Goal: Task Accomplishment & Management: Use online tool/utility

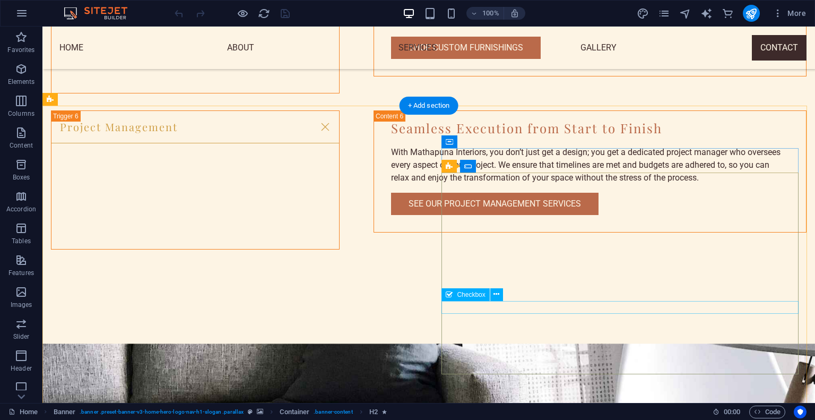
scroll to position [2499, 0]
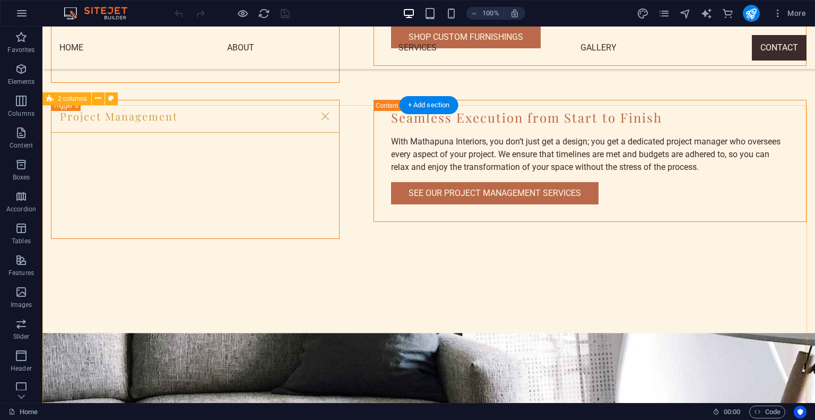
click at [113, 100] on icon at bounding box center [111, 98] width 6 height 11
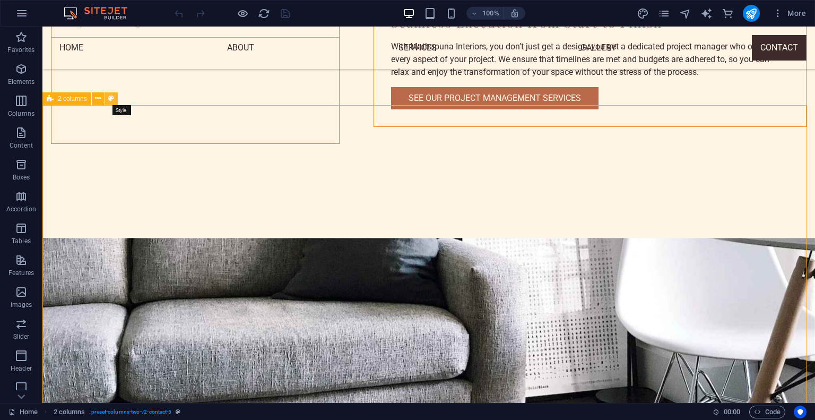
select select "rem"
select select "preset-columns-two-v2-contact-5"
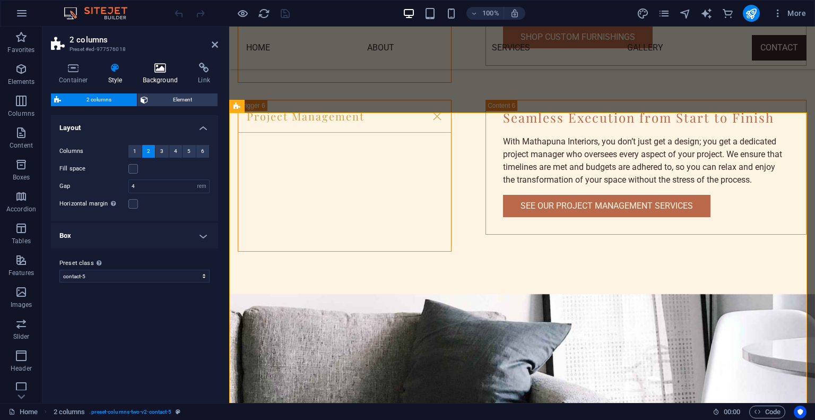
click at [168, 75] on h4 "Background" at bounding box center [163, 74] width 56 height 22
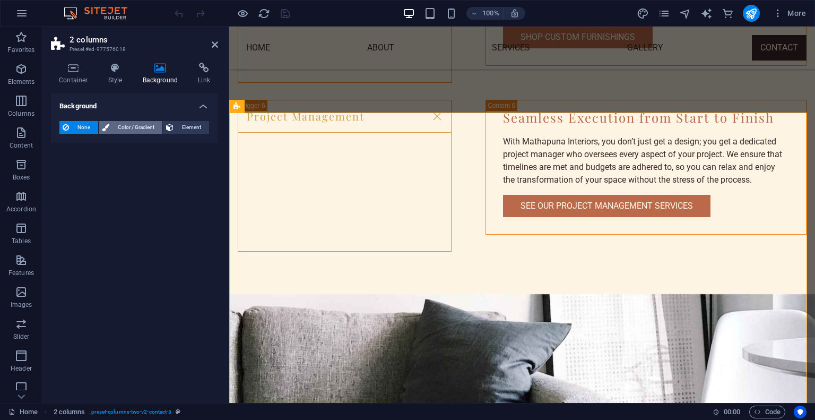
click at [128, 131] on span "Color / Gradient" at bounding box center [136, 127] width 47 height 13
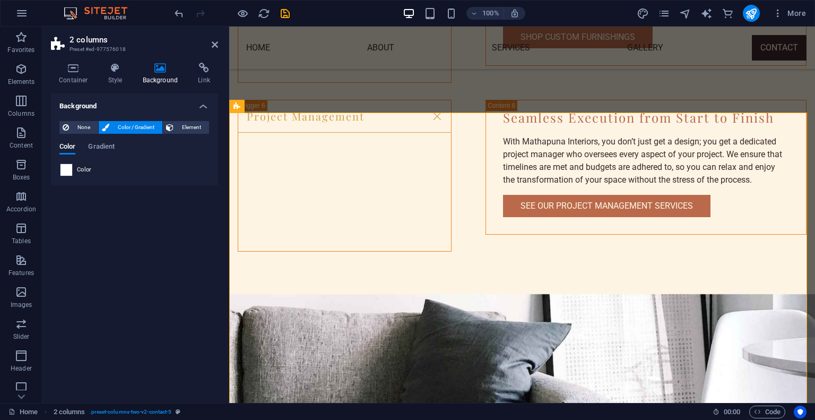
click at [68, 167] on span at bounding box center [67, 170] width 12 height 12
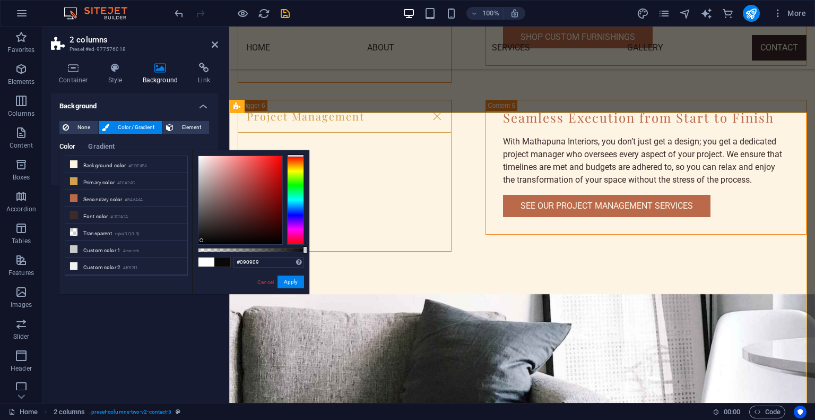
click at [202, 240] on div at bounding box center [241, 200] width 84 height 88
type input "#000000"
drag, startPoint x: 202, startPoint y: 240, endPoint x: 190, endPoint y: 245, distance: 12.9
click at [190, 245] on div "less Background color #FDF4E4 Primary color #D1A24C Secondary color #BA6A4A Fon…" at bounding box center [184, 222] width 250 height 144
click at [299, 276] on button "Apply" at bounding box center [291, 282] width 27 height 13
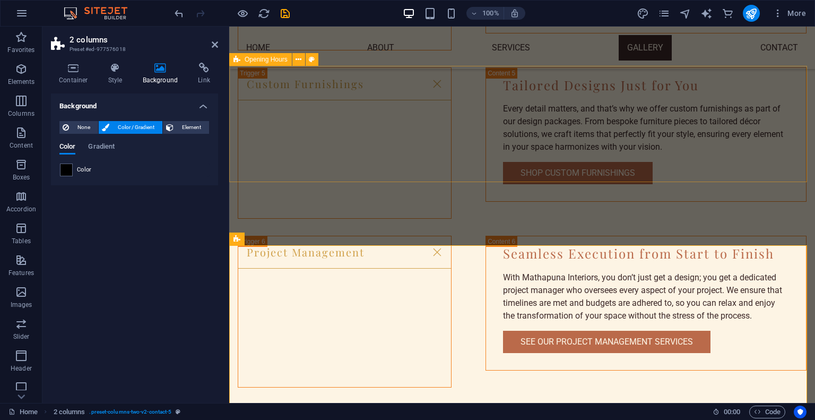
scroll to position [2458, 0]
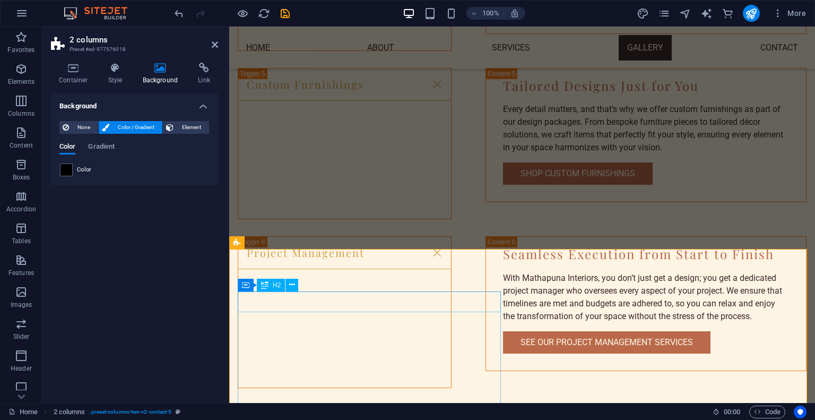
click at [291, 286] on icon at bounding box center [292, 284] width 6 height 11
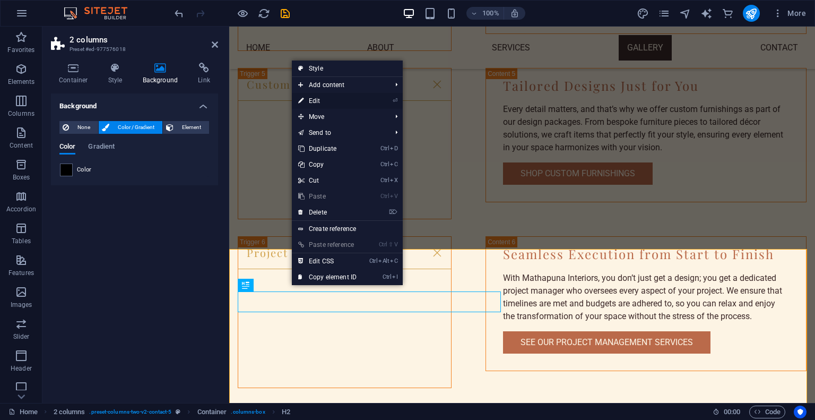
click at [314, 98] on link "⏎ Edit" at bounding box center [327, 101] width 71 height 16
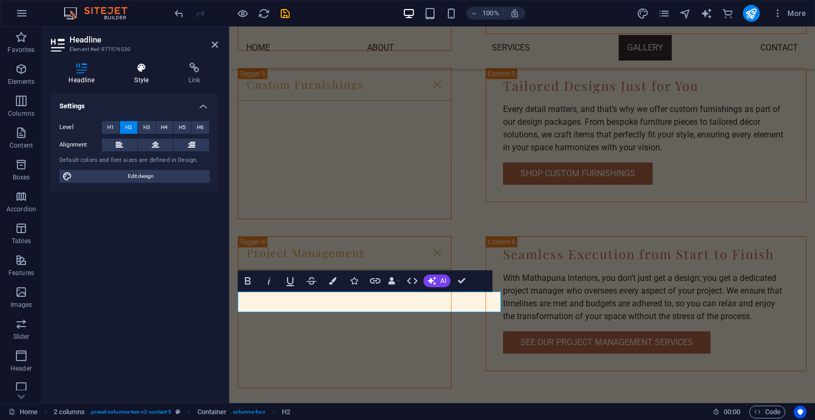
click at [153, 79] on h4 "Style" at bounding box center [144, 74] width 54 height 22
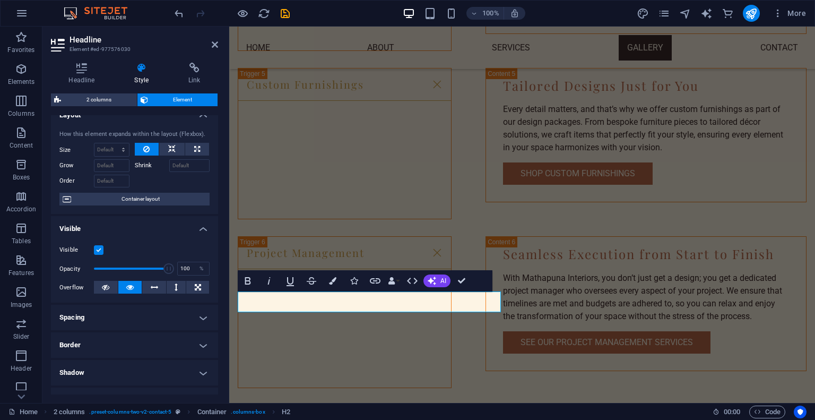
scroll to position [0, 0]
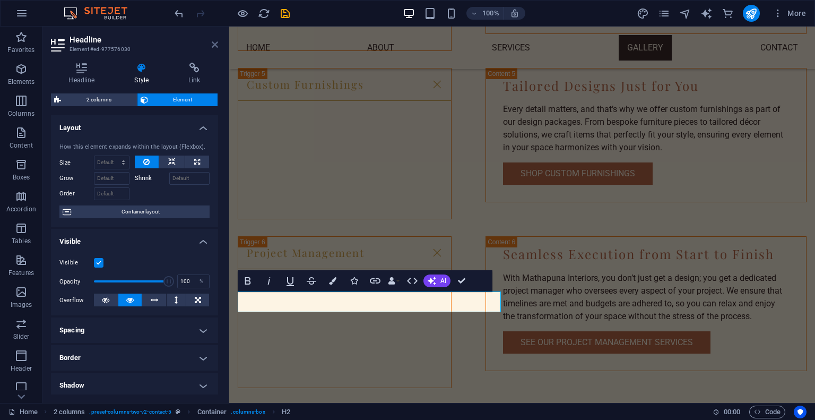
click at [212, 48] on icon at bounding box center [215, 44] width 6 height 8
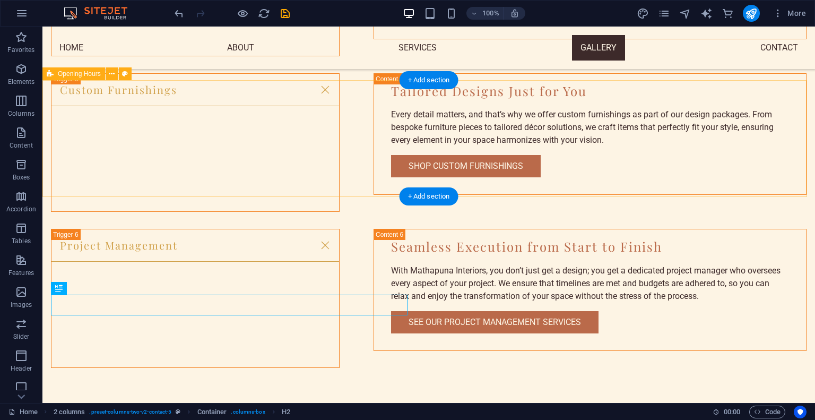
scroll to position [2350, 0]
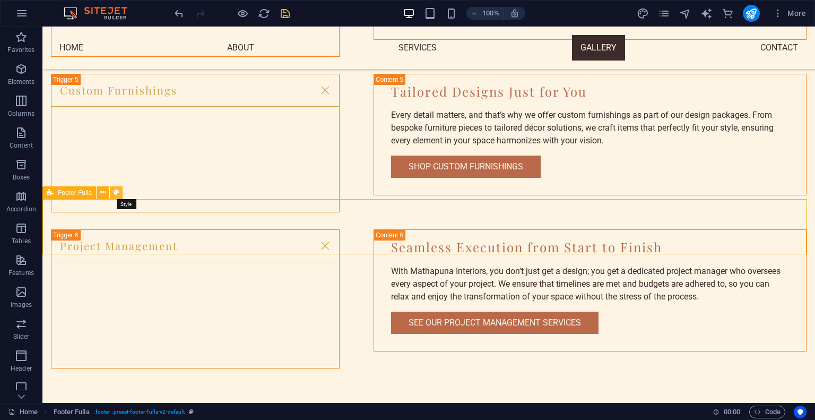
click at [114, 191] on icon at bounding box center [117, 192] width 6 height 11
select select "footer"
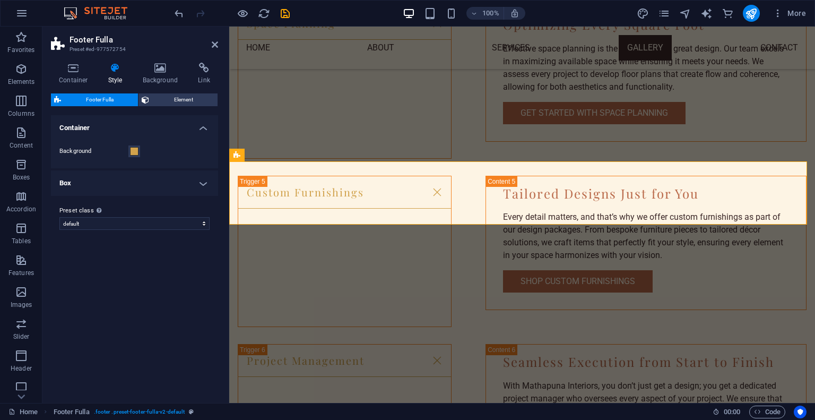
scroll to position [2482, 0]
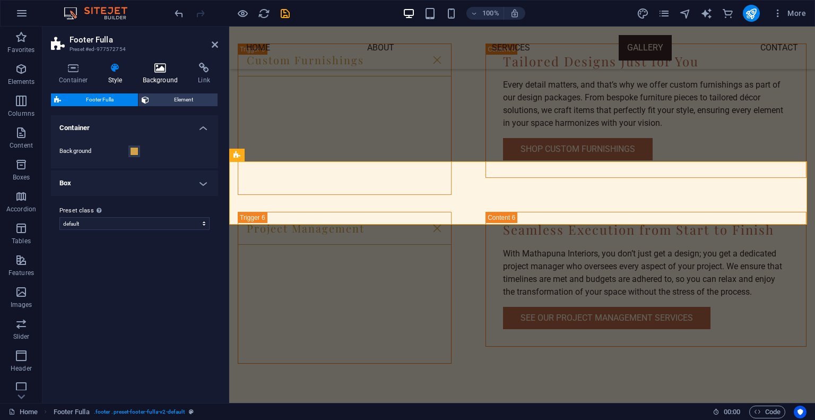
click at [161, 68] on icon at bounding box center [160, 68] width 51 height 11
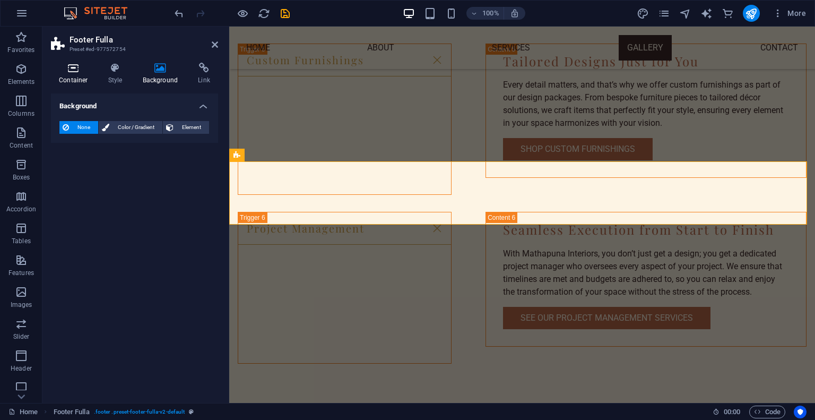
click at [79, 72] on icon at bounding box center [73, 68] width 45 height 11
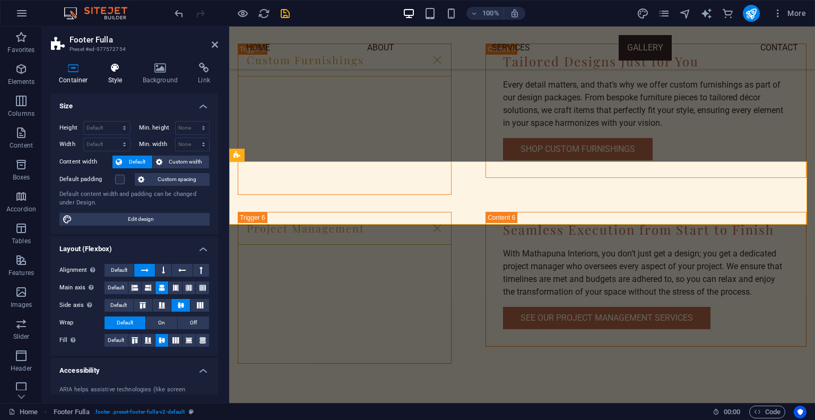
click at [102, 73] on h4 "Style" at bounding box center [117, 74] width 35 height 22
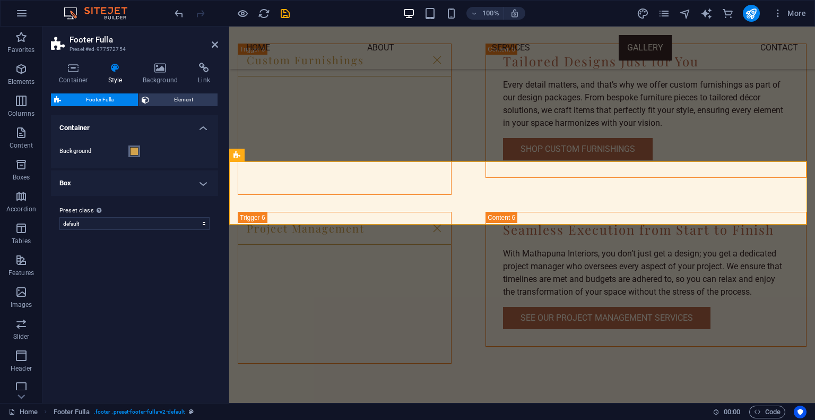
click at [134, 152] on span at bounding box center [134, 151] width 8 height 8
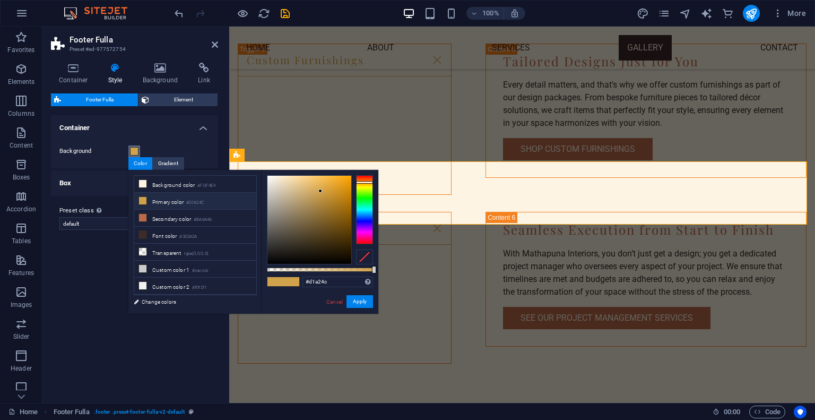
type input "#0e0e0e"
click at [268, 259] on div at bounding box center [310, 220] width 84 height 88
click at [364, 303] on button "Apply" at bounding box center [360, 301] width 27 height 13
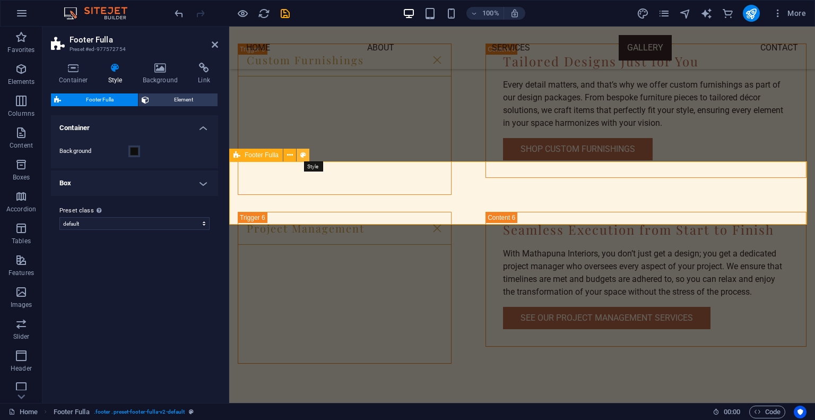
click at [301, 161] on button at bounding box center [303, 155] width 13 height 13
click at [158, 71] on icon at bounding box center [160, 68] width 51 height 11
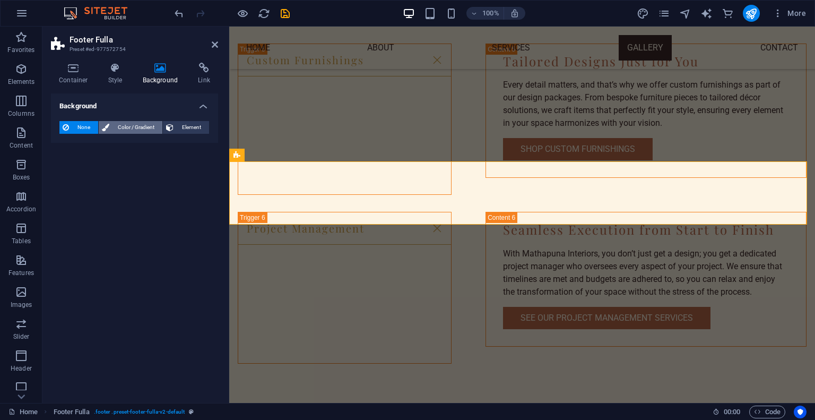
click at [123, 123] on span "Color / Gradient" at bounding box center [136, 127] width 47 height 13
click at [109, 167] on div "Color" at bounding box center [134, 169] width 149 height 13
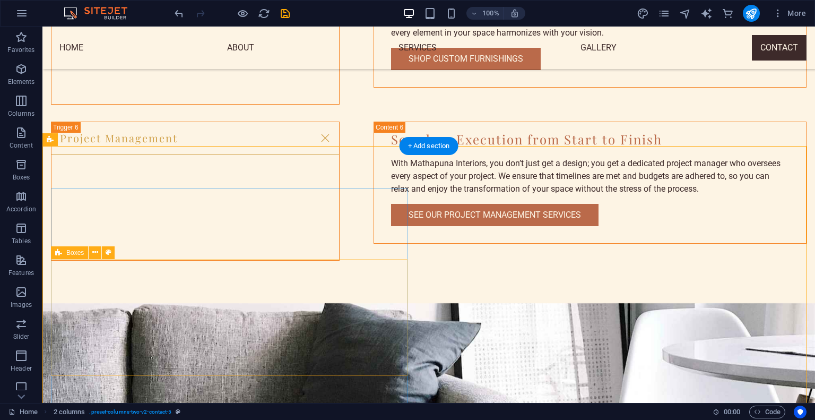
scroll to position [2458, 0]
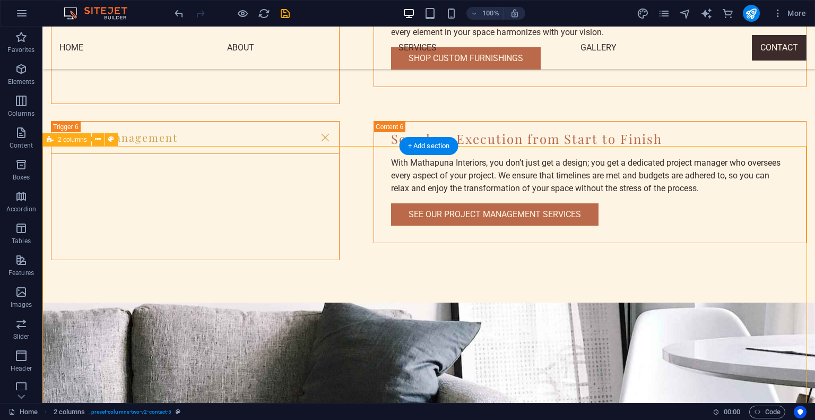
click at [110, 139] on icon at bounding box center [111, 139] width 6 height 11
select select "rem"
select select "preset-columns-two-v2-contact-5"
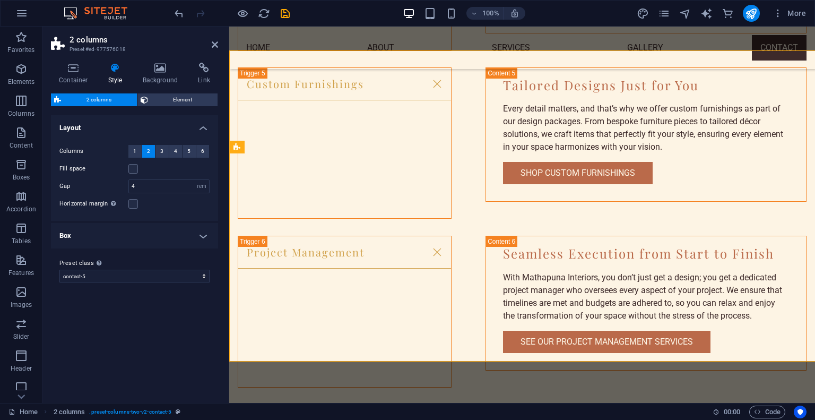
scroll to position [2553, 0]
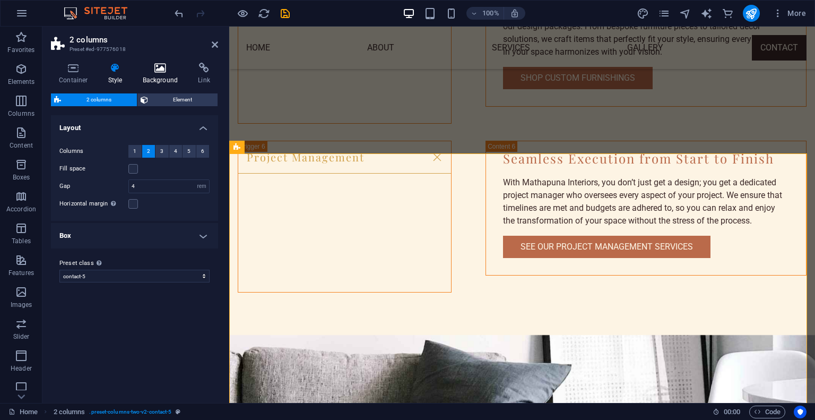
click at [160, 66] on icon at bounding box center [160, 68] width 51 height 11
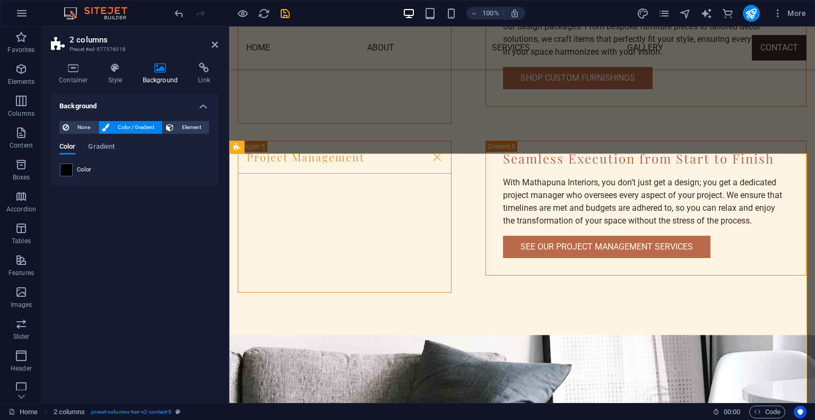
click at [89, 167] on span "Color" at bounding box center [84, 170] width 15 height 8
click at [68, 167] on span at bounding box center [67, 170] width 12 height 12
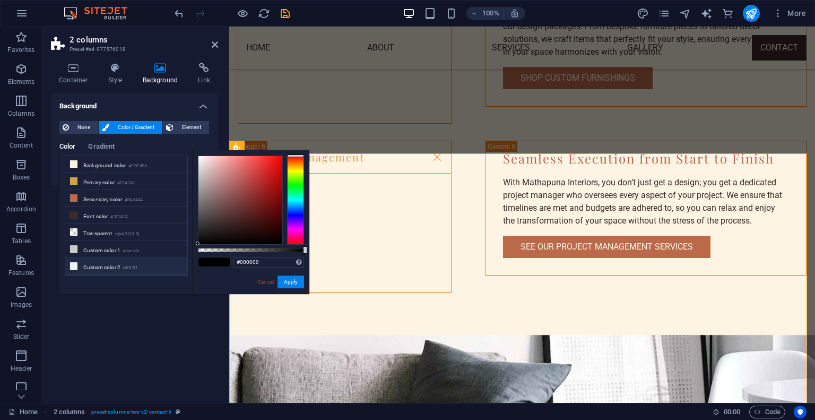
click at [95, 258] on li "Custom color 2 #f0f2f1" at bounding box center [126, 266] width 122 height 17
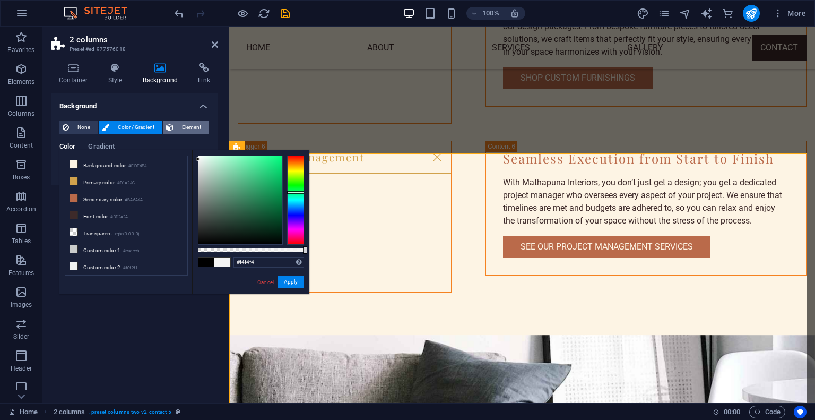
type input "#ffffff"
drag, startPoint x: 196, startPoint y: 159, endPoint x: 189, endPoint y: 129, distance: 31.2
click at [189, 129] on body "MATHAPUNA INTERIORS Home Favorites Elements Columns Content Boxes Accordion Tab…" at bounding box center [407, 210] width 815 height 420
click at [289, 289] on div "#ffffff Supported formats #0852ed rgb(8, 82, 237) rgba(8, 82, 237, 90%) hsv(221…" at bounding box center [250, 299] width 117 height 298
click at [287, 282] on button "Apply" at bounding box center [291, 282] width 27 height 13
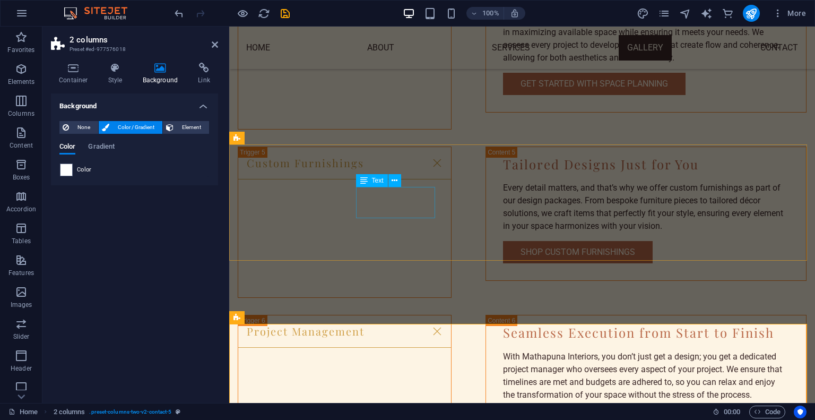
scroll to position [2373, 0]
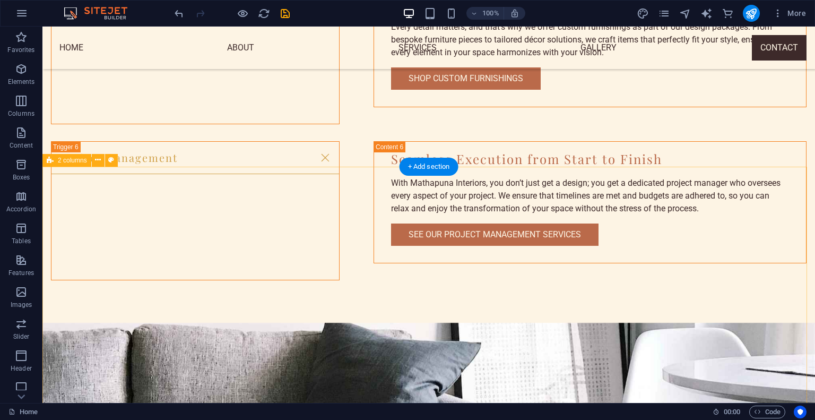
scroll to position [2438, 0]
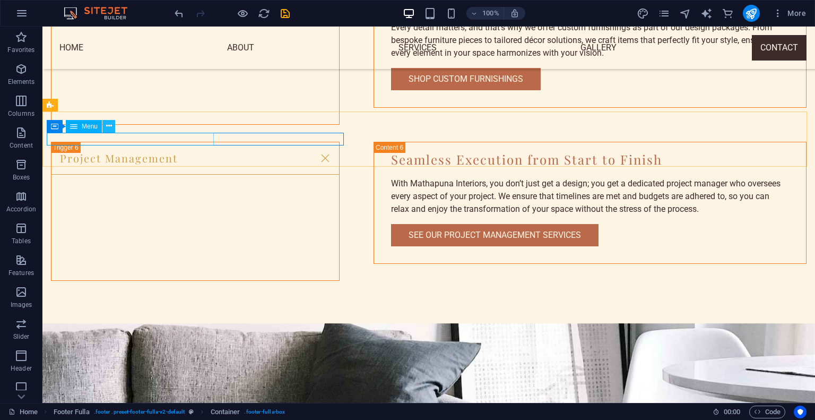
click at [106, 124] on icon at bounding box center [109, 126] width 6 height 11
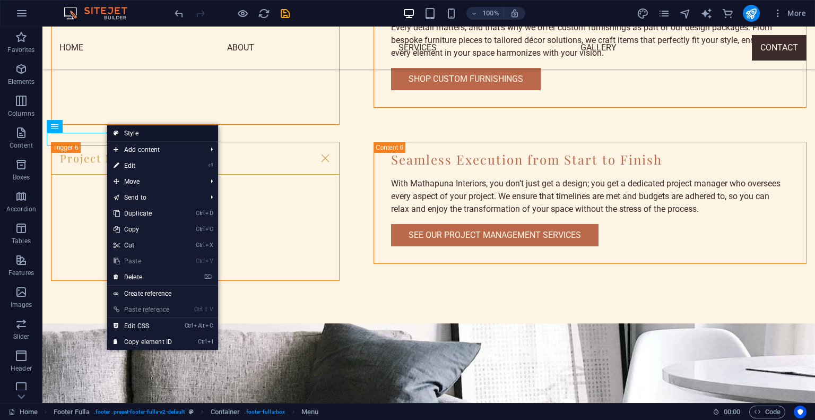
click at [138, 136] on link "Style" at bounding box center [162, 133] width 111 height 16
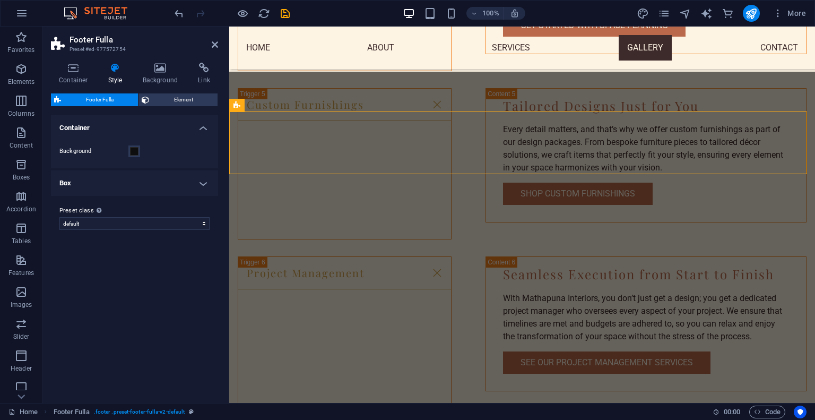
scroll to position [2533, 0]
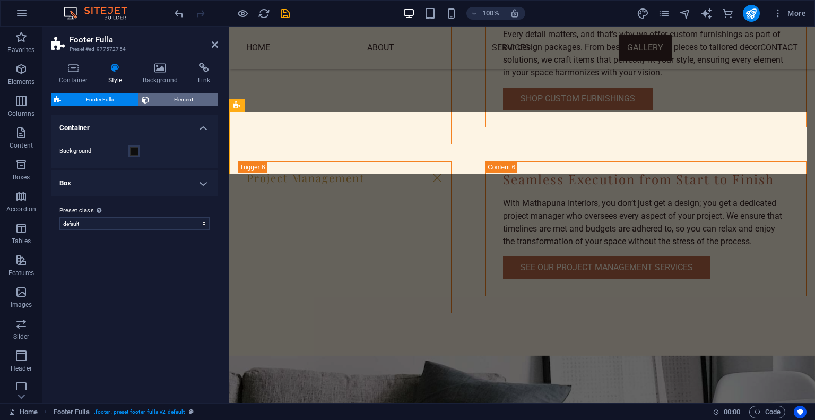
click at [161, 100] on span "Element" at bounding box center [183, 99] width 62 height 13
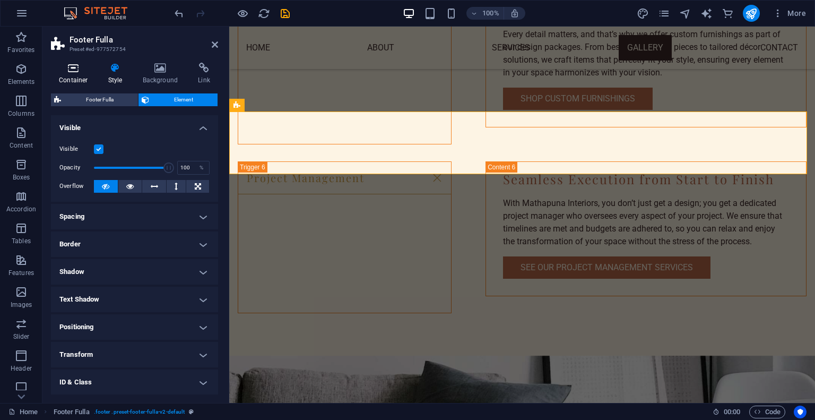
click at [82, 80] on h4 "Container" at bounding box center [75, 74] width 49 height 22
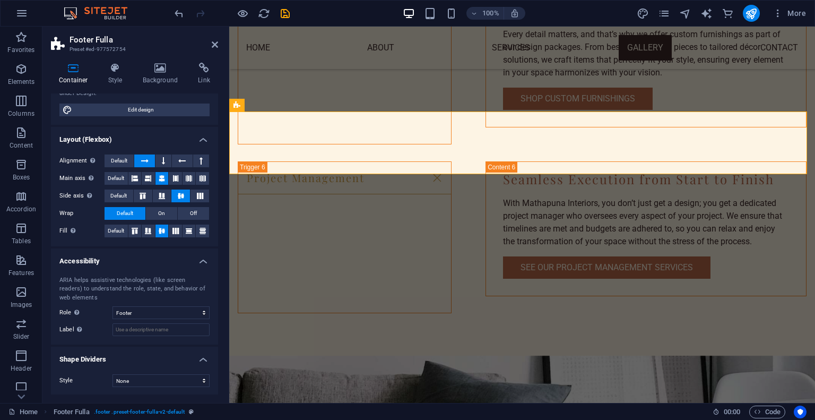
scroll to position [0, 0]
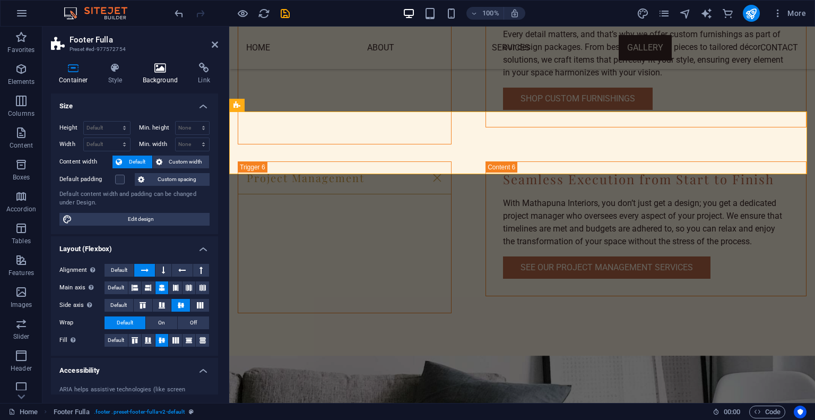
click at [155, 74] on h4 "Background" at bounding box center [163, 74] width 56 height 22
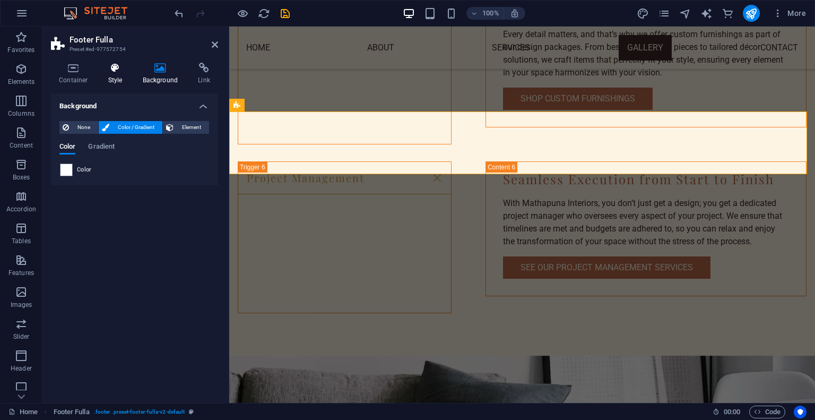
click at [115, 75] on h4 "Style" at bounding box center [117, 74] width 35 height 22
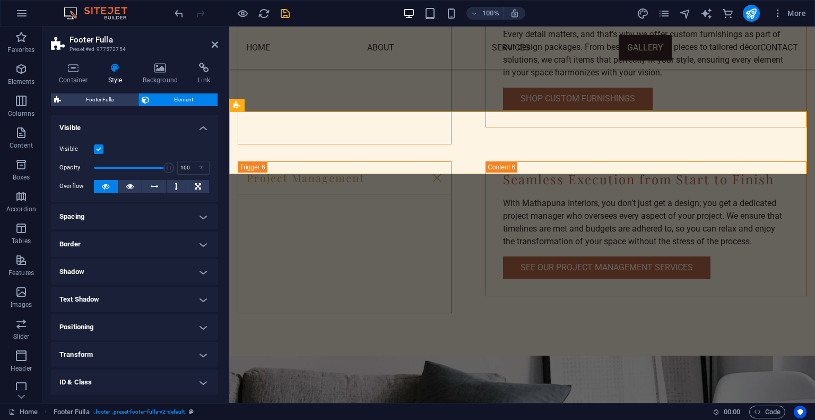
scroll to position [55, 0]
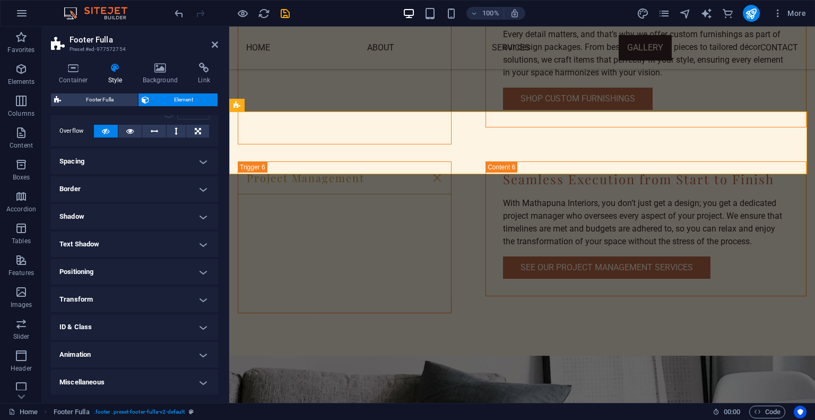
click at [150, 163] on h4 "Spacing" at bounding box center [134, 161] width 167 height 25
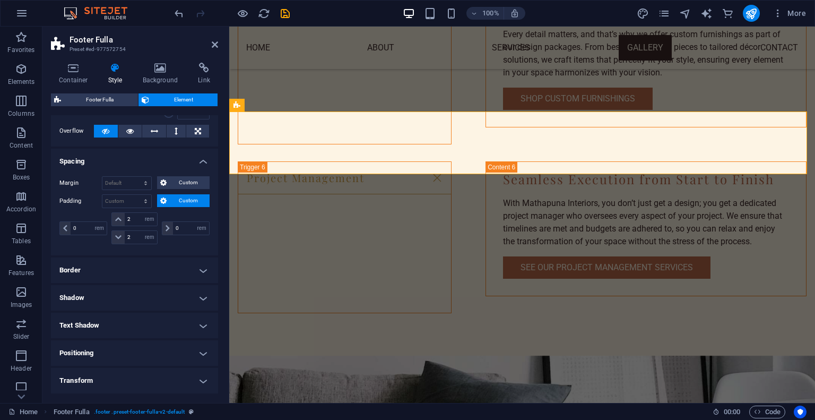
click at [131, 155] on h4 "Spacing" at bounding box center [134, 158] width 167 height 19
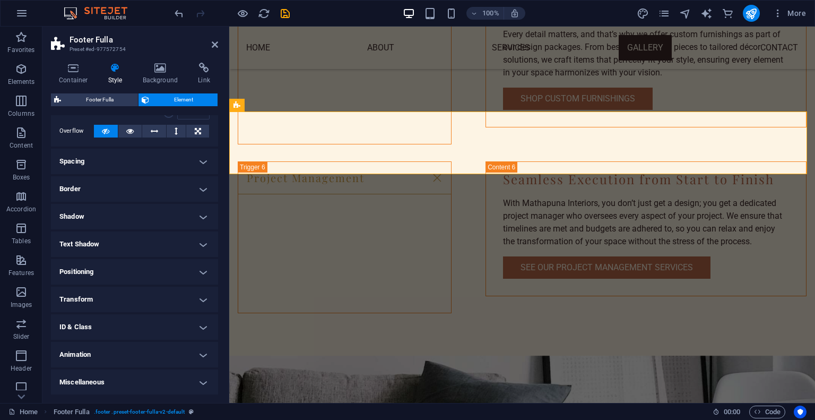
click at [136, 186] on h4 "Border" at bounding box center [134, 188] width 167 height 25
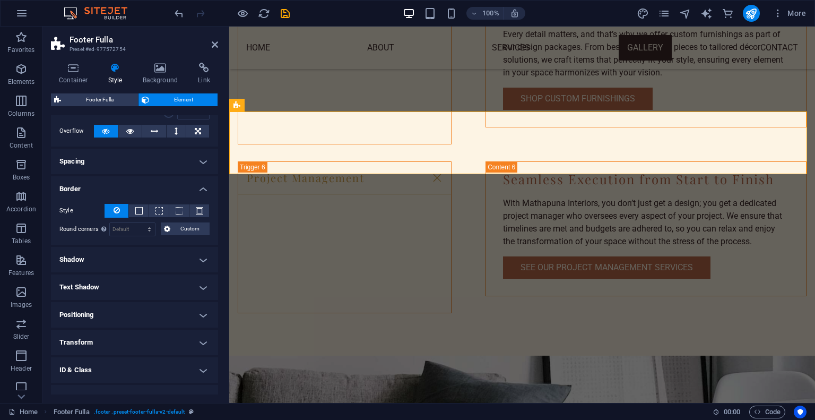
click at [136, 186] on h4 "Border" at bounding box center [134, 185] width 167 height 19
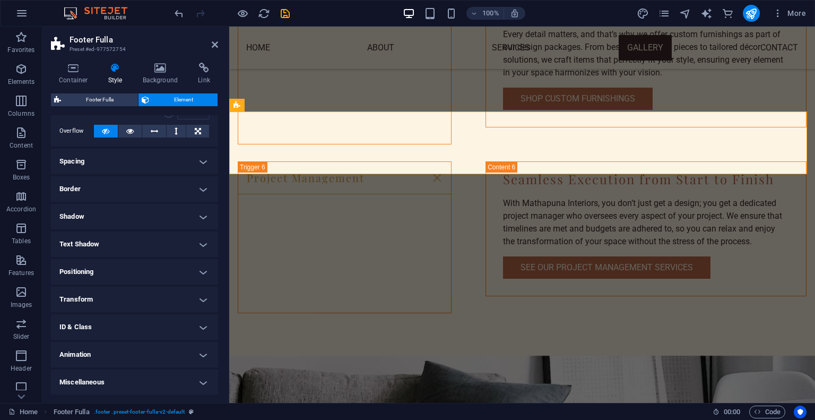
click at [131, 250] on h4 "Text Shadow" at bounding box center [134, 243] width 167 height 25
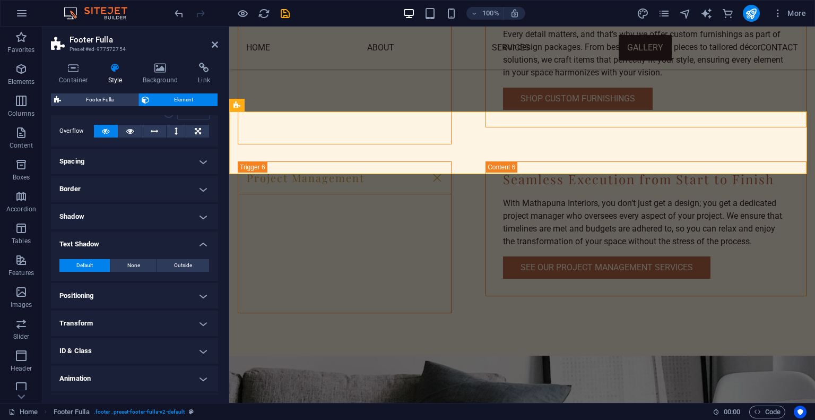
click at [131, 251] on div "Default None Outside Color X offset 0 px rem vh vw Y offset 0 px rem vh vw Blur…" at bounding box center [134, 266] width 167 height 30
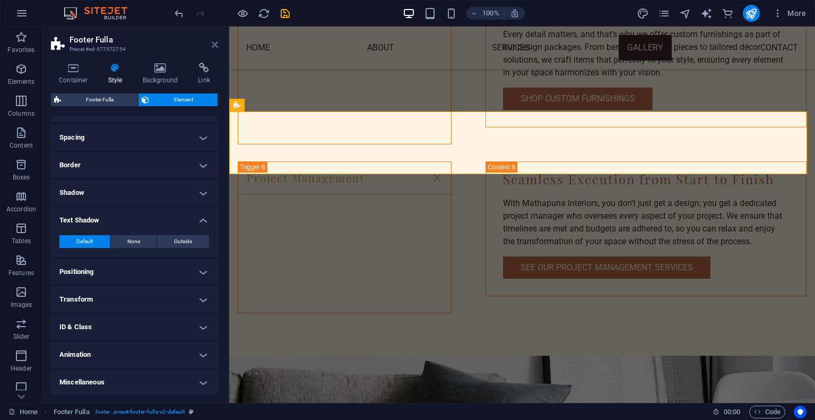
click at [213, 44] on icon at bounding box center [215, 44] width 6 height 8
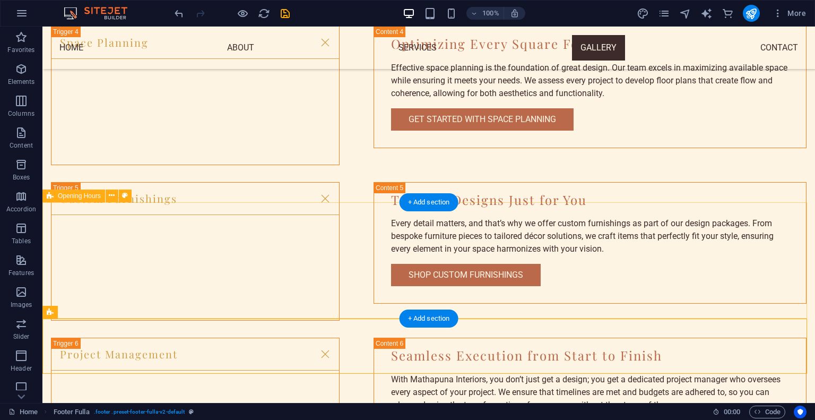
scroll to position [2181, 0]
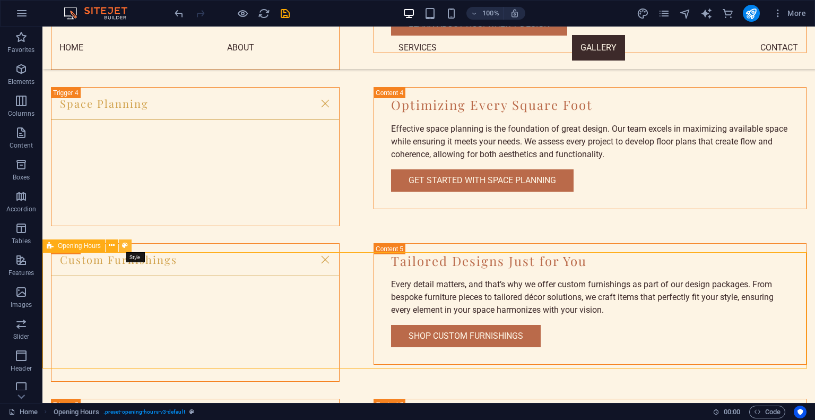
click at [124, 244] on icon at bounding box center [125, 245] width 6 height 11
select select "rem"
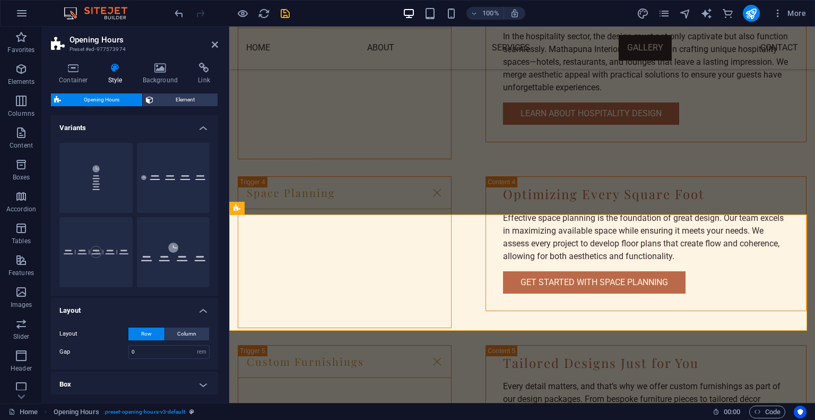
scroll to position [2313, 0]
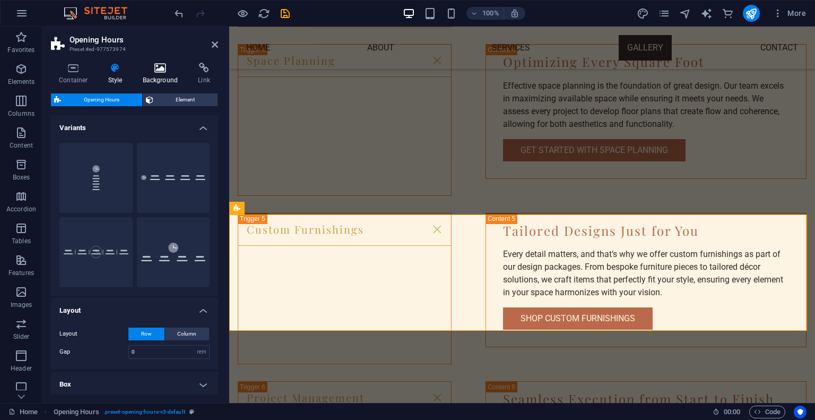
click at [154, 74] on h4 "Background" at bounding box center [163, 74] width 56 height 22
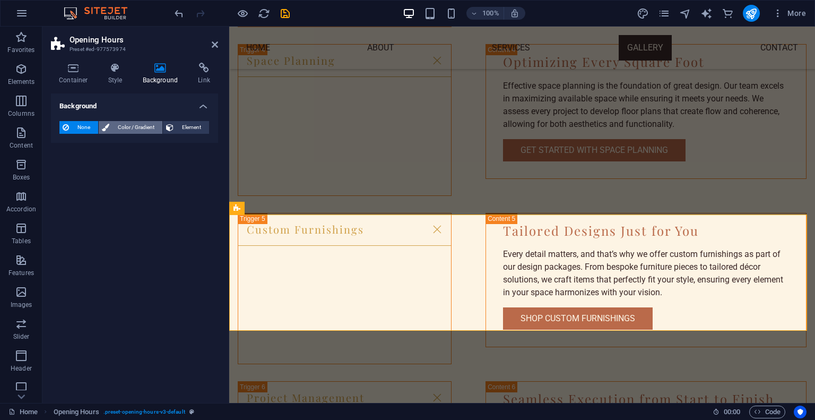
click at [125, 121] on span "Color / Gradient" at bounding box center [136, 127] width 47 height 13
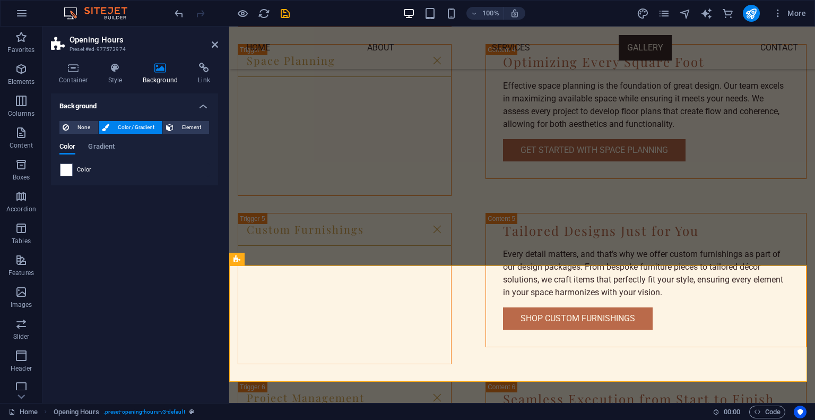
click at [125, 121] on span "Color / Gradient" at bounding box center [136, 127] width 47 height 13
click at [76, 165] on div "Color" at bounding box center [134, 169] width 149 height 13
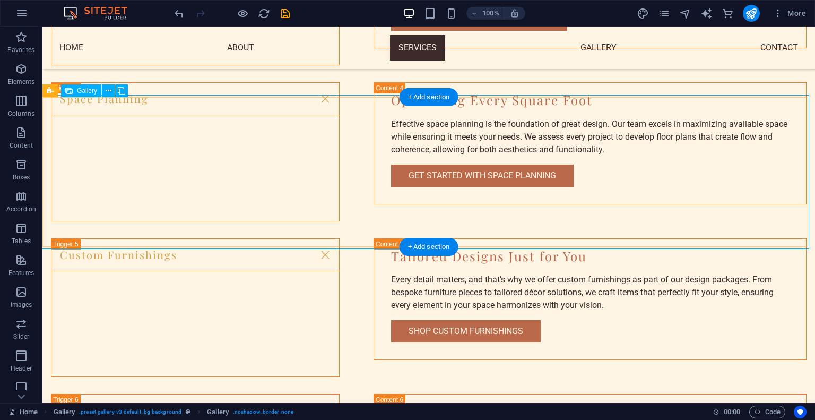
scroll to position [2109, 0]
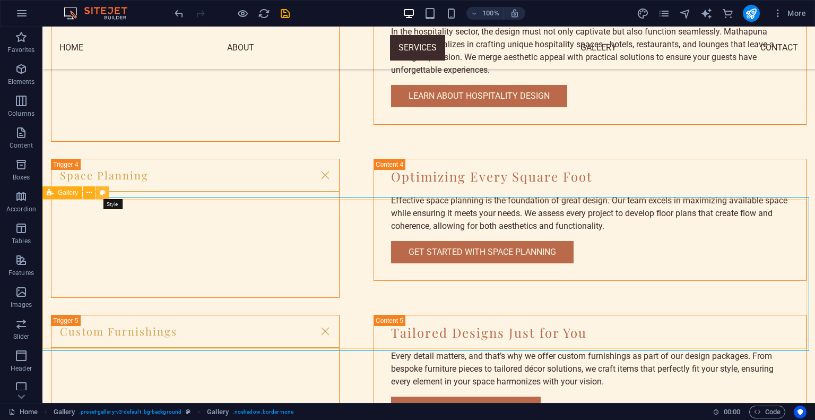
click at [98, 193] on button at bounding box center [102, 192] width 13 height 13
select select "rem"
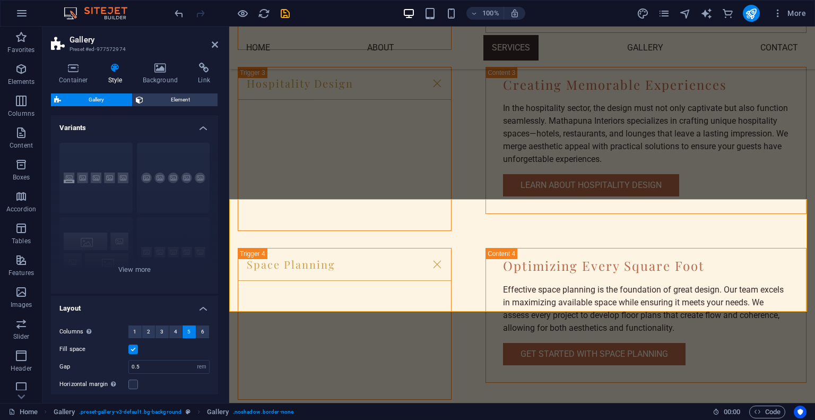
scroll to position [2242, 0]
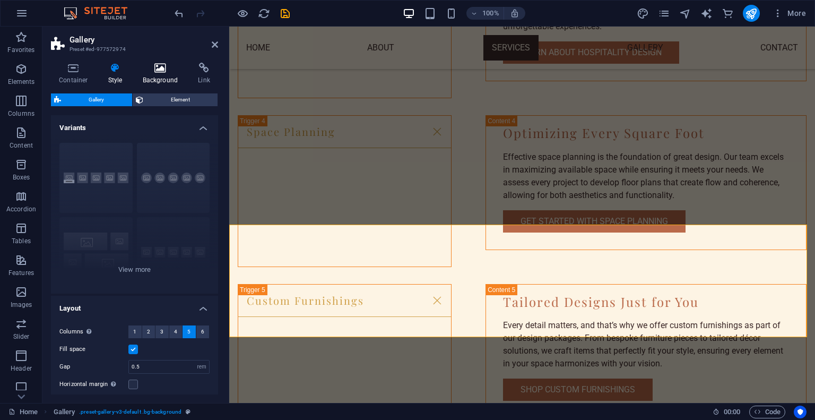
click at [142, 70] on icon at bounding box center [160, 68] width 51 height 11
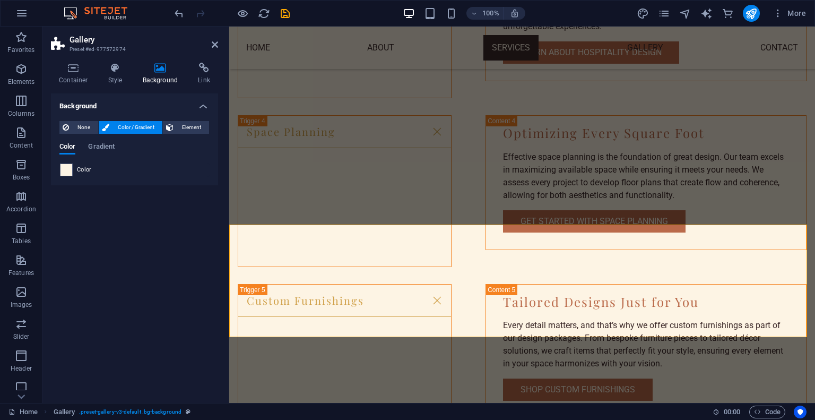
click at [75, 171] on div "Color" at bounding box center [134, 169] width 149 height 13
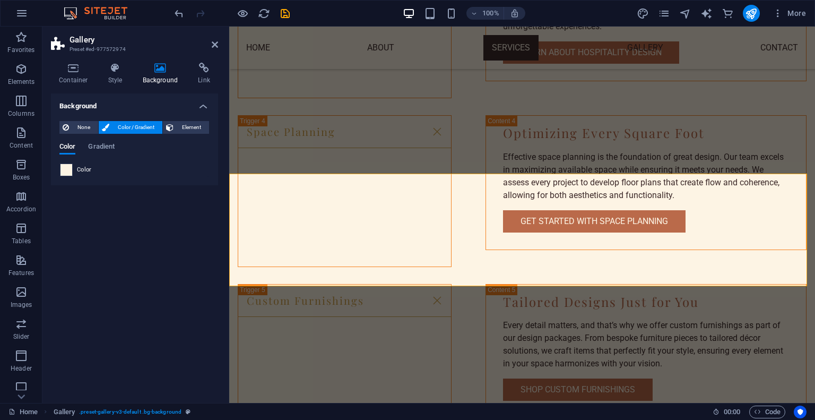
click at [64, 168] on span at bounding box center [67, 170] width 12 height 12
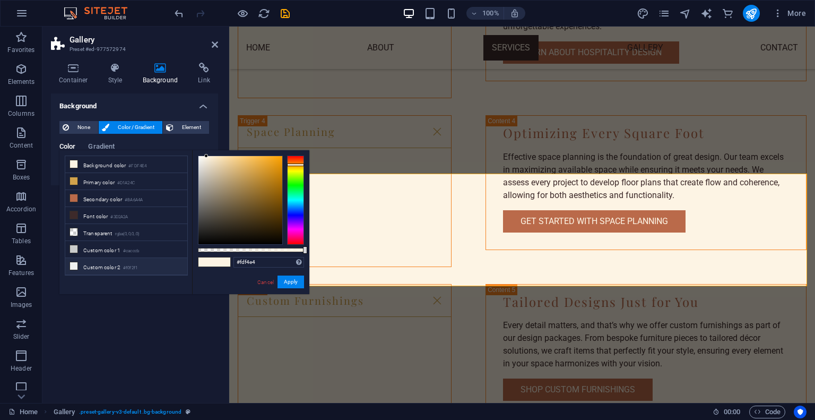
click at [121, 263] on li "Custom color 2 #f0f2f1" at bounding box center [126, 266] width 122 height 17
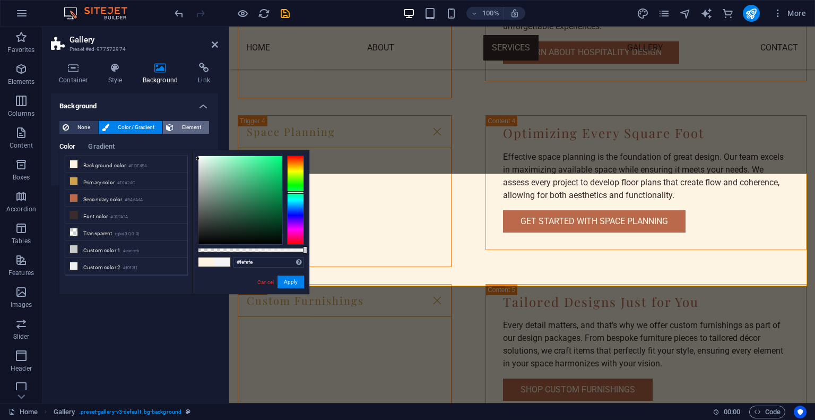
type input "#ffffff"
drag, startPoint x: 197, startPoint y: 159, endPoint x: 187, endPoint y: 132, distance: 29.1
click at [187, 132] on body "MATHAPUNA INTERIORS Home Favorites Elements Columns Content Boxes Accordion Tab…" at bounding box center [407, 210] width 815 height 420
click at [288, 276] on button "Apply" at bounding box center [291, 282] width 27 height 13
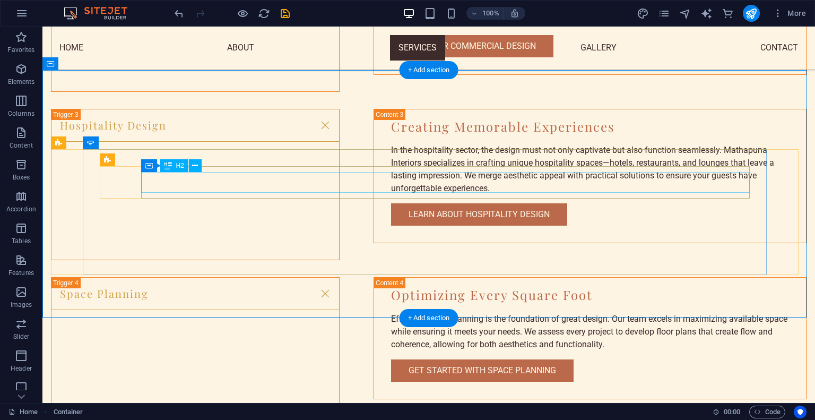
scroll to position [1985, 0]
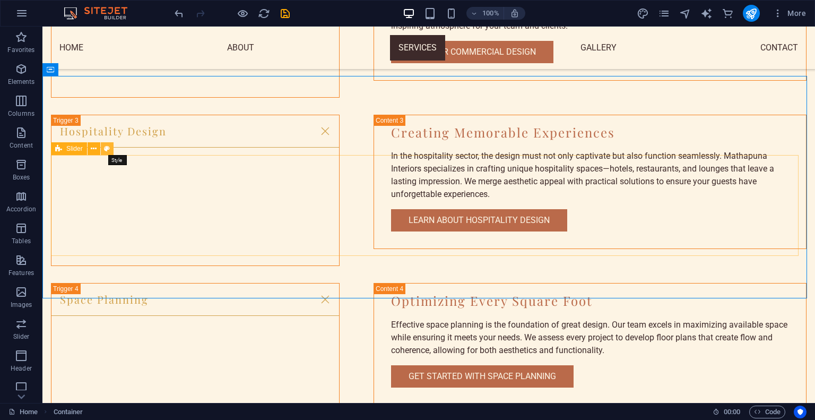
click at [106, 146] on icon at bounding box center [107, 148] width 6 height 11
select select "rem"
select select "px"
select select "preset-slider-content-v3-testimonials-image-text"
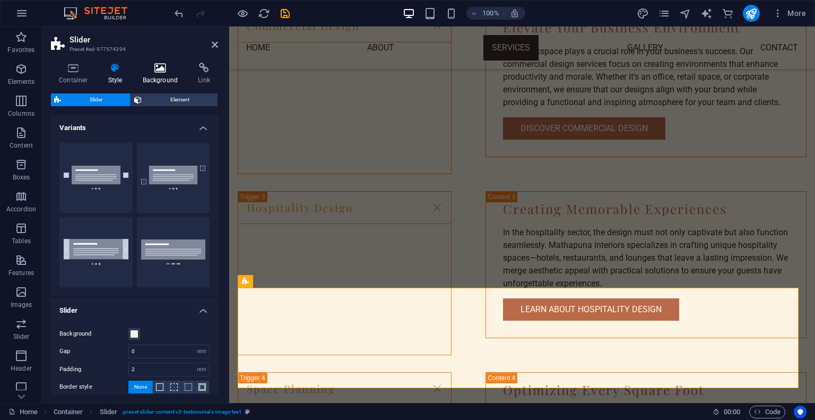
click at [157, 77] on h4 "Background" at bounding box center [163, 74] width 56 height 22
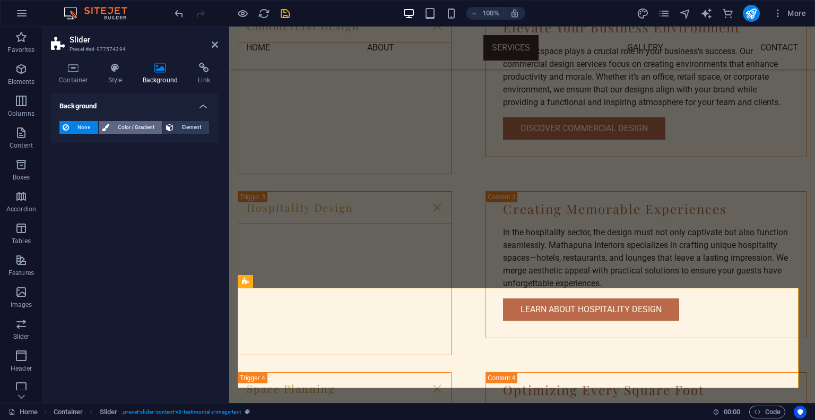
click at [140, 131] on span "Color / Gradient" at bounding box center [136, 127] width 47 height 13
click at [92, 164] on div "Color" at bounding box center [134, 169] width 149 height 13
click at [70, 170] on span at bounding box center [67, 170] width 12 height 12
type input "#ffffff"
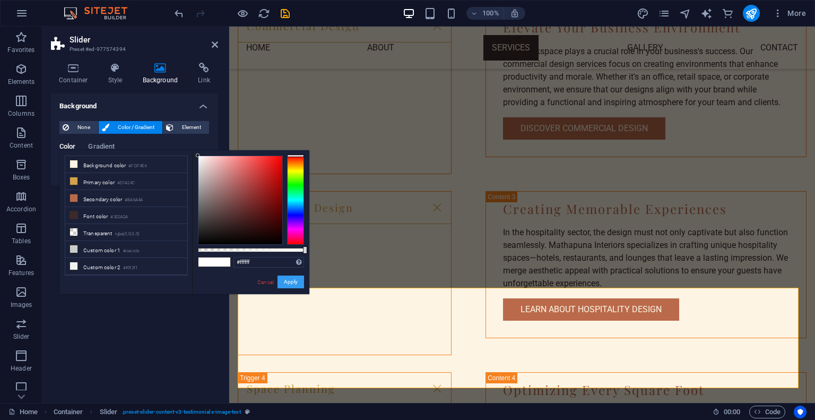
click at [281, 280] on button "Apply" at bounding box center [291, 282] width 27 height 13
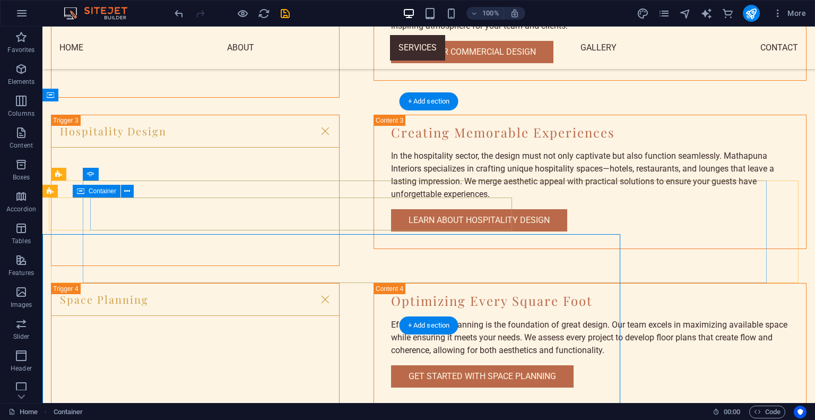
scroll to position [1959, 0]
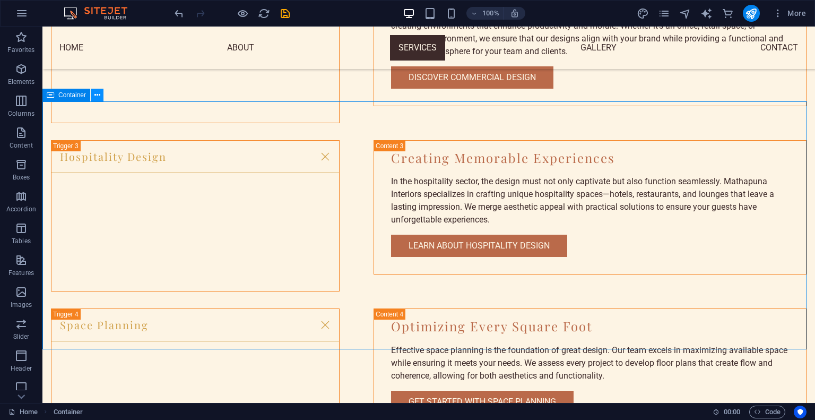
click at [94, 96] on icon at bounding box center [97, 95] width 6 height 11
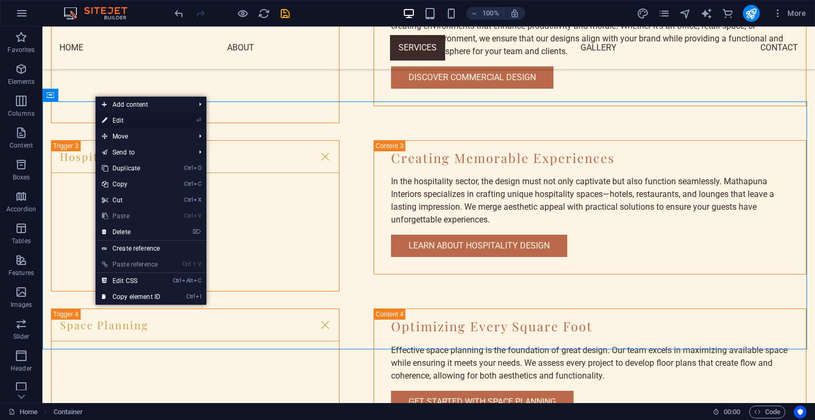
click at [130, 115] on link "⏎ Edit" at bounding box center [131, 121] width 71 height 16
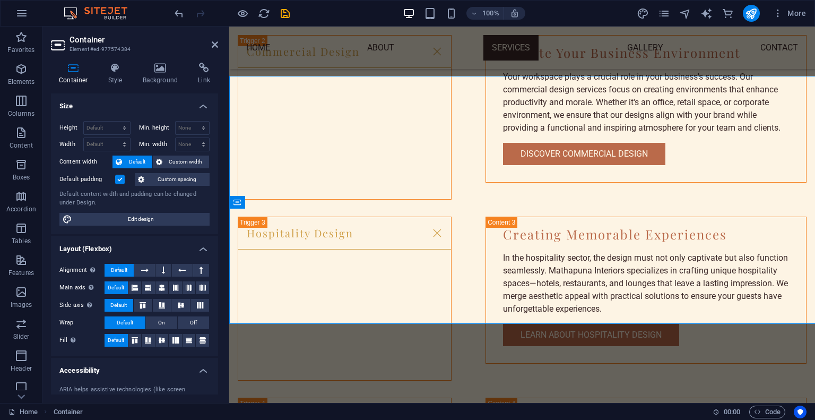
scroll to position [1985, 0]
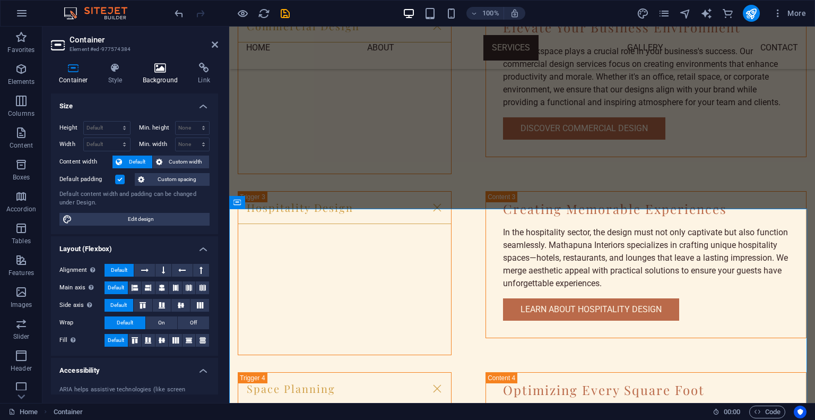
click at [152, 70] on icon at bounding box center [160, 68] width 51 height 11
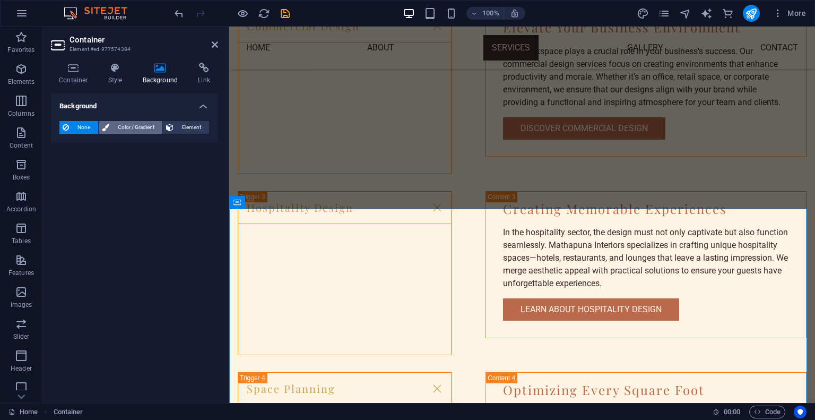
click at [131, 123] on span "Color / Gradient" at bounding box center [136, 127] width 47 height 13
click at [67, 164] on span at bounding box center [67, 170] width 12 height 12
type input "#ffffff"
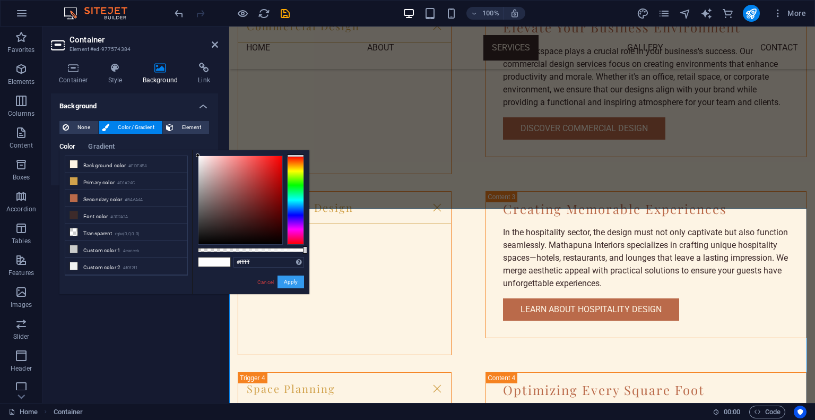
click at [283, 278] on button "Apply" at bounding box center [291, 282] width 27 height 13
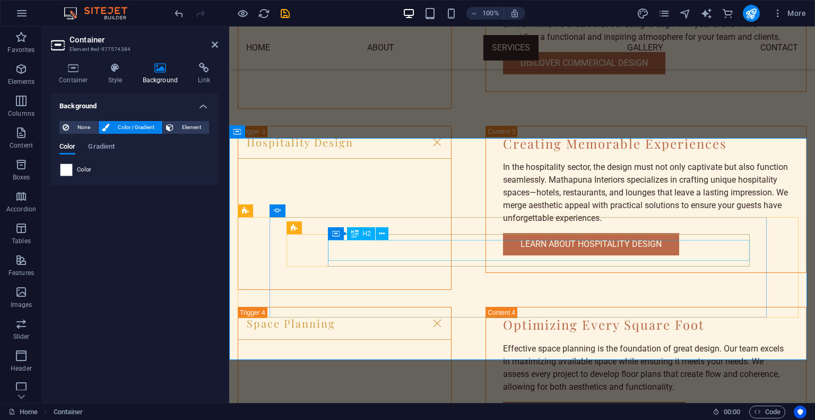
scroll to position [2055, 0]
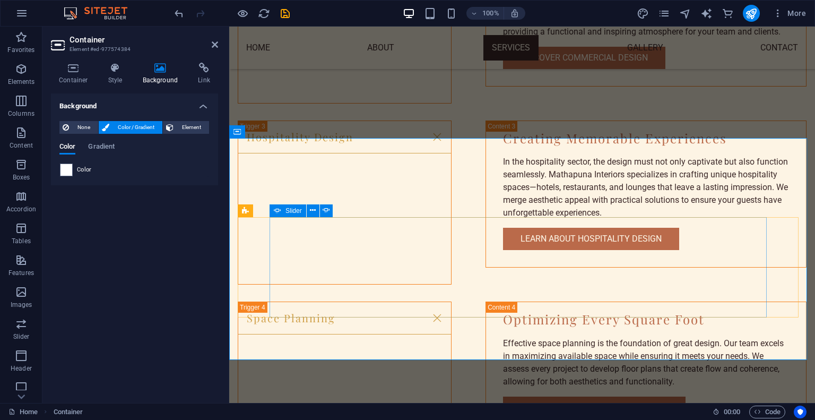
click at [310, 212] on icon at bounding box center [313, 210] width 6 height 11
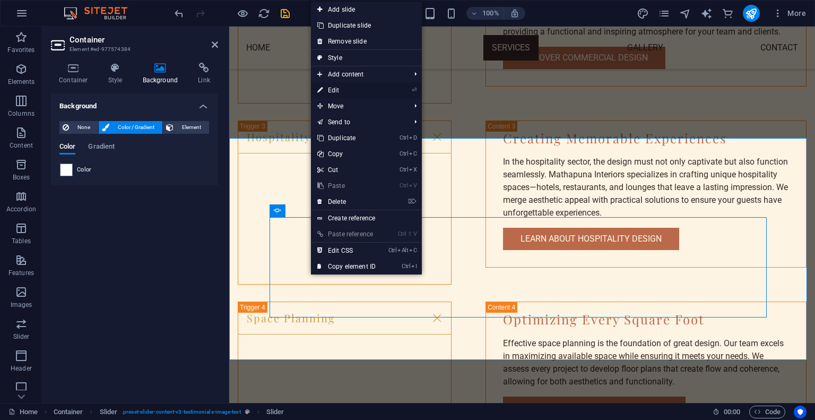
click at [348, 92] on link "⏎ Edit" at bounding box center [346, 90] width 71 height 16
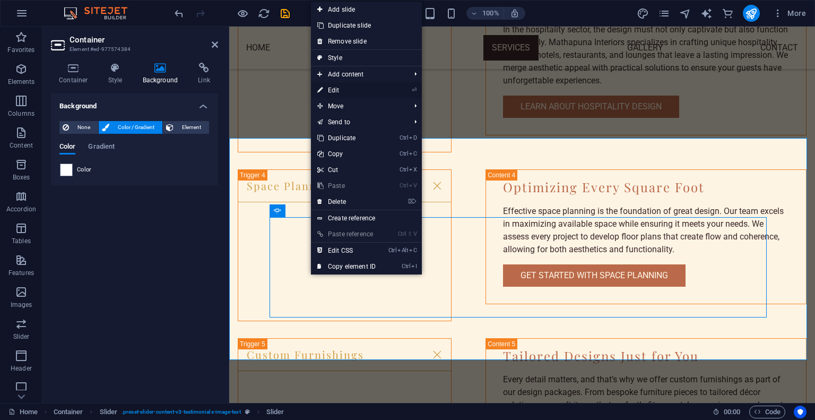
select select "ms"
select select "s"
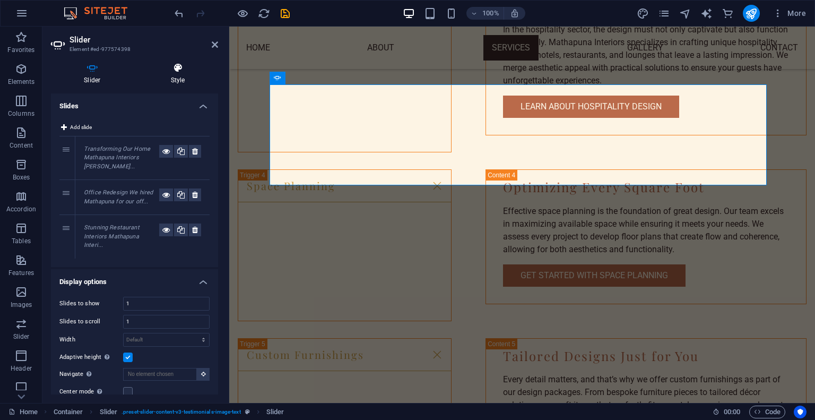
click at [179, 67] on icon at bounding box center [178, 68] width 80 height 11
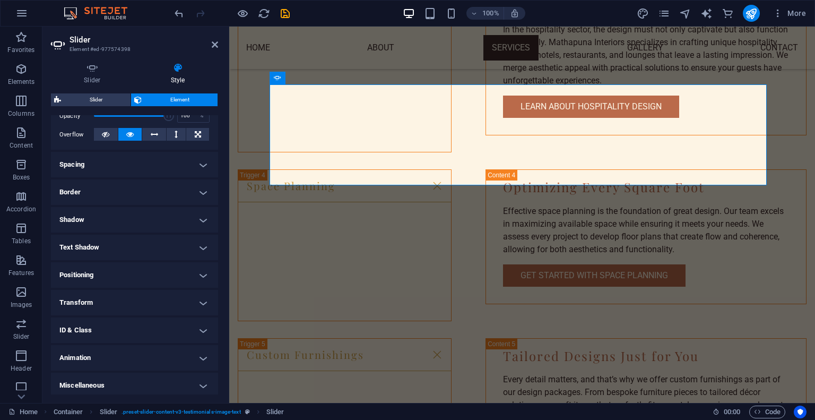
scroll to position [169, 0]
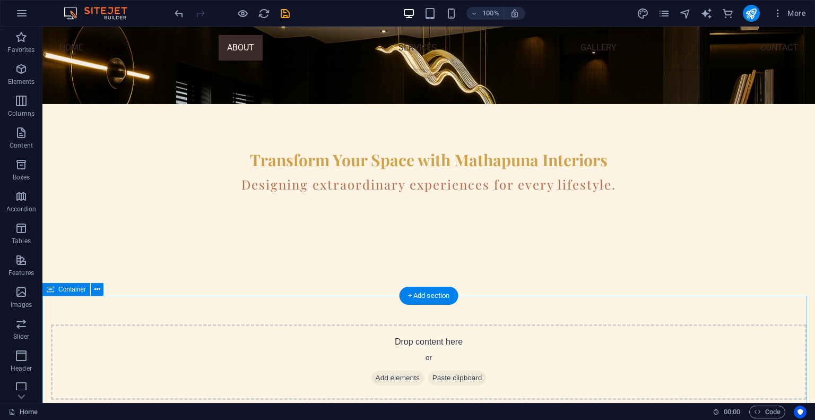
scroll to position [0, 0]
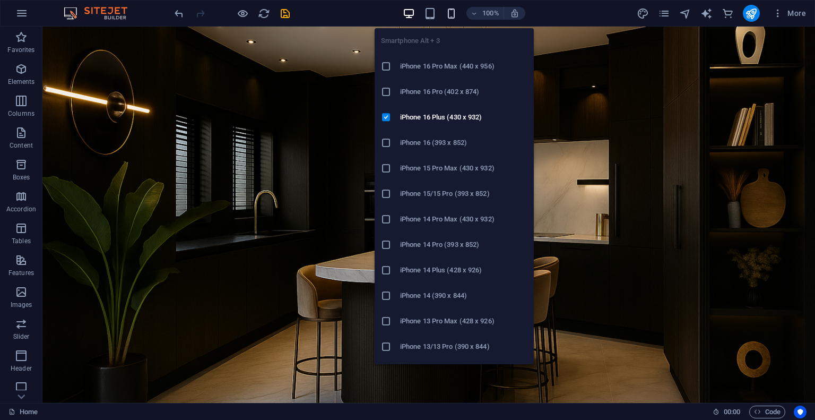
click at [450, 12] on icon "button" at bounding box center [451, 13] width 12 height 12
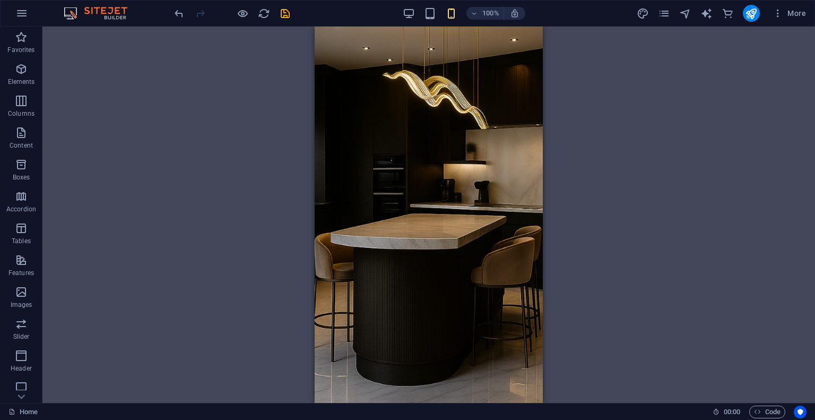
click at [278, 276] on div "Drag here to replace the existing content. Press “Ctrl” if you want to create a…" at bounding box center [428, 215] width 773 height 376
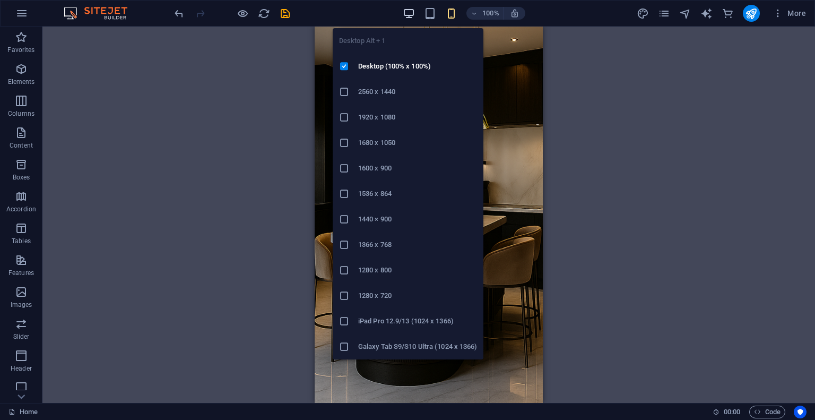
click at [411, 9] on icon "button" at bounding box center [409, 13] width 12 height 12
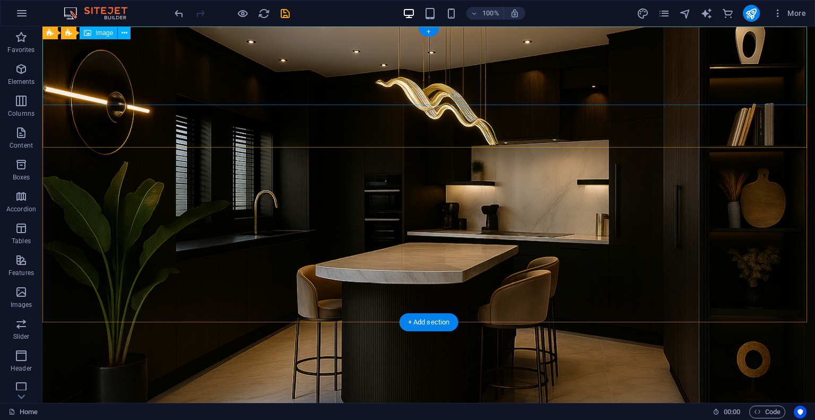
click at [229, 385] on figure at bounding box center [428, 424] width 773 height 79
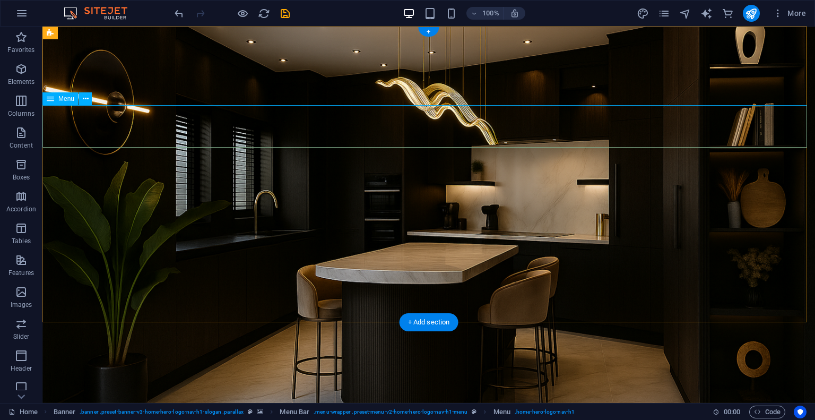
drag, startPoint x: 80, startPoint y: 118, endPoint x: 82, endPoint y: 99, distance: 19.2
click at [84, 96] on icon at bounding box center [86, 98] width 6 height 11
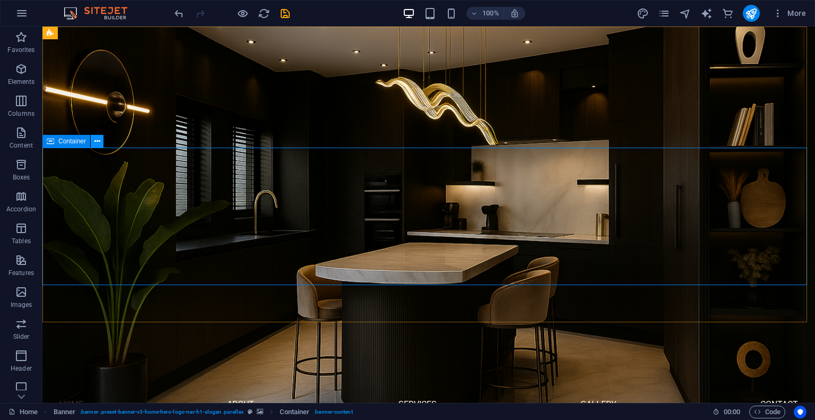
click at [95, 142] on icon at bounding box center [97, 141] width 6 height 11
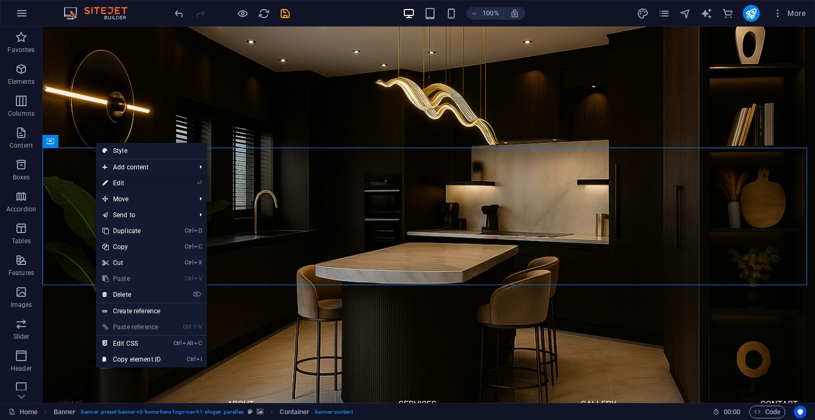
click at [136, 182] on link "⏎ Edit" at bounding box center [131, 183] width 71 height 16
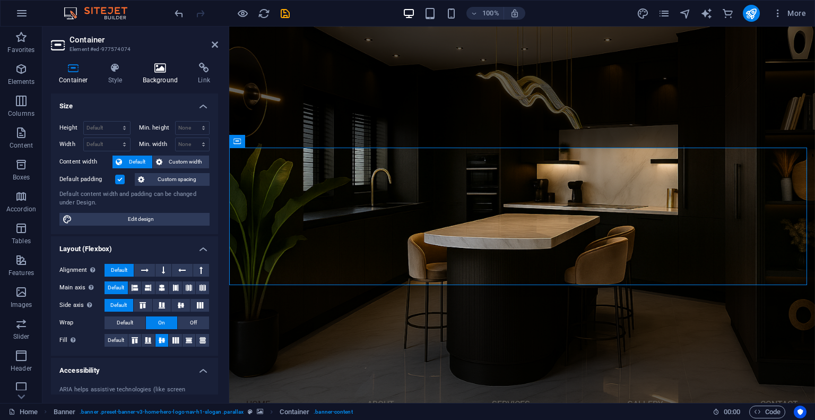
click at [163, 70] on icon at bounding box center [160, 68] width 51 height 11
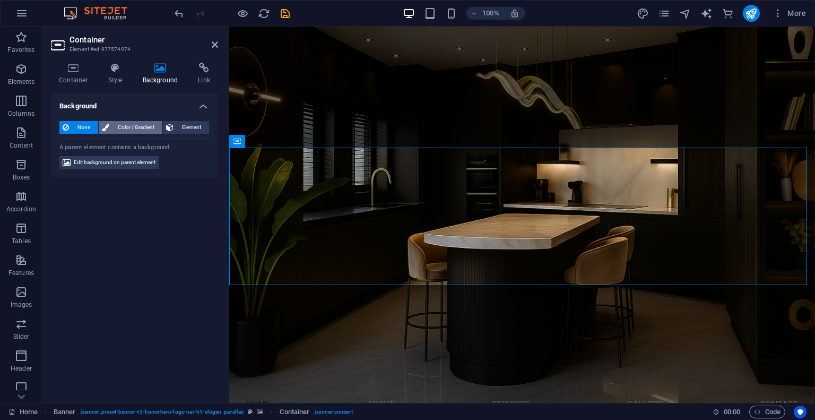
click at [132, 126] on span "Color / Gradient" at bounding box center [136, 127] width 47 height 13
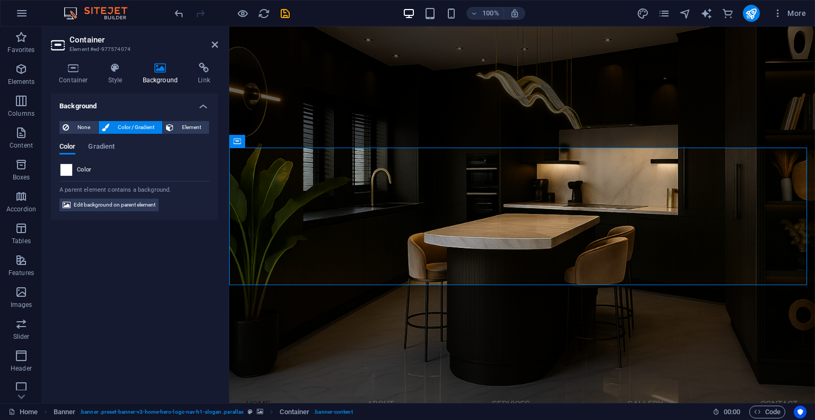
click at [64, 171] on span at bounding box center [67, 170] width 12 height 12
type input "#ffffff"
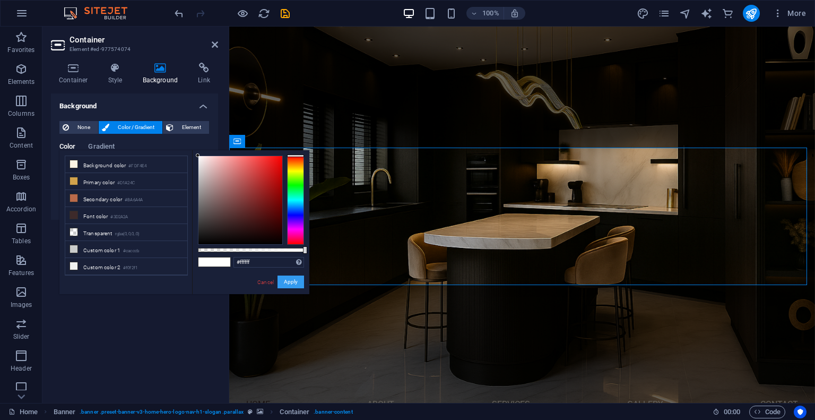
click at [279, 282] on button "Apply" at bounding box center [291, 282] width 27 height 13
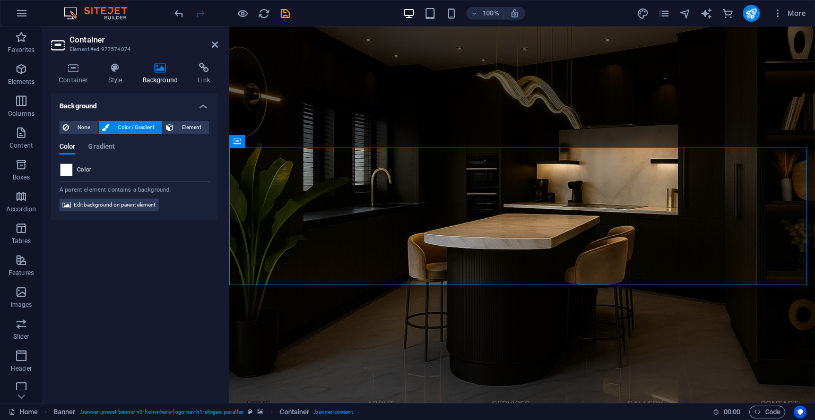
click at [261, 299] on figure at bounding box center [522, 215] width 586 height 376
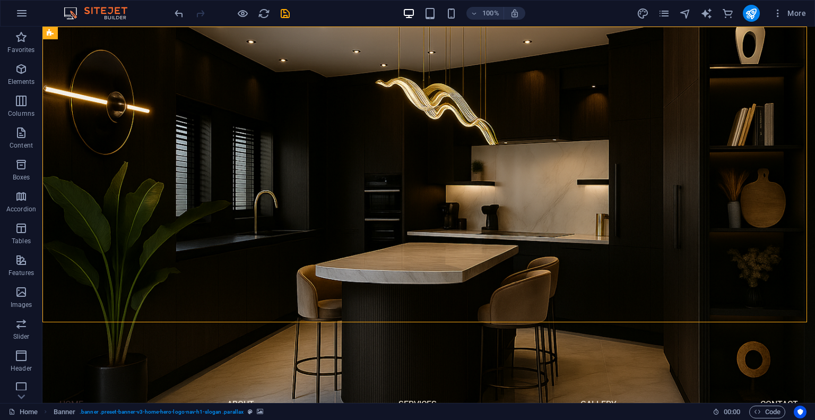
click at [98, 296] on figure at bounding box center [428, 215] width 773 height 376
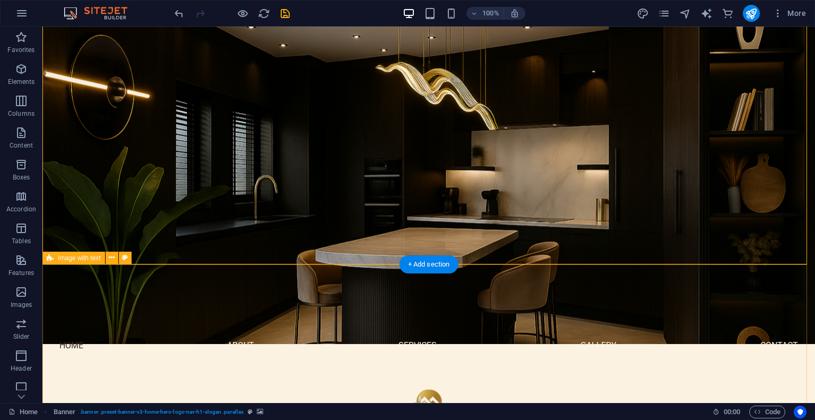
scroll to position [59, 0]
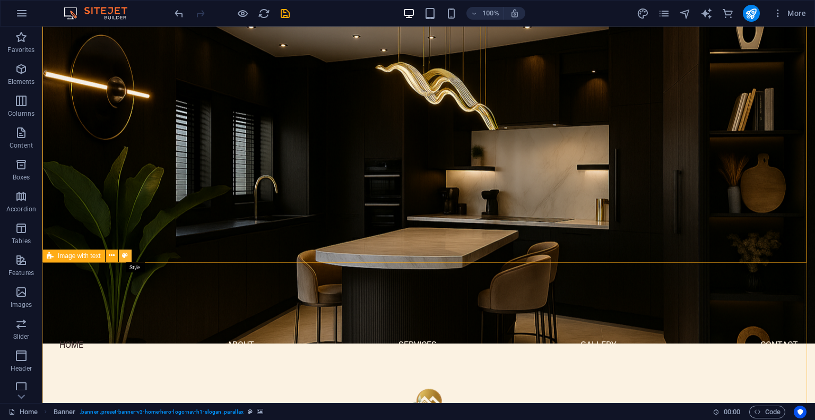
click at [125, 254] on icon at bounding box center [125, 255] width 6 height 11
select select "rem"
select select "px"
select select "preset-text-with-image-v4-about-image-text"
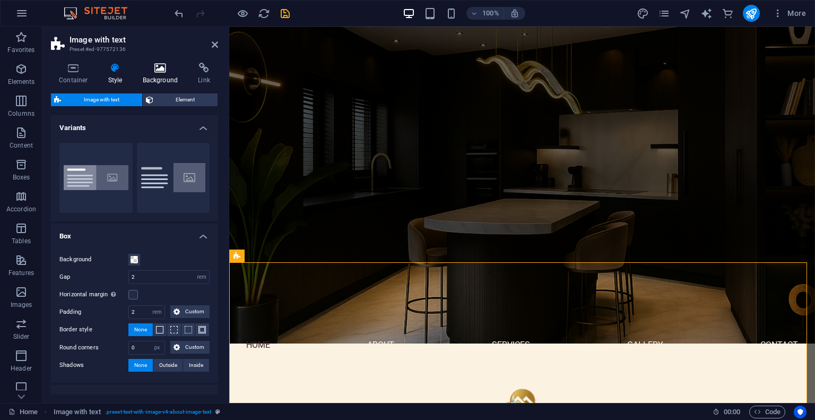
drag, startPoint x: 152, startPoint y: 86, endPoint x: 153, endPoint y: 63, distance: 23.4
click at [153, 63] on div "Container Style Background Link Size Height Default px rem % vh vw Min. height …" at bounding box center [134, 229] width 167 height 332
click at [153, 63] on icon at bounding box center [160, 68] width 51 height 11
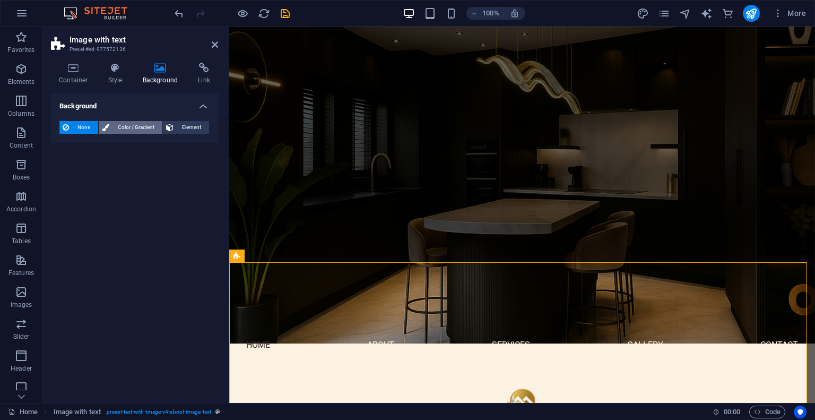
click at [120, 130] on span "Color / Gradient" at bounding box center [136, 127] width 47 height 13
click at [71, 166] on span at bounding box center [67, 170] width 12 height 12
type input "#ffffff"
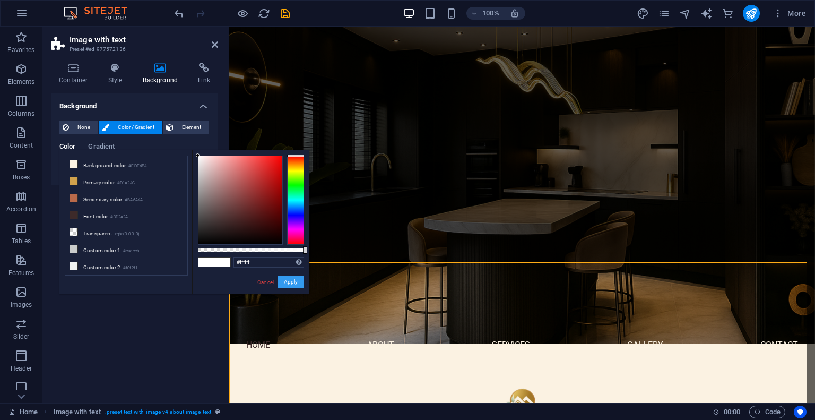
click at [287, 282] on button "Apply" at bounding box center [291, 282] width 27 height 13
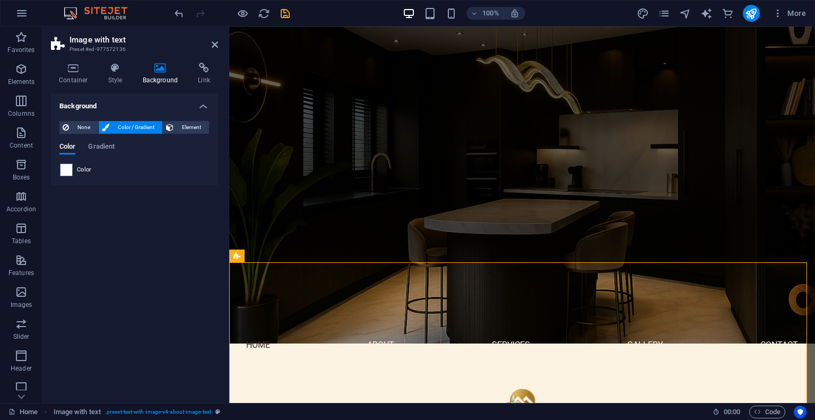
click at [347, 253] on figure at bounding box center [522, 155] width 586 height 376
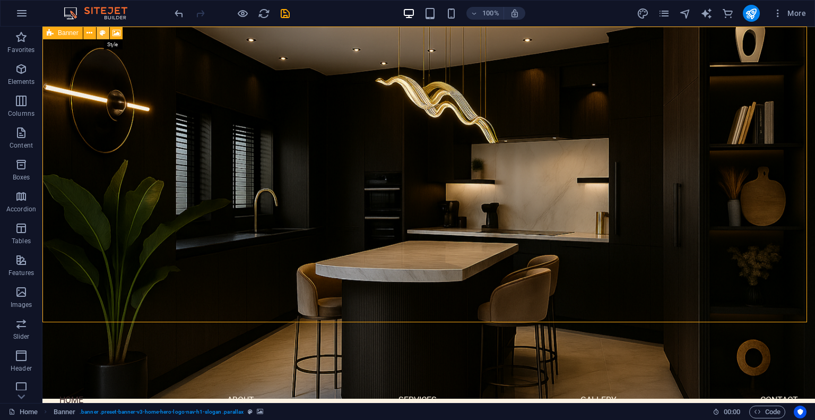
scroll to position [0, 0]
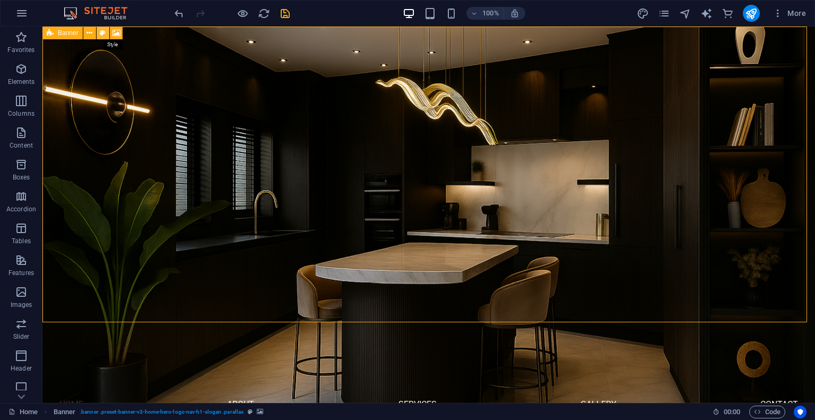
drag, startPoint x: 50, startPoint y: 31, endPoint x: 106, endPoint y: 34, distance: 55.8
click at [106, 34] on div "Banner" at bounding box center [85, 33] width 87 height 13
click at [105, 34] on icon at bounding box center [103, 33] width 6 height 11
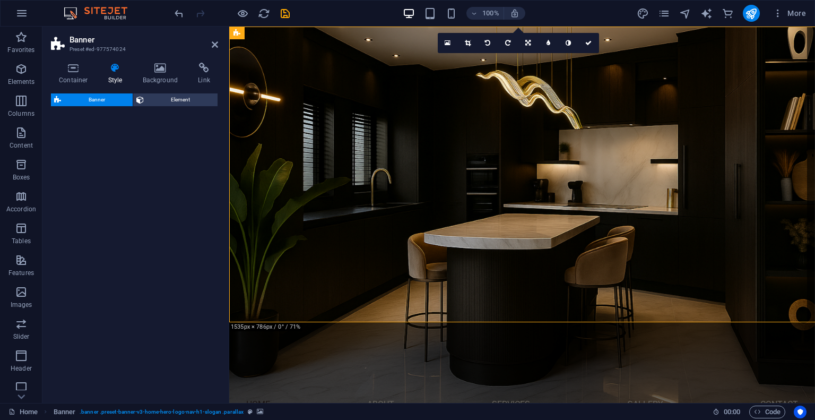
select select "preset-banner-v3-home-hero-logo-nav-h1-slogan"
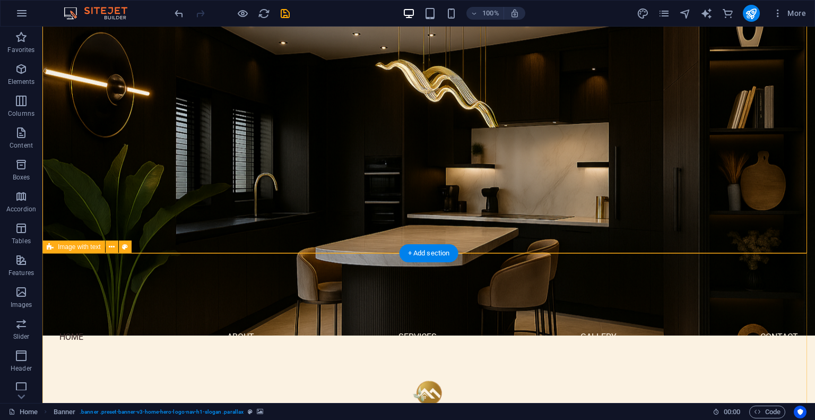
scroll to position [70, 0]
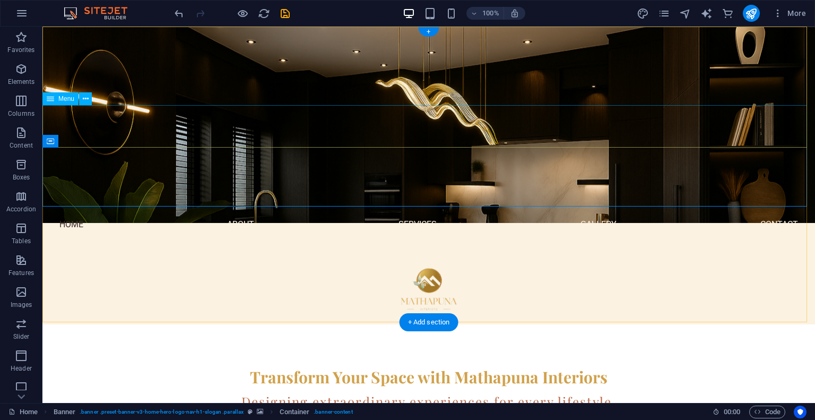
scroll to position [0, 0]
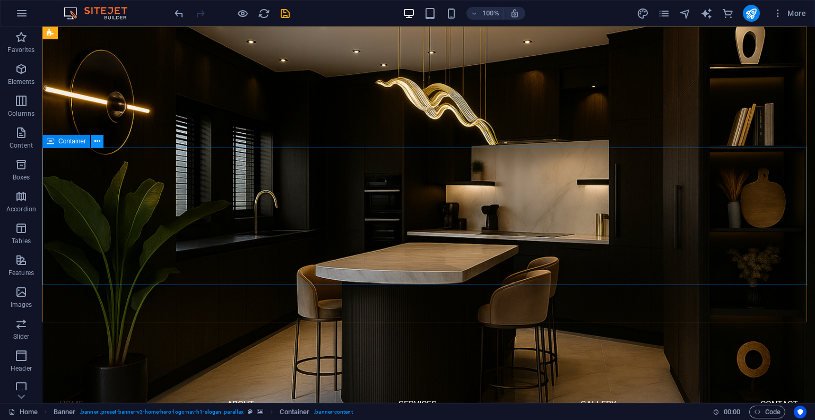
click at [96, 137] on icon at bounding box center [97, 141] width 6 height 11
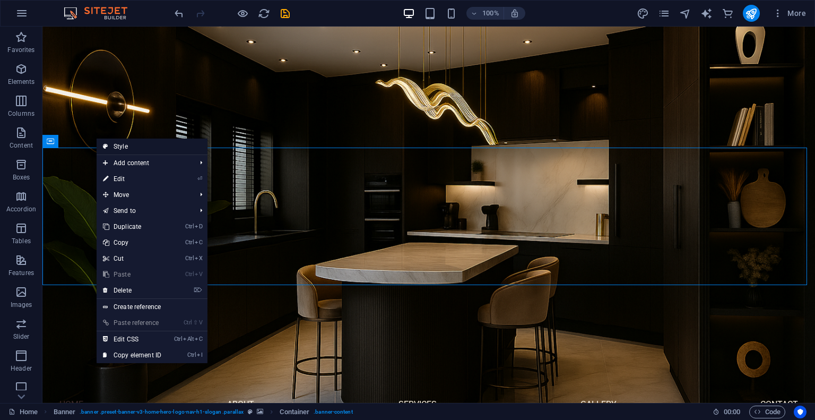
click at [158, 148] on link "Style" at bounding box center [152, 147] width 111 height 16
select select "preset-banner-v3-home-hero-logo-nav-h1-slogan"
select select "%"
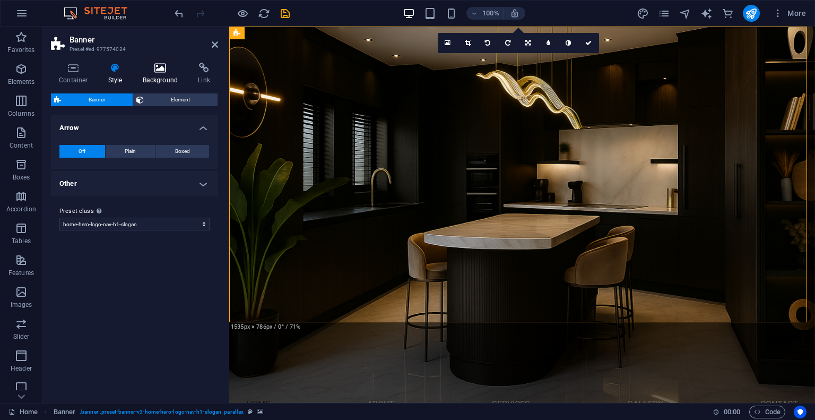
click at [163, 79] on h4 "Background" at bounding box center [163, 74] width 56 height 22
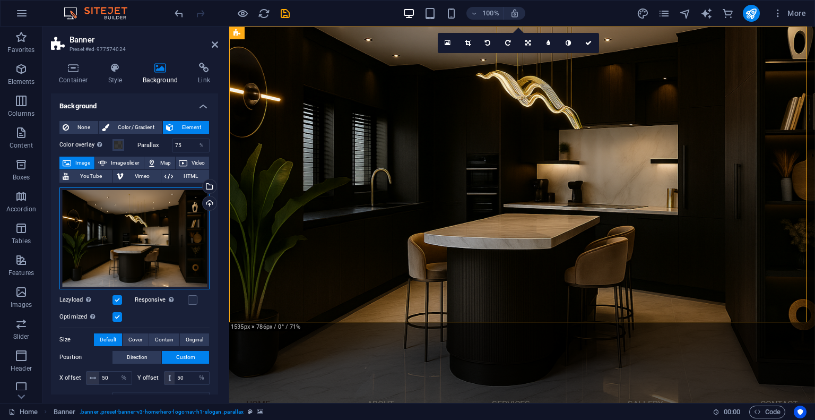
click at [144, 233] on div "Drag files here, click to choose files or select files from Files or our free s…" at bounding box center [134, 238] width 150 height 102
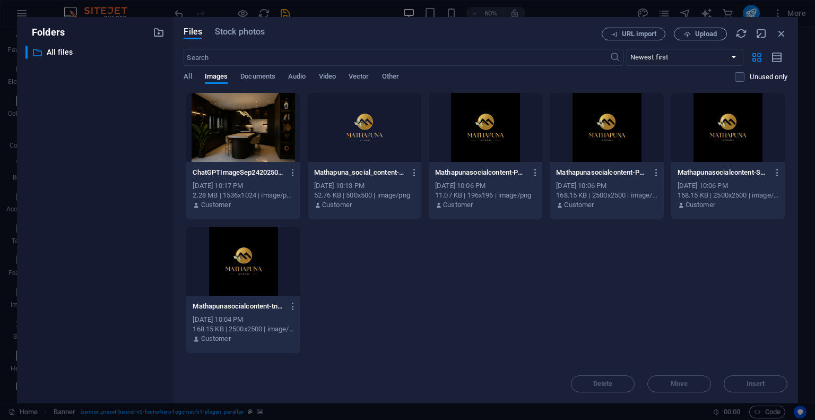
click at [246, 131] on div at bounding box center [243, 127] width 114 height 69
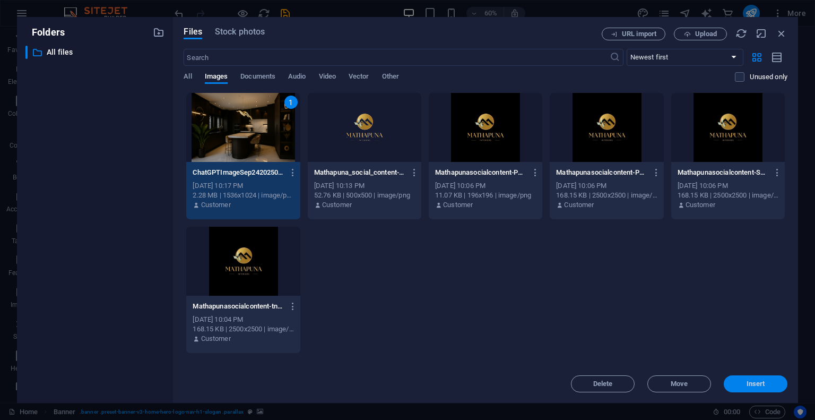
click at [745, 384] on span "Insert" at bounding box center [755, 384] width 55 height 6
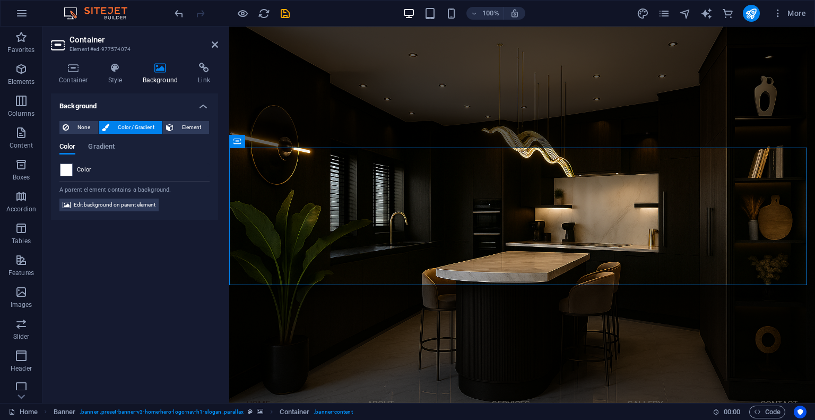
click at [143, 172] on div "Color" at bounding box center [134, 169] width 149 height 13
click at [63, 169] on span at bounding box center [67, 170] width 12 height 12
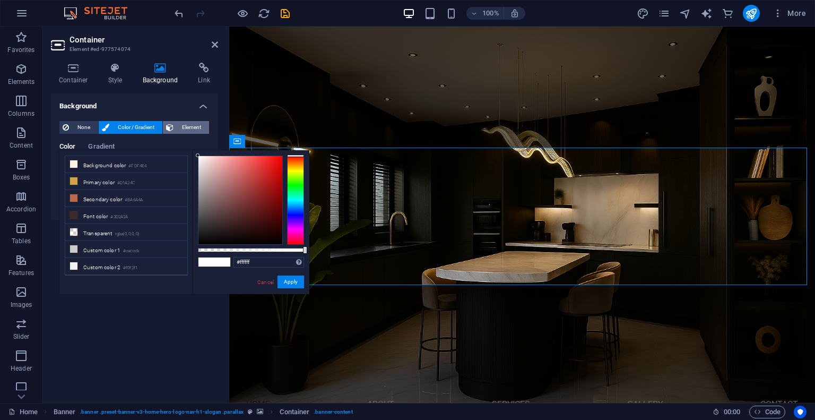
click at [179, 127] on span "Element" at bounding box center [191, 127] width 29 height 13
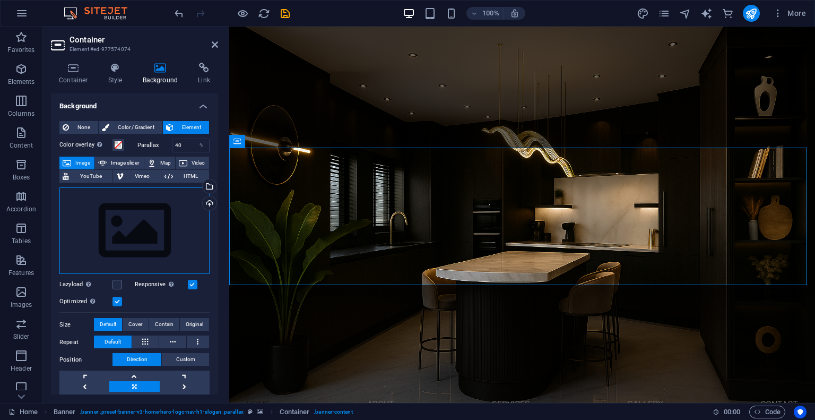
click at [131, 218] on div "Drag files here, click to choose files or select files from Files or our free s…" at bounding box center [134, 230] width 150 height 87
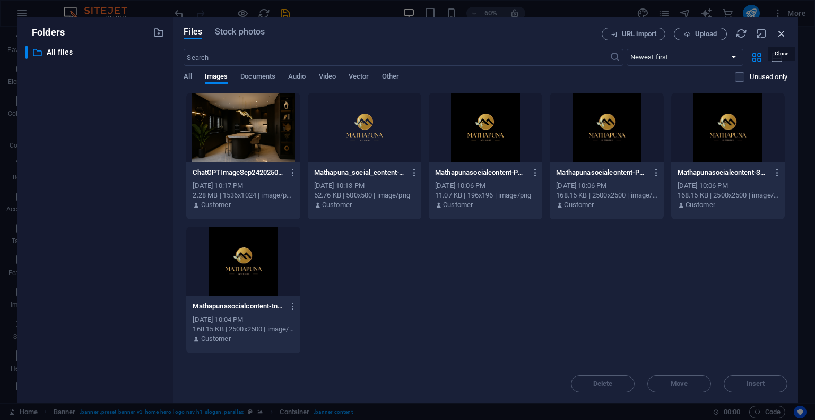
click at [778, 35] on icon "button" at bounding box center [782, 34] width 12 height 12
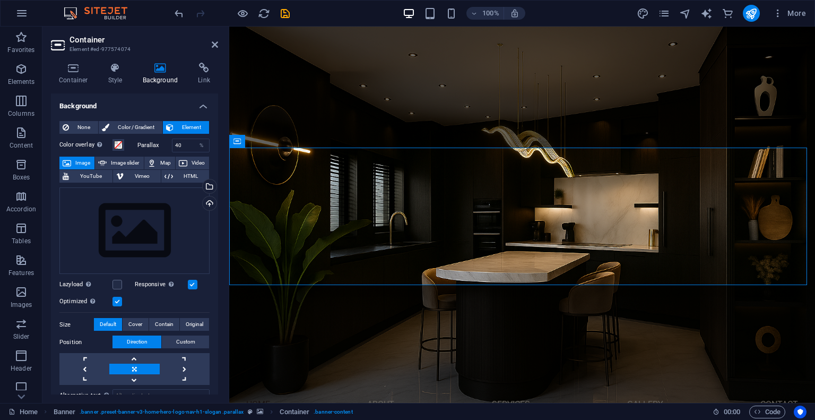
click at [485, 306] on figure at bounding box center [522, 215] width 586 height 376
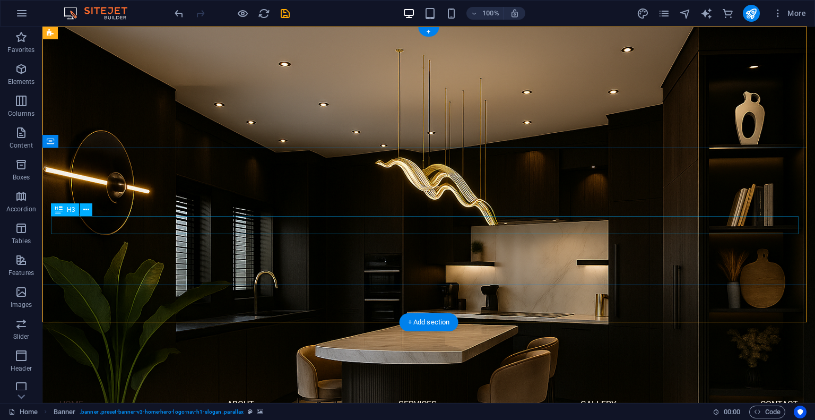
click at [84, 210] on icon at bounding box center [86, 209] width 6 height 11
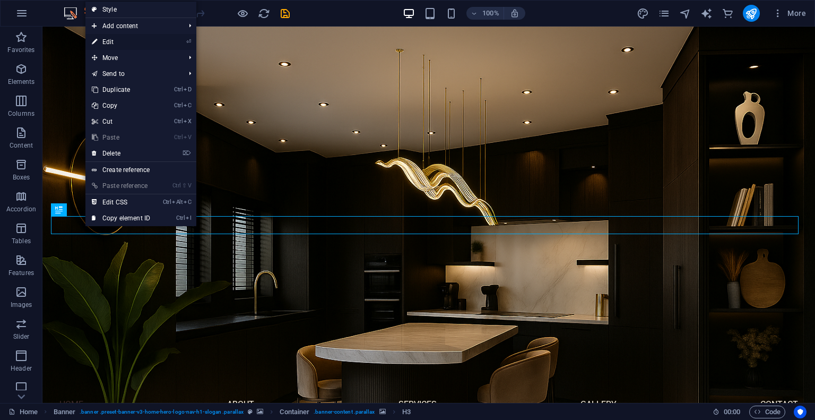
click at [117, 45] on link "⏎ Edit" at bounding box center [120, 42] width 71 height 16
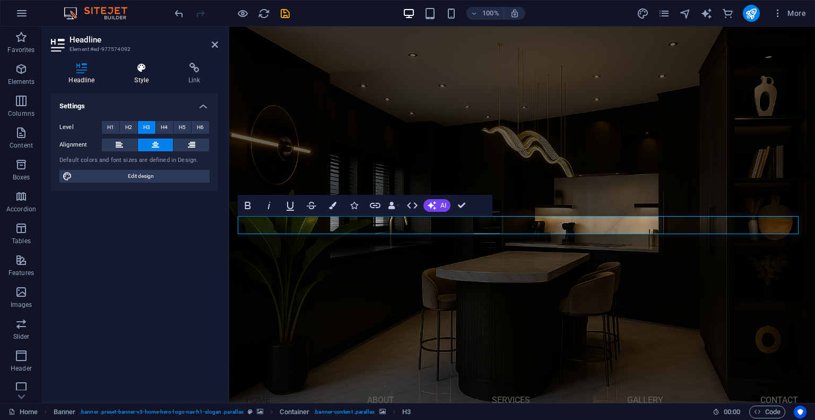
click at [142, 81] on h4 "Style" at bounding box center [144, 74] width 54 height 22
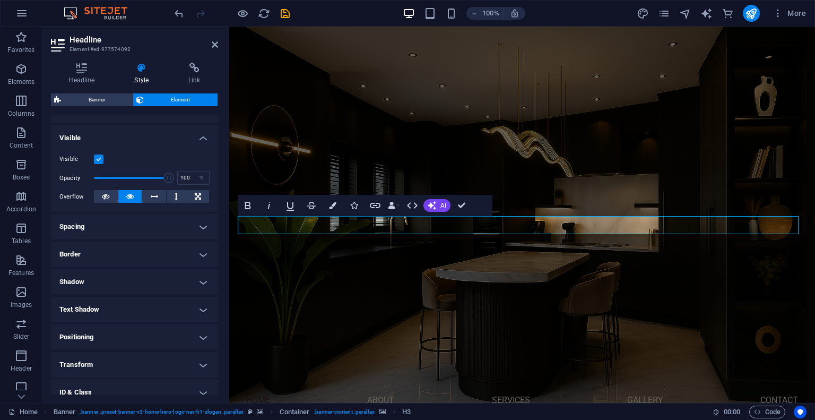
scroll to position [169, 0]
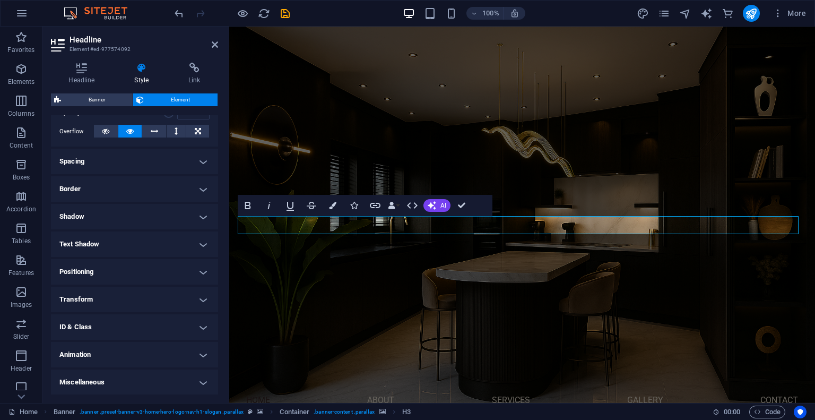
click at [156, 248] on h4 "Text Shadow" at bounding box center [134, 243] width 167 height 25
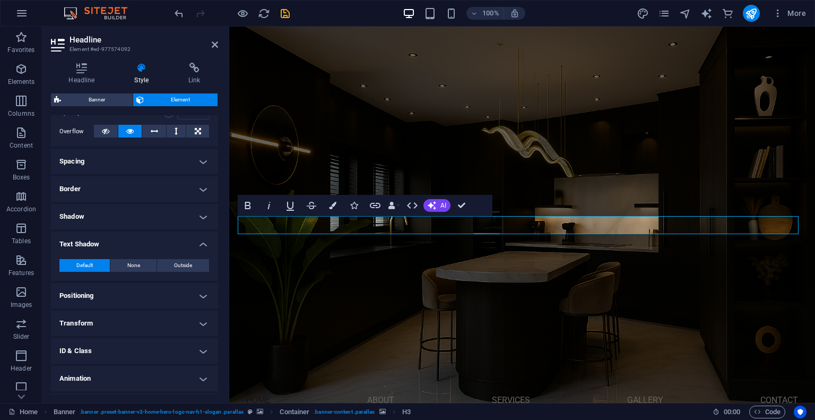
click at [127, 212] on h4 "Shadow" at bounding box center [134, 216] width 167 height 25
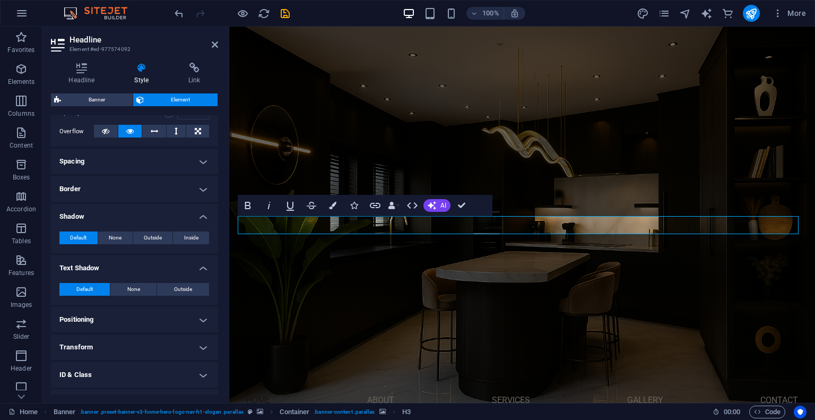
scroll to position [217, 0]
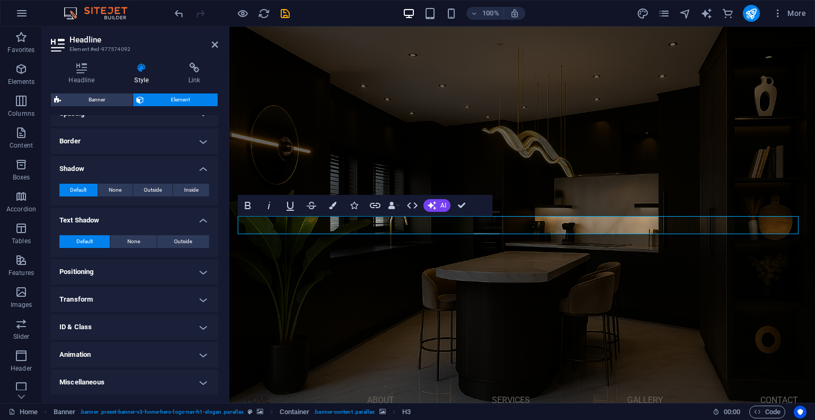
click at [147, 353] on h4 "Animation" at bounding box center [134, 354] width 167 height 25
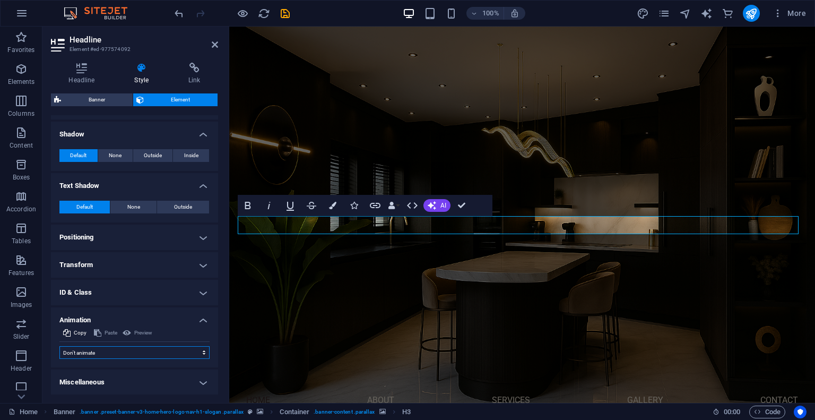
click at [145, 350] on select "Don't animate Show / Hide Slide up/down Zoom in/out Slide left to right Slide r…" at bounding box center [134, 352] width 150 height 13
click at [83, 73] on icon at bounding box center [82, 68] width 62 height 11
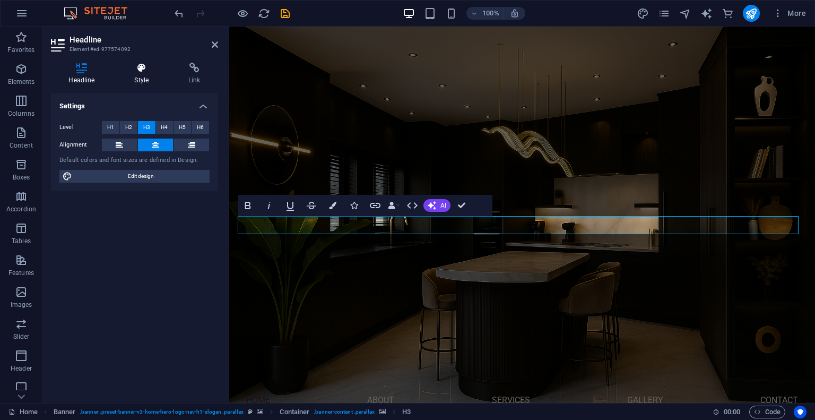
click at [130, 72] on icon at bounding box center [142, 68] width 50 height 11
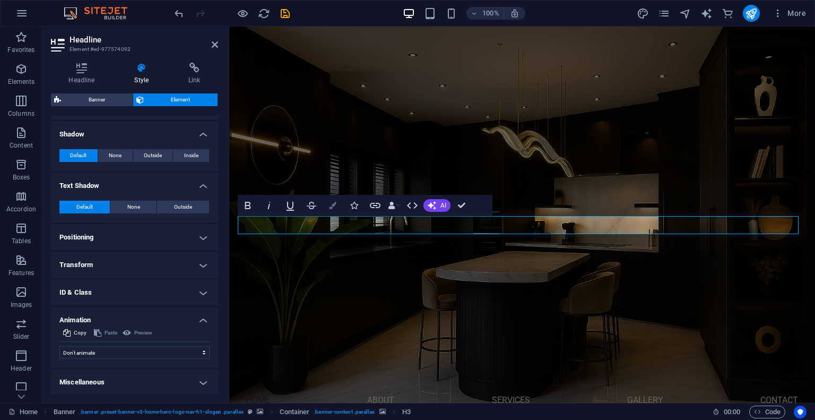
click at [334, 204] on icon "button" at bounding box center [332, 205] width 7 height 7
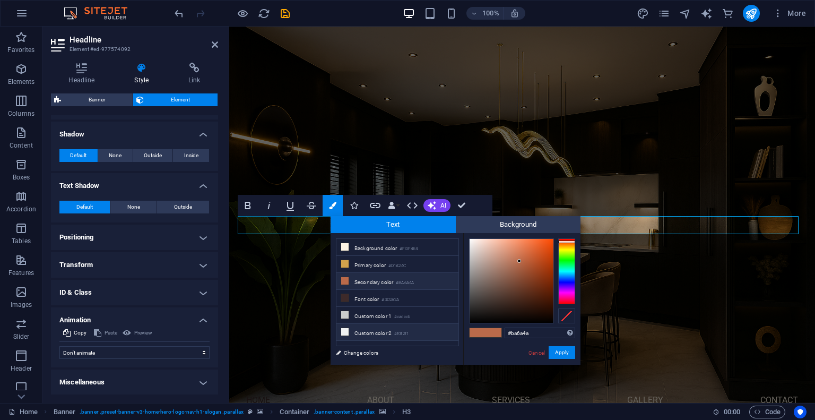
click at [367, 331] on li "Custom color 2 #f0f2f1" at bounding box center [398, 332] width 122 height 17
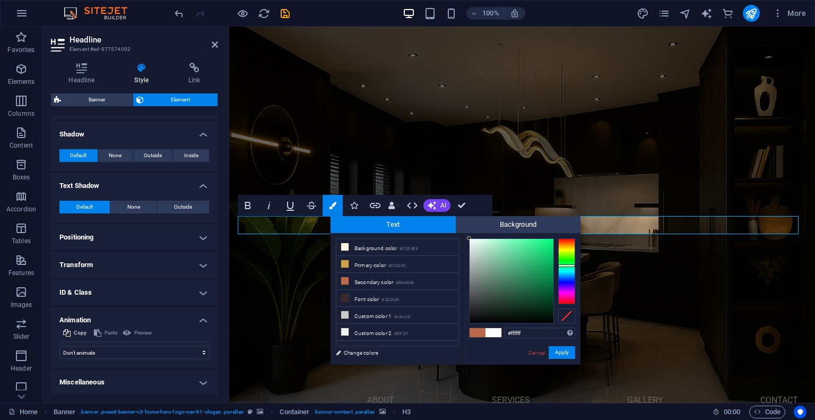
drag, startPoint x: 469, startPoint y: 242, endPoint x: 448, endPoint y: 213, distance: 35.4
click at [448, 213] on body "MATHAPUNA INTERIORS Home Favorites Elements Columns Content Boxes Accordion Tab…" at bounding box center [407, 210] width 815 height 420
click at [361, 247] on li "Background color #FDF4E4" at bounding box center [398, 247] width 122 height 17
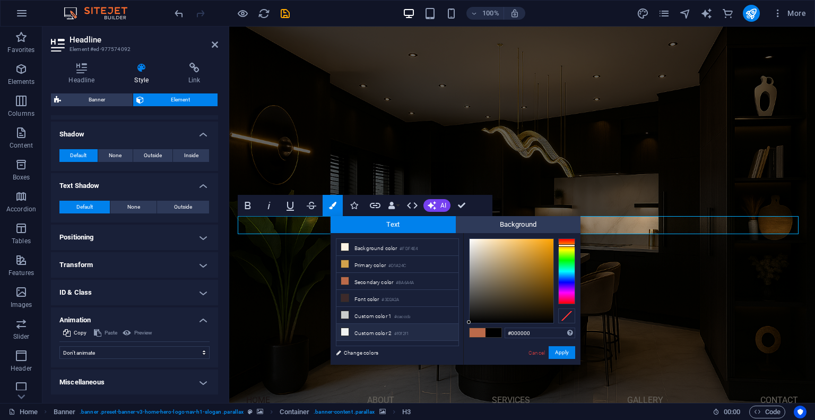
click at [374, 328] on li "Custom color 2 #f0f2f1" at bounding box center [398, 332] width 122 height 17
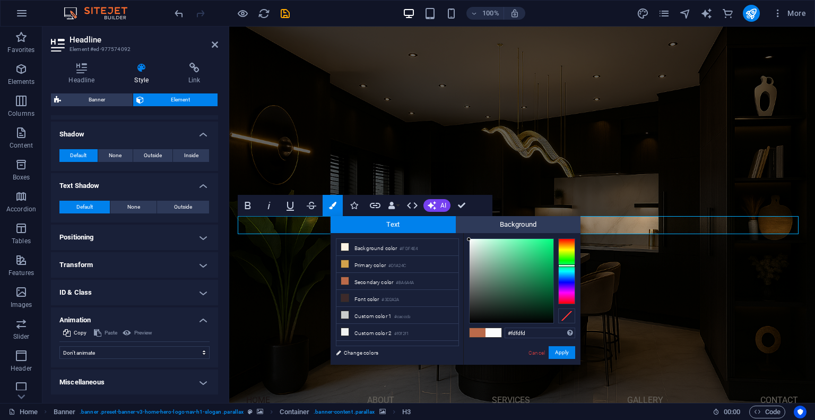
type input "#ffffff"
click at [469, 238] on div at bounding box center [469, 238] width 4 height 4
click at [561, 358] on button "Apply" at bounding box center [562, 352] width 27 height 13
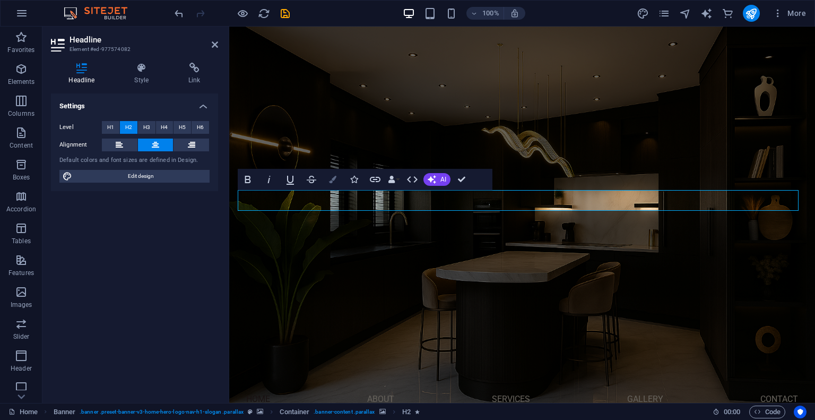
click at [335, 183] on button "Colors" at bounding box center [333, 179] width 20 height 21
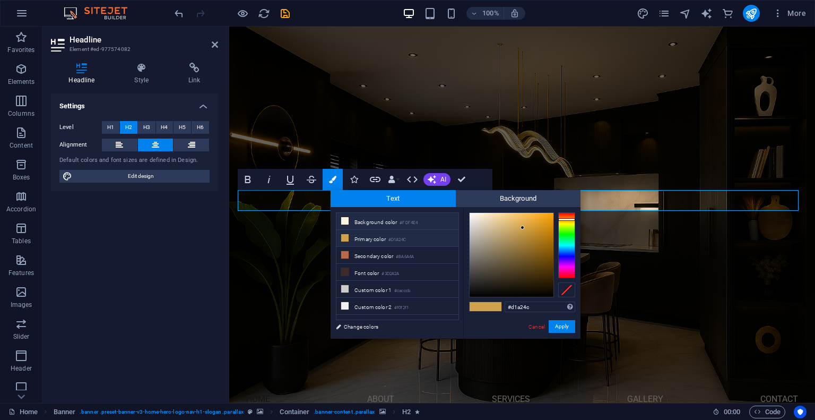
click at [369, 217] on li "Background color #FDF4E4" at bounding box center [398, 221] width 122 height 17
click at [469, 212] on div "#fdf4e4 Supported formats #0852ed rgb(8, 82, 237) rgba(8, 82, 237, 90%) hsv(221…" at bounding box center [521, 350] width 117 height 286
click at [471, 213] on div at bounding box center [512, 255] width 84 height 84
drag, startPoint x: 471, startPoint y: 212, endPoint x: 459, endPoint y: 213, distance: 12.3
click at [459, 213] on div "less Background color #FDF4E4 Primary color #D1A24C Secondary color #BA6A4A Fon…" at bounding box center [456, 273] width 250 height 132
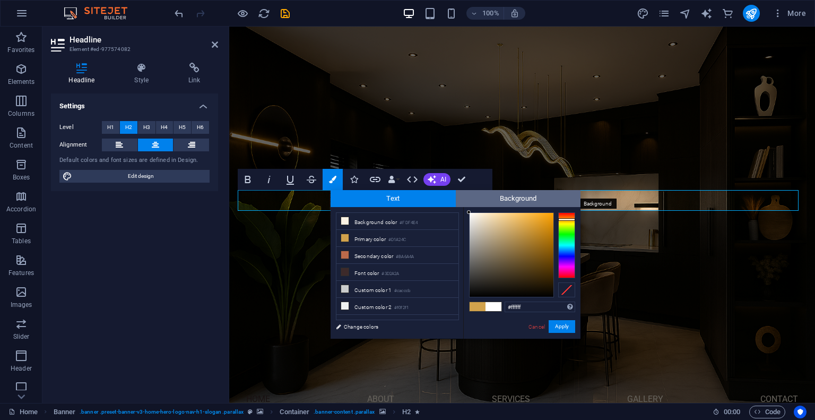
click at [458, 197] on span "Background" at bounding box center [518, 198] width 125 height 17
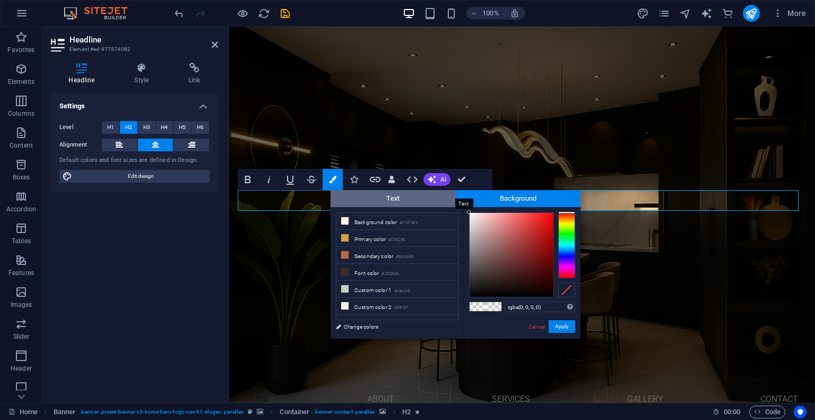
click at [420, 195] on span "Text" at bounding box center [393, 198] width 125 height 17
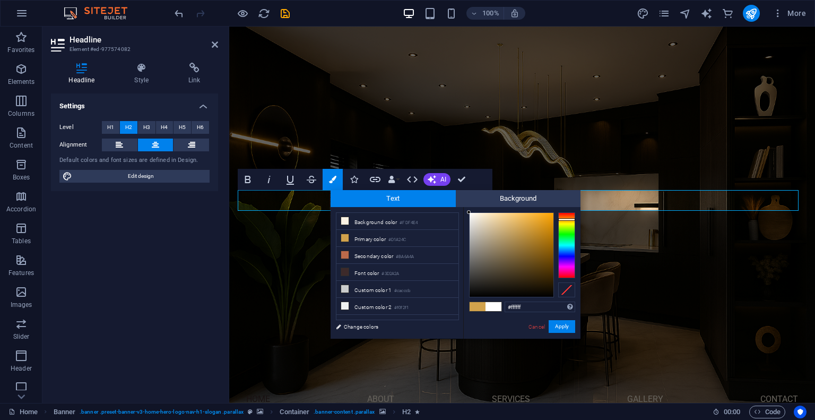
type input "#fdfdfd"
click at [467, 213] on div at bounding box center [469, 213] width 4 height 4
click at [557, 318] on div "#fdfdfd Supported formats #0852ed rgb(8, 82, 237) rgba(8, 82, 237, 90%) hsv(221…" at bounding box center [521, 350] width 117 height 286
click at [558, 323] on button "Apply" at bounding box center [562, 326] width 27 height 13
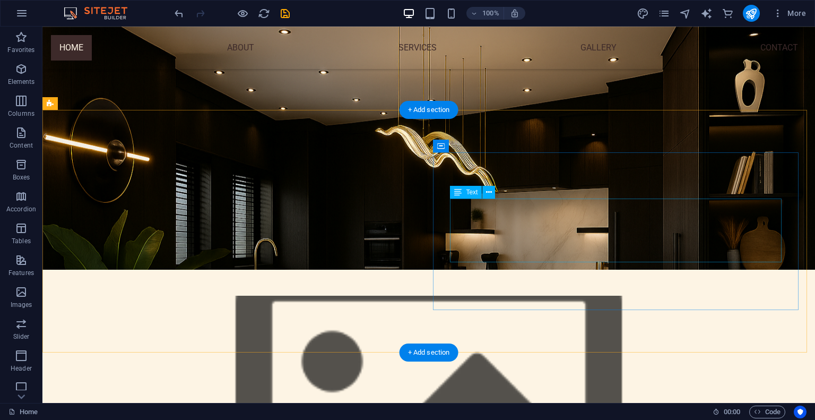
scroll to position [115, 0]
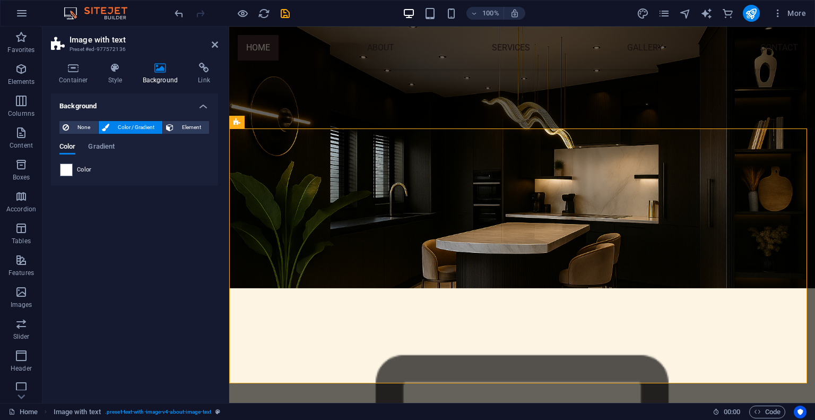
click at [114, 171] on div "Color" at bounding box center [134, 169] width 149 height 13
click at [72, 170] on span at bounding box center [67, 170] width 12 height 12
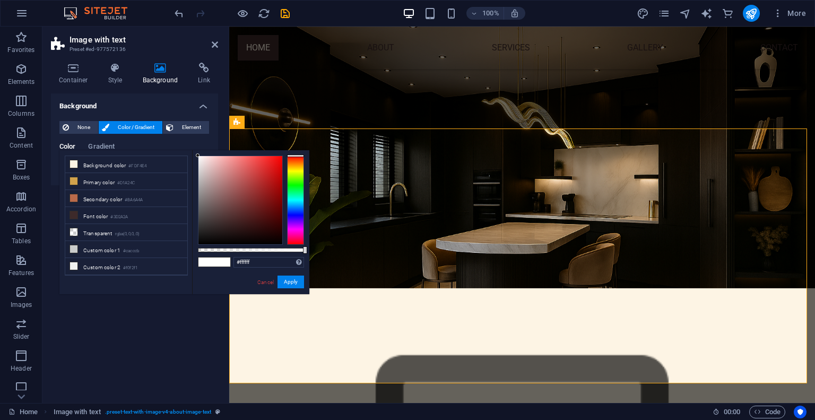
type input "#080808"
click at [198, 241] on div at bounding box center [240, 200] width 85 height 89
click at [289, 282] on button "Apply" at bounding box center [291, 282] width 27 height 13
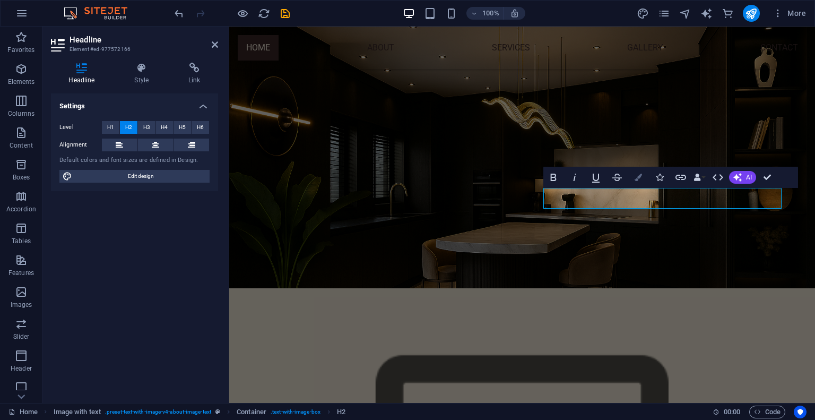
click at [640, 172] on button "Colors" at bounding box center [639, 177] width 20 height 21
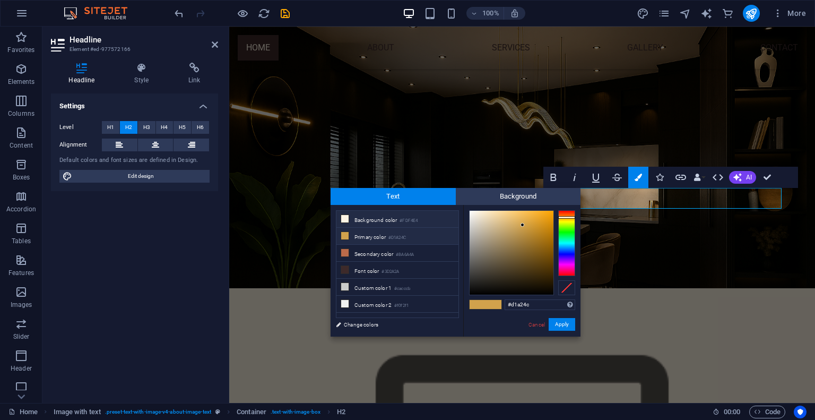
click at [386, 217] on li "Background color #FDF4E4" at bounding box center [398, 219] width 122 height 17
type input "#fdfbf6"
click at [471, 211] on div at bounding box center [512, 253] width 84 height 84
click at [552, 325] on button "Apply" at bounding box center [562, 324] width 27 height 13
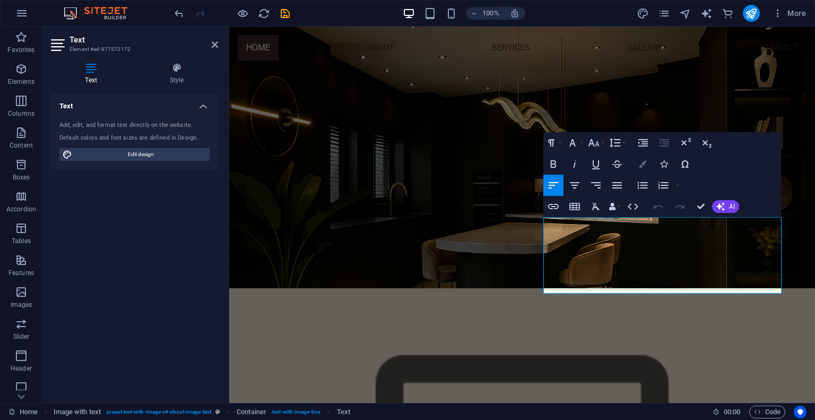
click at [643, 159] on button "Colors" at bounding box center [643, 163] width 20 height 21
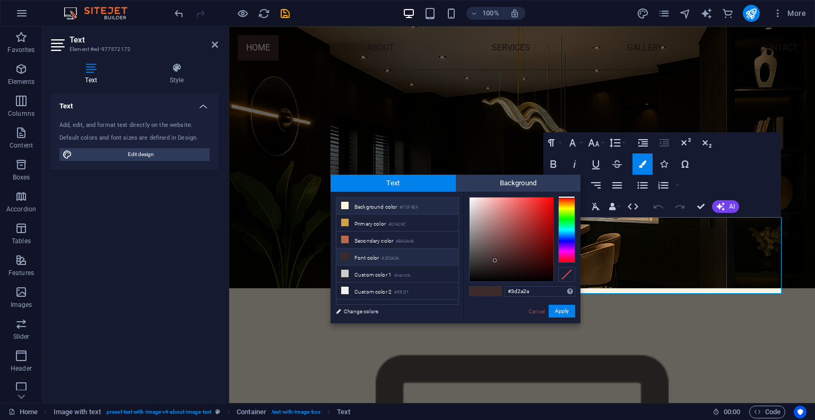
click at [345, 205] on icon at bounding box center [344, 205] width 7 height 7
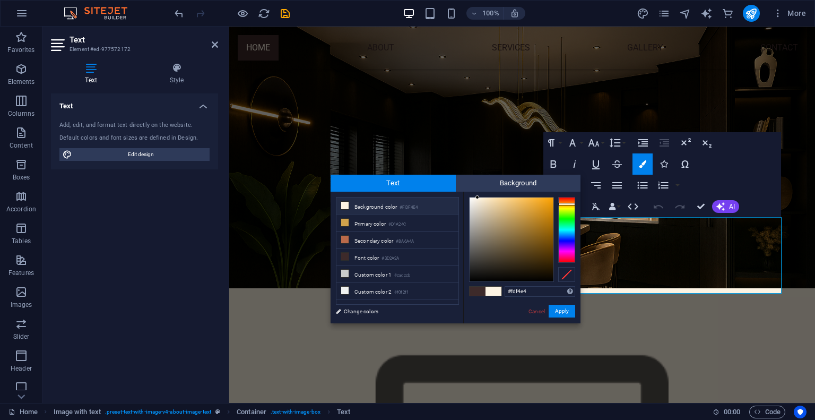
type input "#f8f7f5"
click at [470, 199] on div at bounding box center [512, 239] width 84 height 84
click at [556, 307] on button "Apply" at bounding box center [562, 311] width 27 height 13
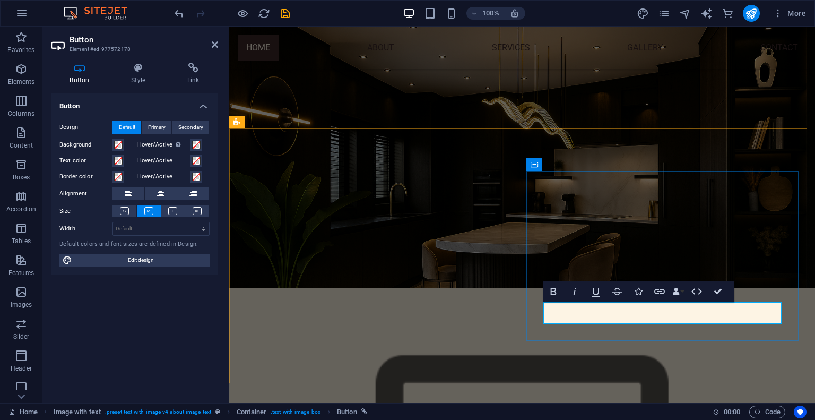
click at [156, 125] on span "Primary" at bounding box center [157, 127] width 18 height 13
click at [121, 123] on span "Default" at bounding box center [127, 127] width 16 height 13
click at [130, 72] on icon at bounding box center [139, 68] width 52 height 11
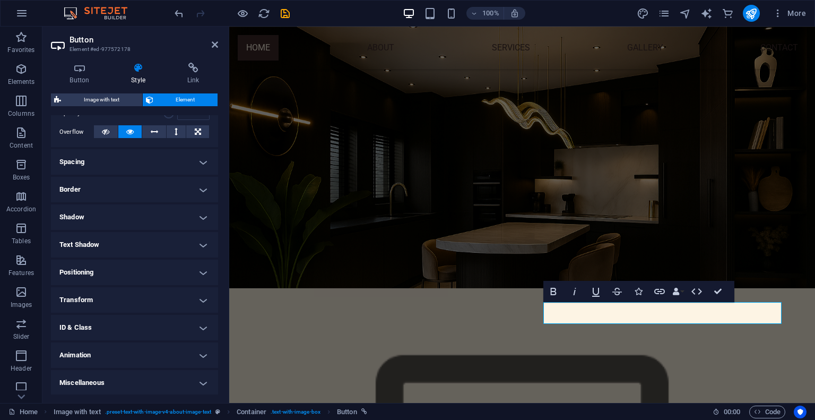
scroll to position [0, 0]
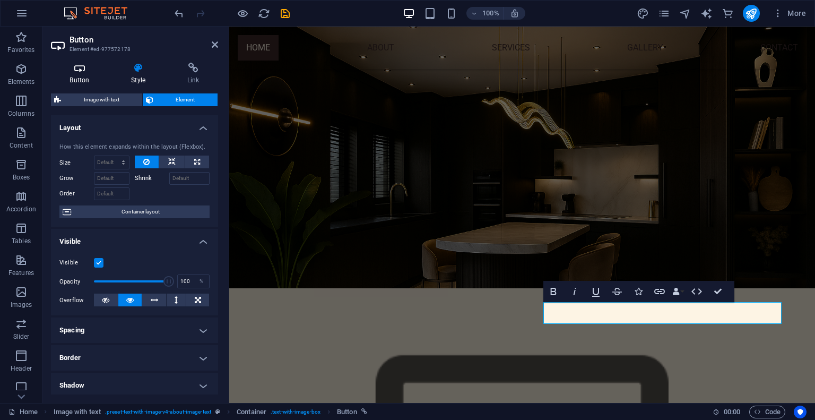
click at [88, 74] on h4 "Button" at bounding box center [82, 74] width 62 height 22
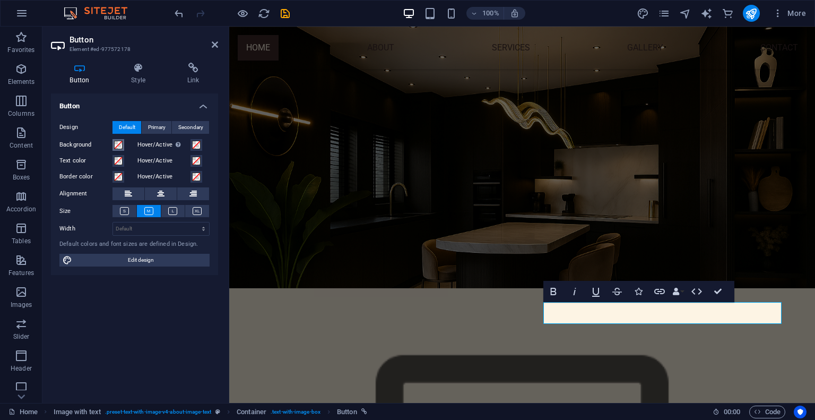
click at [116, 145] on span at bounding box center [118, 145] width 8 height 8
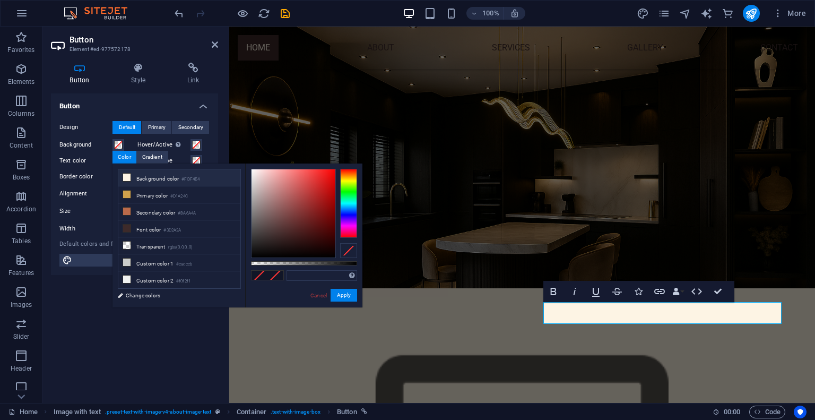
click at [125, 176] on icon at bounding box center [126, 177] width 7 height 7
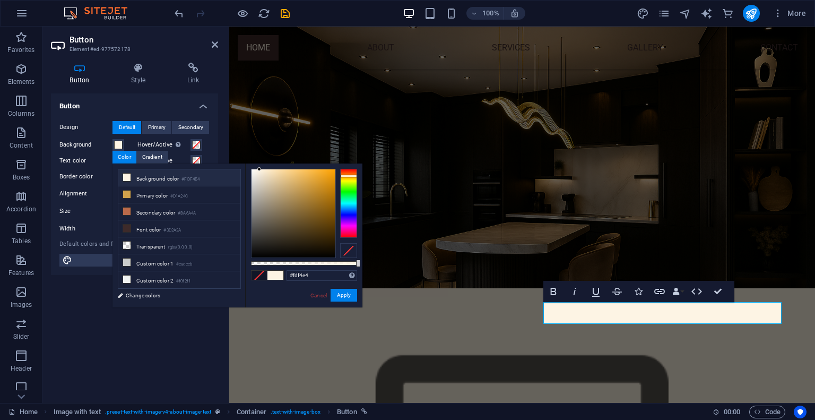
type input "#f7f5f3"
click at [252, 171] on div at bounding box center [294, 213] width 84 height 88
click at [343, 291] on button "Apply" at bounding box center [344, 295] width 27 height 13
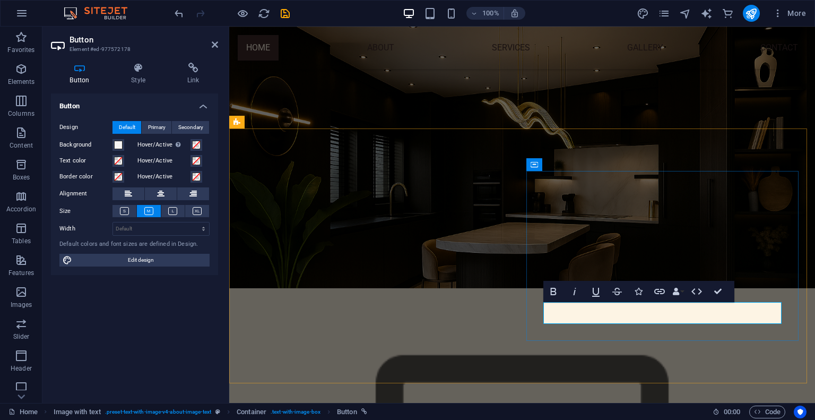
drag, startPoint x: 199, startPoint y: 261, endPoint x: 306, endPoint y: 401, distance: 176.5
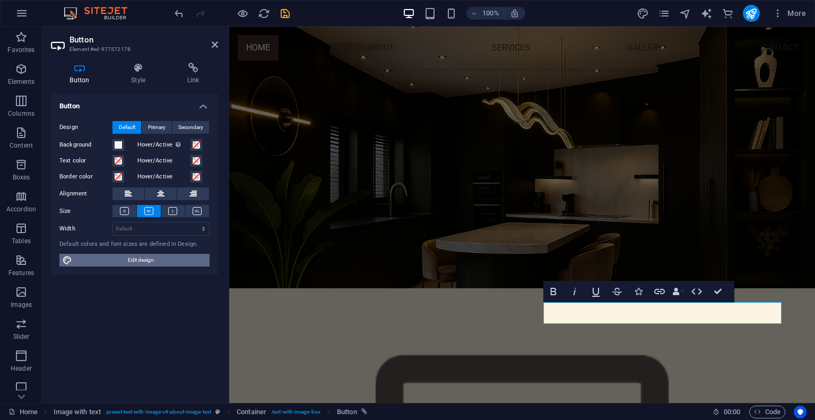
click at [199, 261] on span "Edit design" at bounding box center [140, 260] width 131 height 13
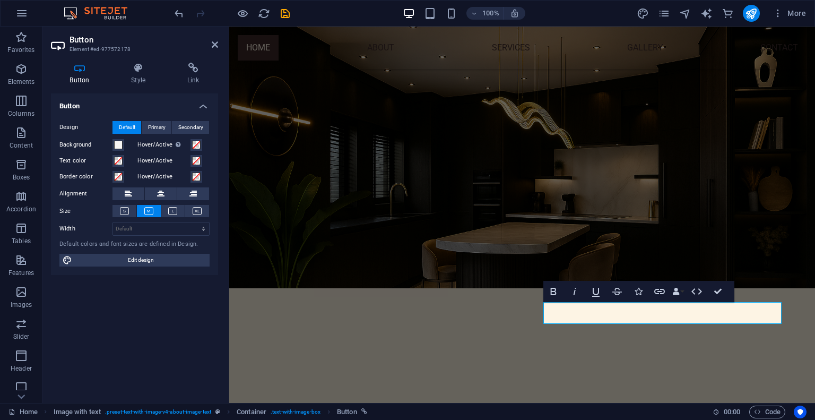
select select "px"
select select "200"
select select "px"
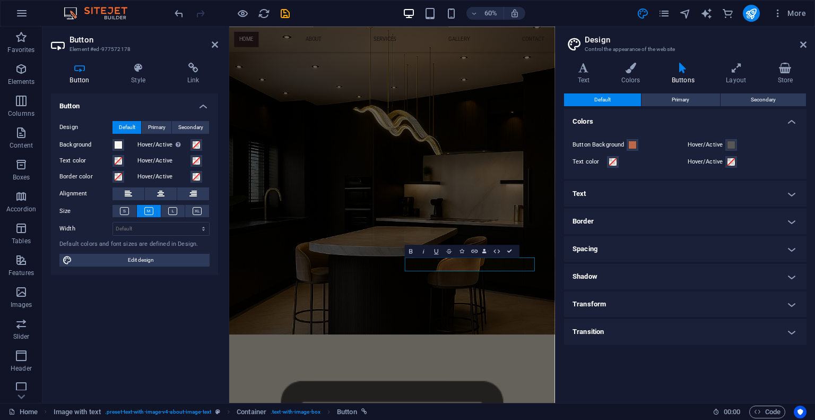
click at [616, 148] on label "Button Background" at bounding box center [600, 145] width 54 height 13
click at [627, 148] on button "Button Background" at bounding box center [633, 145] width 12 height 12
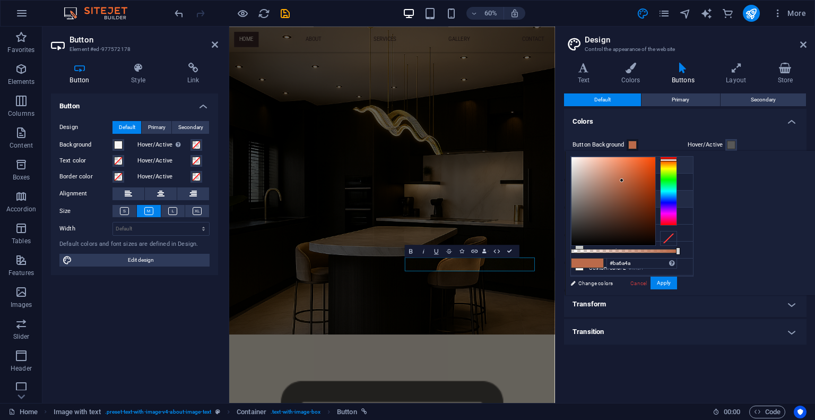
click at [575, 165] on span at bounding box center [579, 164] width 8 height 8
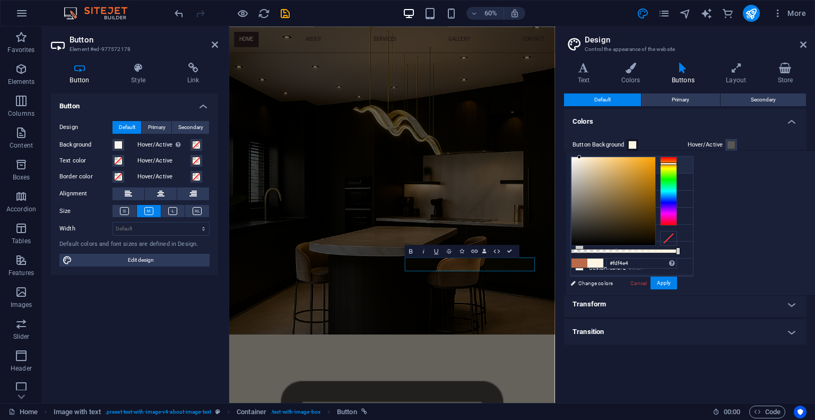
type input "#fdfcfa"
click at [656, 157] on div at bounding box center [614, 201] width 84 height 88
click at [677, 280] on button "Apply" at bounding box center [664, 283] width 27 height 13
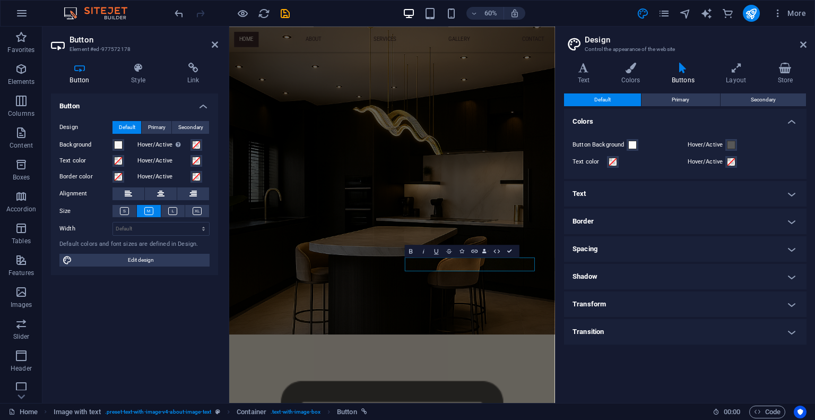
click at [587, 191] on h4 "Text" at bounding box center [685, 193] width 243 height 25
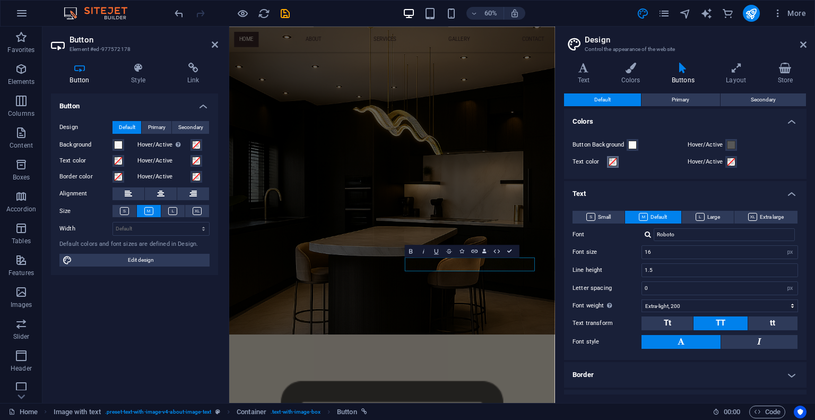
click at [612, 160] on span at bounding box center [613, 162] width 8 height 8
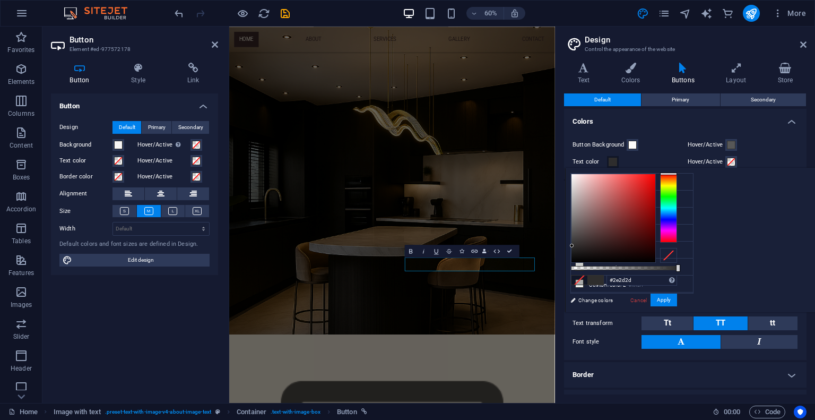
click at [656, 245] on div at bounding box center [614, 218] width 84 height 88
click at [683, 276] on div "#000000 Supported formats #0852ed rgb(8, 82, 237) rgba(8, 82, 237, 90%) hsv(221…" at bounding box center [623, 317] width 117 height 298
type input "#000000"
drag, startPoint x: 711, startPoint y: 259, endPoint x: 696, endPoint y: 264, distance: 15.8
click at [696, 264] on div "less Background color #FDF4E4 Primary color #D1A24C Secondary color #BA6A4A Fon…" at bounding box center [690, 240] width 250 height 144
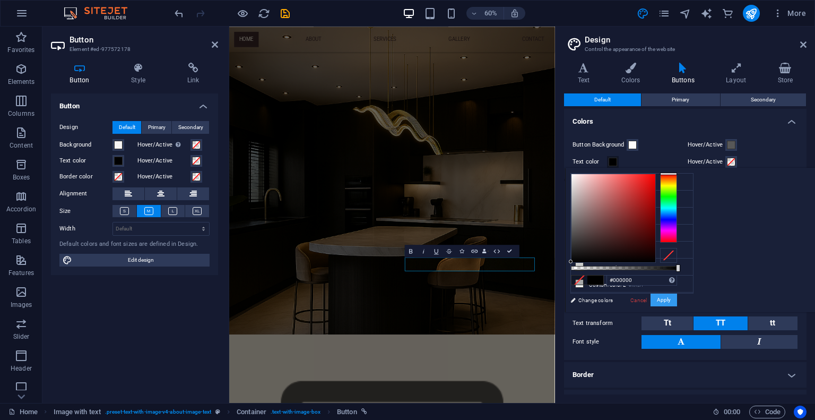
click at [677, 305] on button "Apply" at bounding box center [664, 300] width 27 height 13
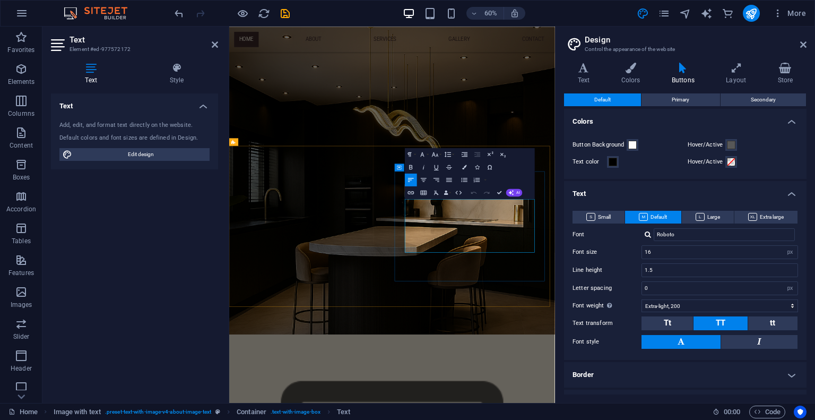
click at [463, 170] on button "Colors" at bounding box center [465, 167] width 12 height 13
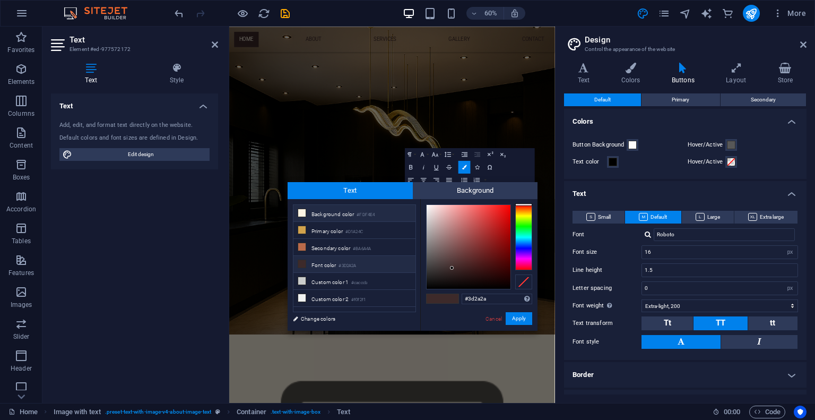
click at [350, 212] on li "Background color #FDF4E4" at bounding box center [355, 213] width 122 height 17
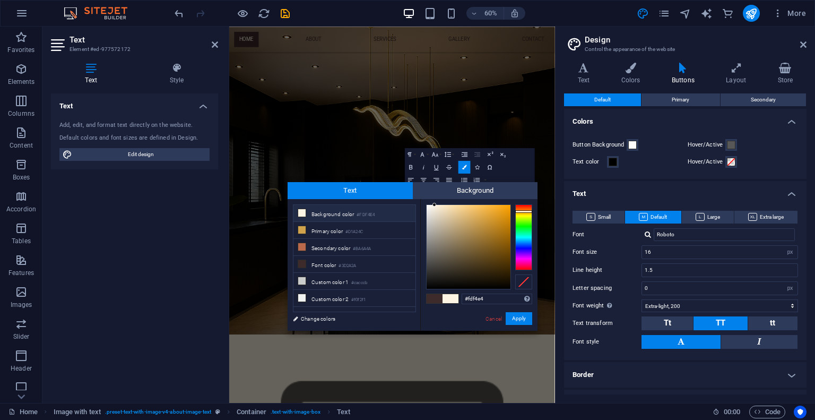
type input "#fdfcfa"
click at [427, 205] on div at bounding box center [469, 247] width 84 height 84
click at [512, 319] on button "Apply" at bounding box center [519, 318] width 27 height 13
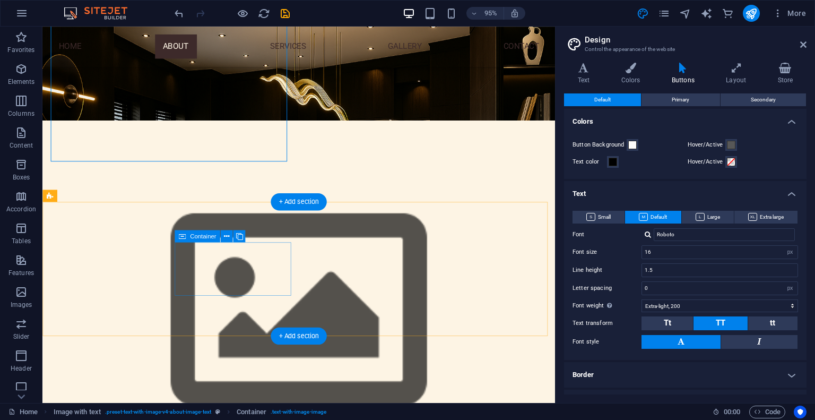
scroll to position [302, 0]
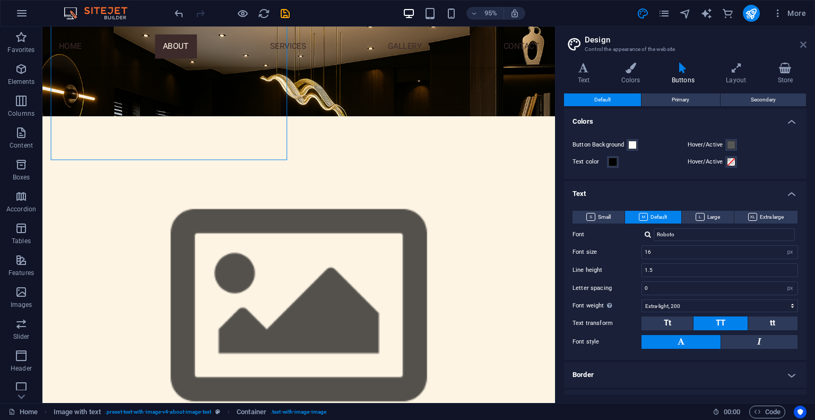
click at [801, 45] on icon at bounding box center [804, 44] width 6 height 8
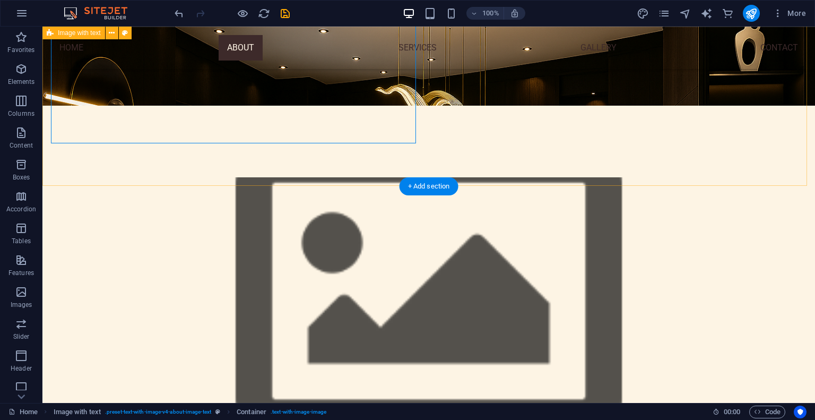
scroll to position [305, 0]
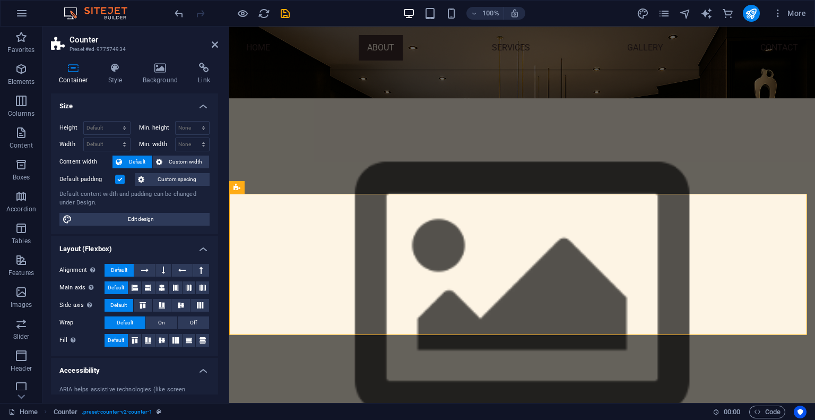
scroll to position [109, 0]
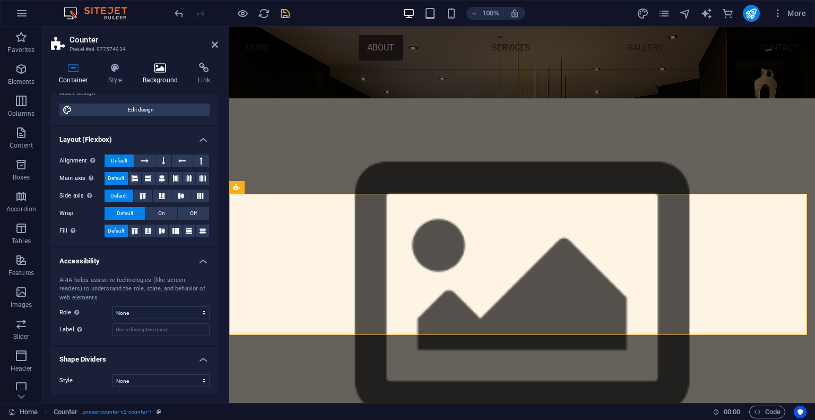
click at [153, 68] on icon at bounding box center [160, 68] width 51 height 11
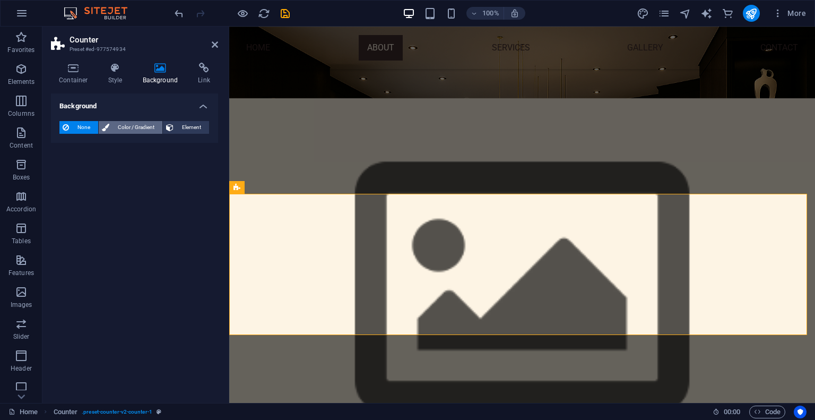
click at [126, 126] on span "Color / Gradient" at bounding box center [136, 127] width 47 height 13
click at [66, 171] on span at bounding box center [67, 170] width 12 height 12
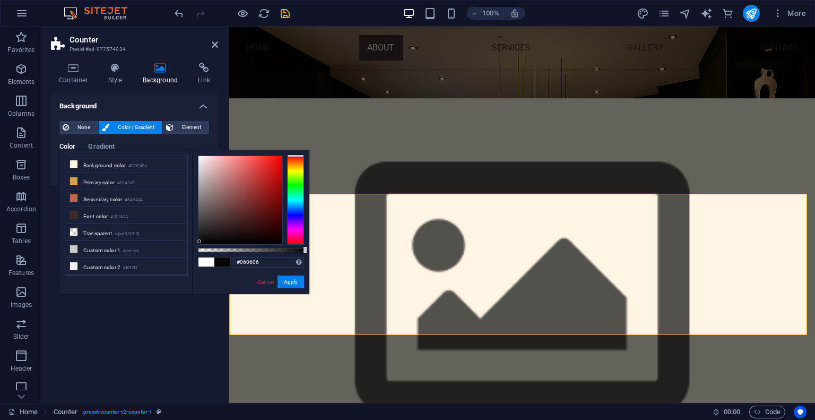
click at [200, 242] on div at bounding box center [241, 200] width 84 height 88
type input "#000000"
drag, startPoint x: 200, startPoint y: 242, endPoint x: 196, endPoint y: 259, distance: 17.4
click at [196, 259] on div "#000000 Supported formats #0852ed rgb(8, 82, 237) rgba(8, 82, 237, 90%) hsv(221…" at bounding box center [250, 299] width 117 height 298
click at [290, 283] on button "Apply" at bounding box center [291, 282] width 27 height 13
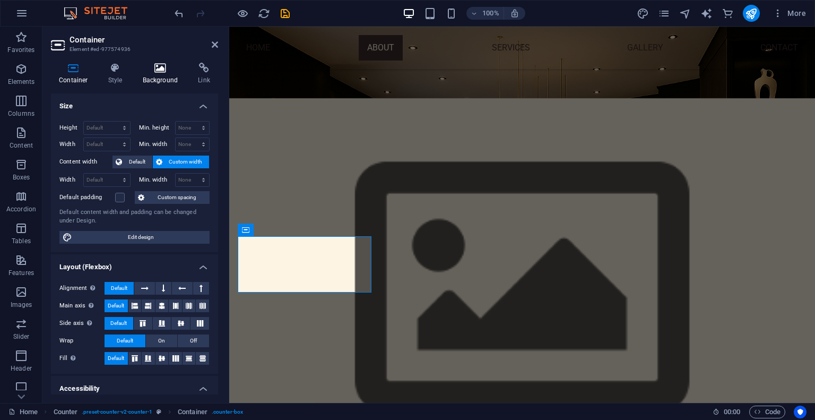
click at [156, 75] on h4 "Background" at bounding box center [163, 74] width 56 height 22
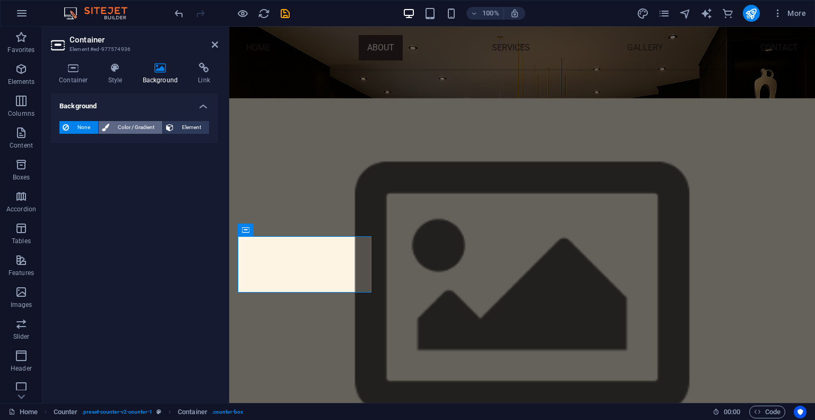
click at [123, 129] on span "Color / Gradient" at bounding box center [136, 127] width 47 height 13
click at [63, 166] on span at bounding box center [67, 170] width 12 height 12
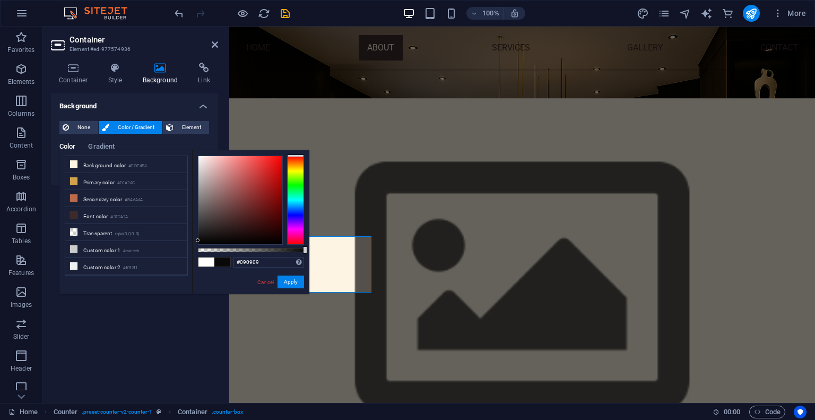
click at [199, 240] on div at bounding box center [241, 200] width 84 height 88
type input "#000000"
drag, startPoint x: 198, startPoint y: 240, endPoint x: 201, endPoint y: 252, distance: 11.6
click at [201, 245] on div at bounding box center [251, 200] width 106 height 89
click at [291, 280] on button "Apply" at bounding box center [291, 282] width 27 height 13
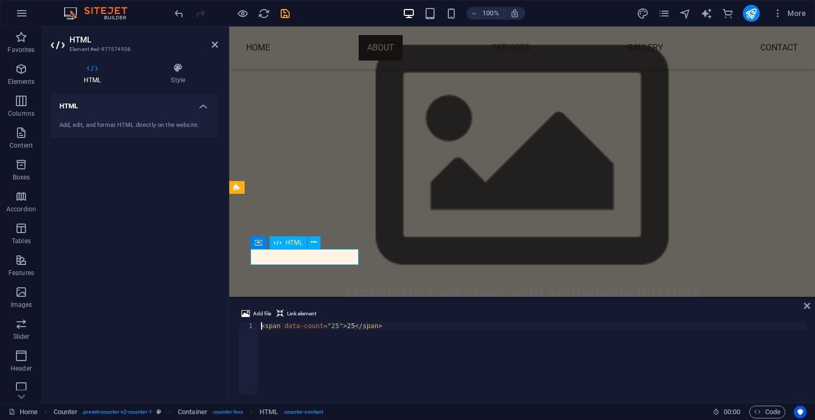
click at [315, 237] on icon at bounding box center [314, 242] width 6 height 11
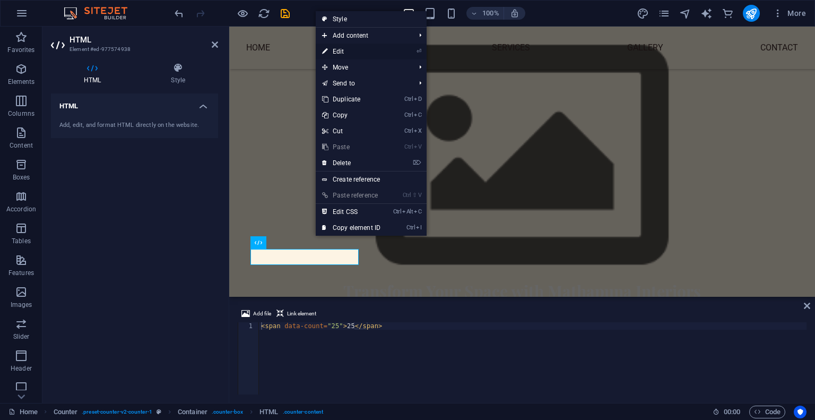
click at [337, 49] on link "⏎ Edit" at bounding box center [351, 52] width 71 height 16
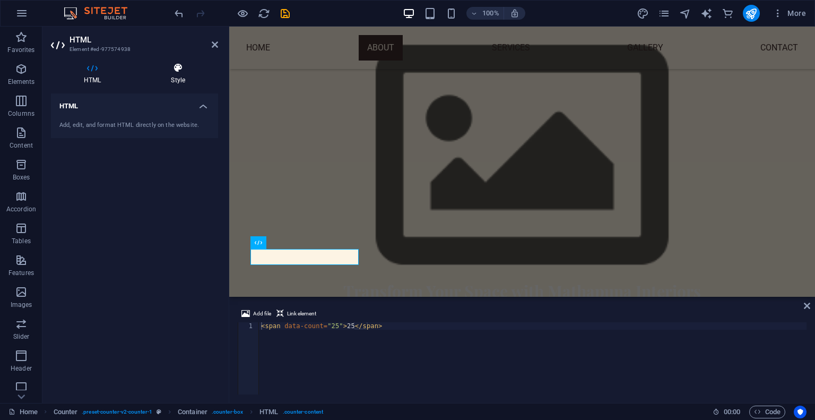
drag, startPoint x: 170, startPoint y: 59, endPoint x: 183, endPoint y: 80, distance: 24.6
click at [183, 80] on div "HTML Style HTML Add, edit, and format HTML directly on the website. Counter Ele…" at bounding box center [134, 228] width 184 height 349
click at [183, 80] on h4 "Style" at bounding box center [178, 74] width 80 height 22
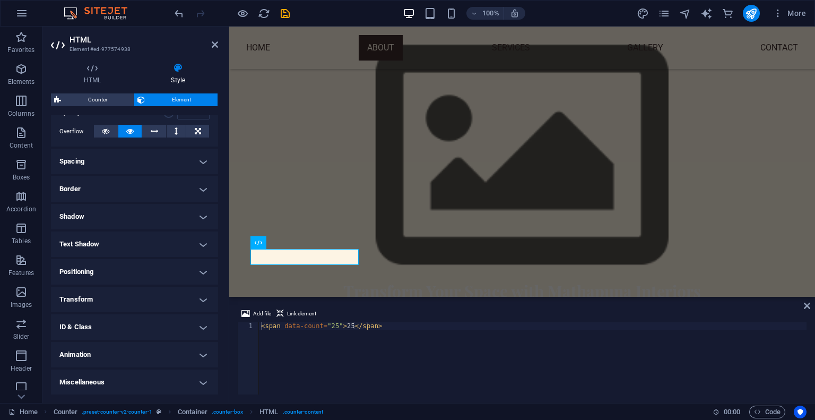
scroll to position [0, 0]
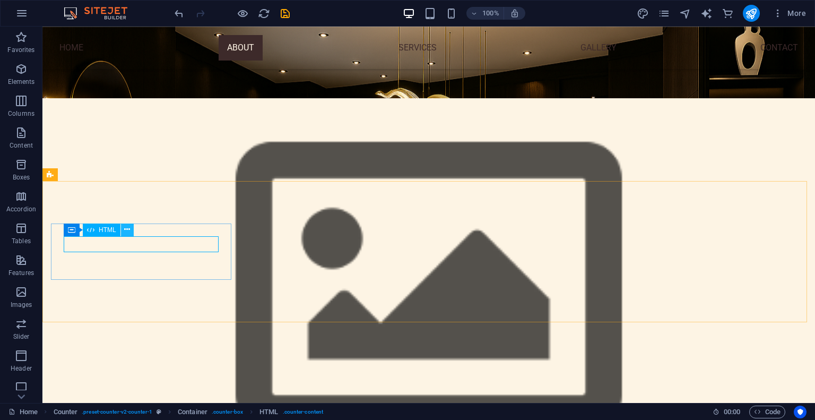
click at [129, 230] on icon at bounding box center [127, 229] width 6 height 11
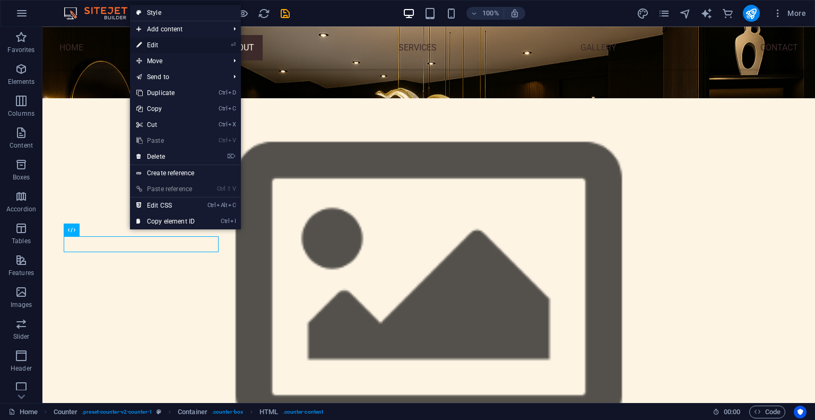
click at [188, 46] on link "⏎ Edit" at bounding box center [165, 45] width 71 height 16
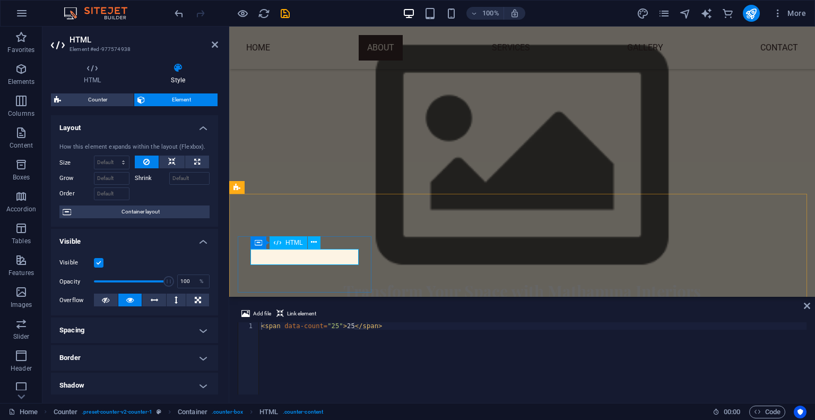
click at [213, 49] on header "HTML Element #ed-977574938" at bounding box center [134, 41] width 167 height 28
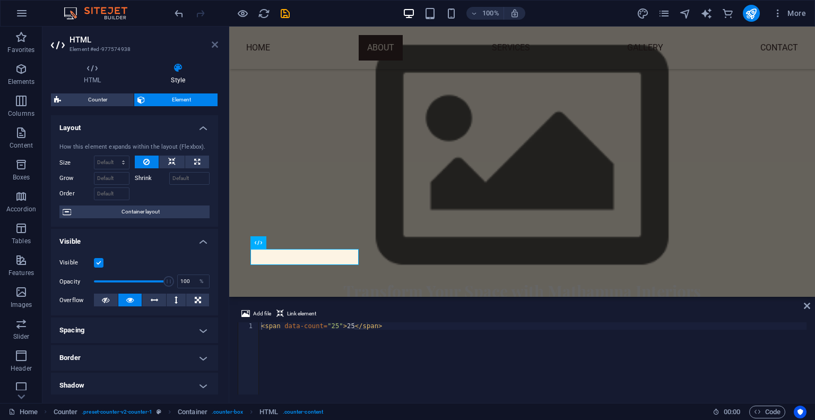
click at [214, 42] on icon at bounding box center [215, 44] width 6 height 8
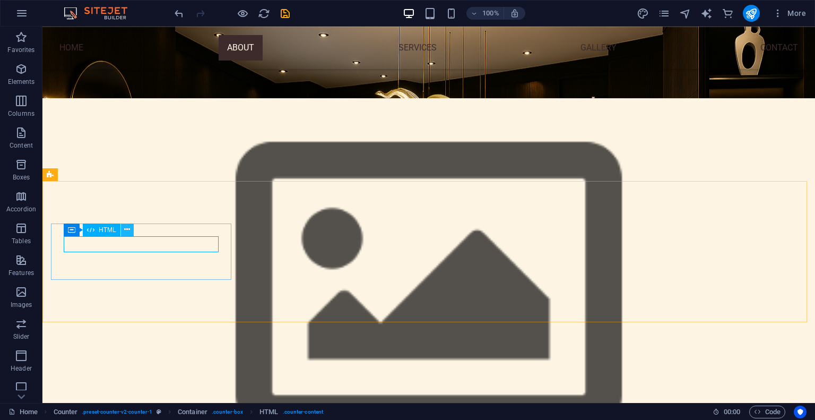
click at [126, 232] on icon at bounding box center [127, 229] width 6 height 11
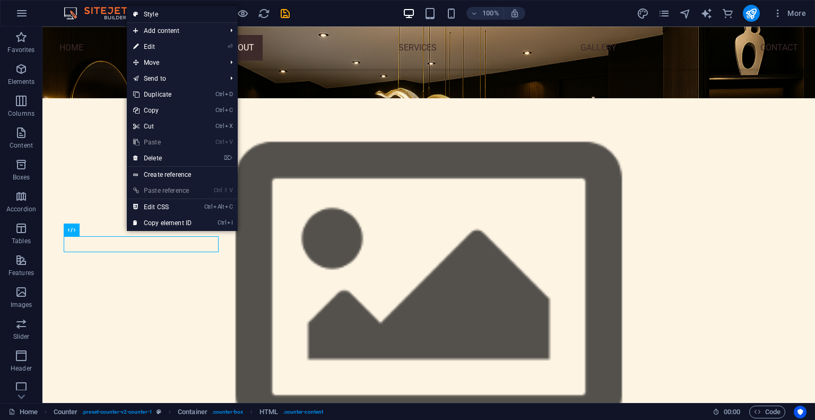
click at [170, 14] on link "Style" at bounding box center [182, 14] width 111 height 16
select select "rem"
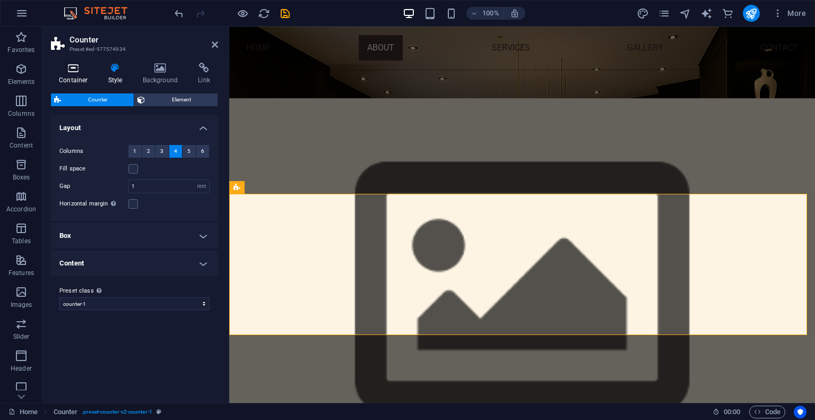
click at [88, 78] on h4 "Container" at bounding box center [75, 74] width 49 height 22
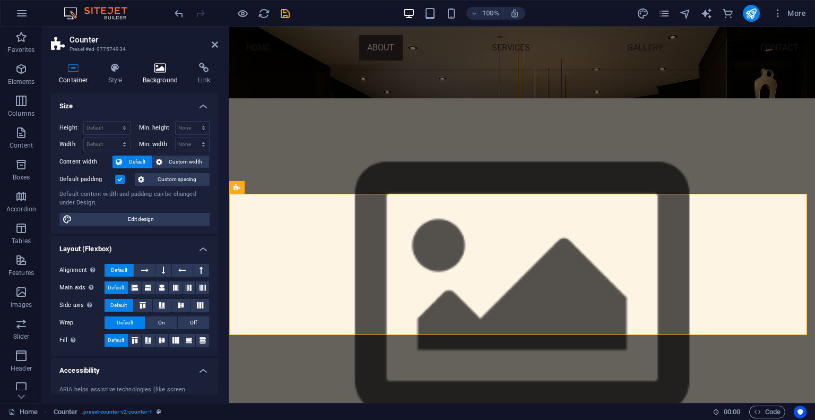
click at [167, 77] on h4 "Background" at bounding box center [163, 74] width 56 height 22
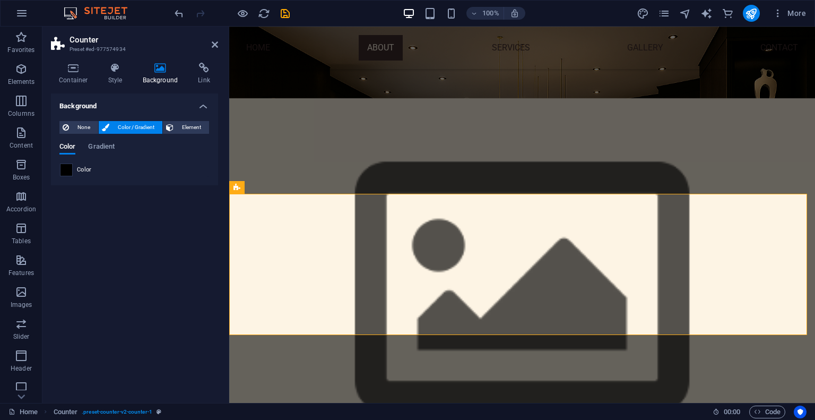
click at [71, 171] on span at bounding box center [67, 170] width 12 height 12
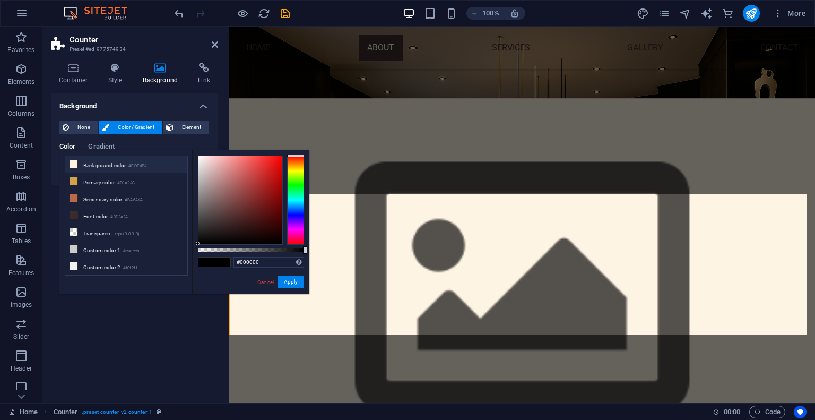
click at [106, 162] on li "Background color #FDF4E4" at bounding box center [126, 164] width 122 height 17
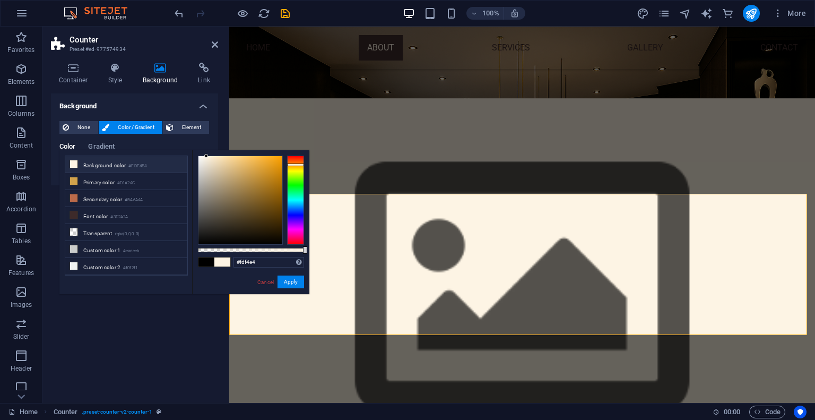
type input "#0b0b0b"
click at [199, 240] on div at bounding box center [241, 200] width 84 height 88
click at [282, 280] on button "Apply" at bounding box center [291, 282] width 27 height 13
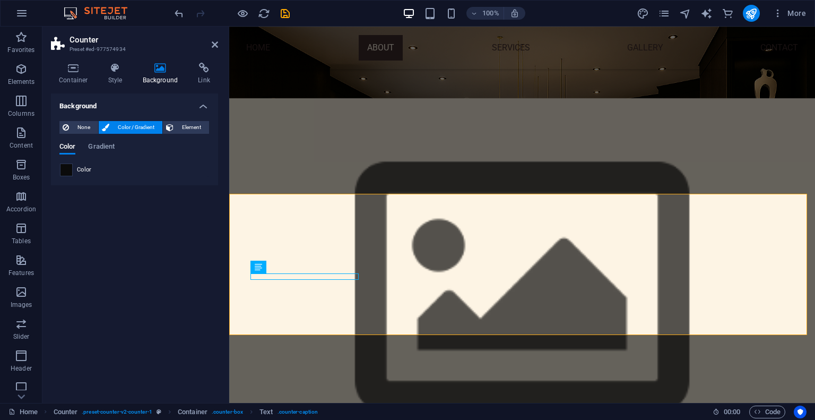
click at [61, 169] on span at bounding box center [67, 170] width 12 height 12
click at [67, 168] on span at bounding box center [67, 170] width 12 height 12
click at [61, 170] on span at bounding box center [67, 170] width 12 height 12
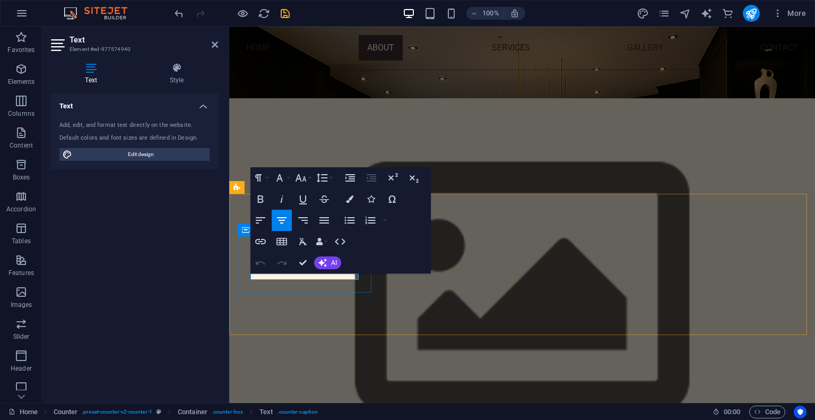
click at [348, 199] on icon "button" at bounding box center [349, 198] width 7 height 7
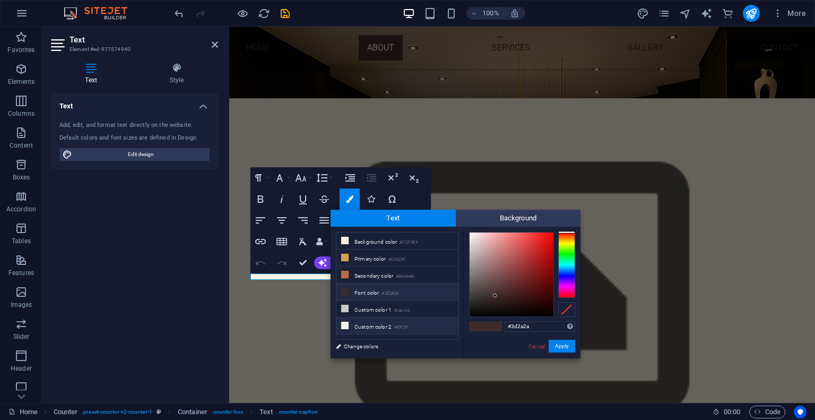
click at [358, 317] on li "Custom color 2 #f0f2f1" at bounding box center [398, 325] width 122 height 17
type input "#f0f2f1"
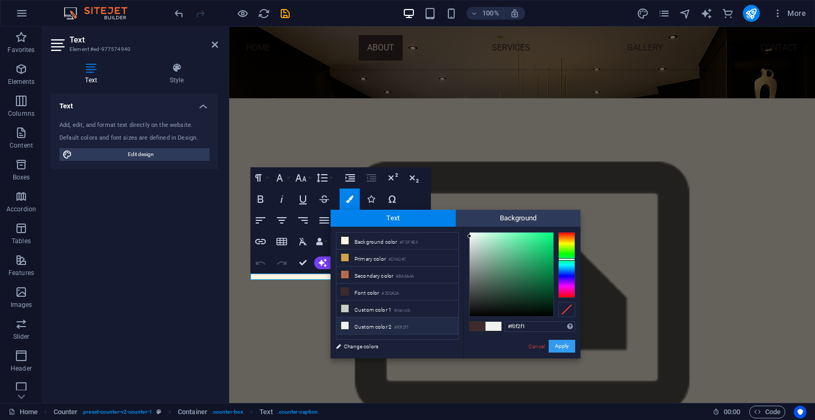
click at [551, 347] on button "Apply" at bounding box center [562, 346] width 27 height 13
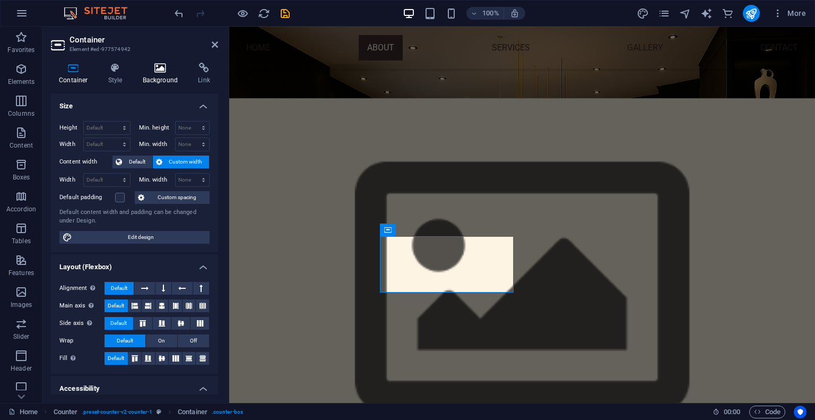
click at [152, 77] on h4 "Background" at bounding box center [163, 74] width 56 height 22
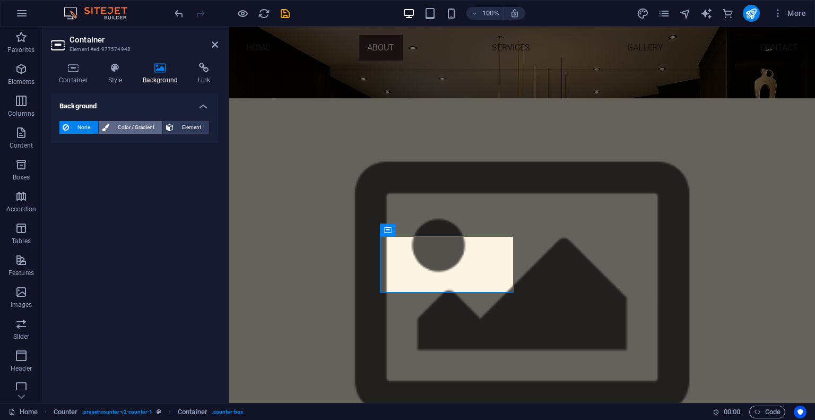
click at [130, 125] on span "Color / Gradient" at bounding box center [136, 127] width 47 height 13
click at [64, 170] on span at bounding box center [67, 170] width 12 height 12
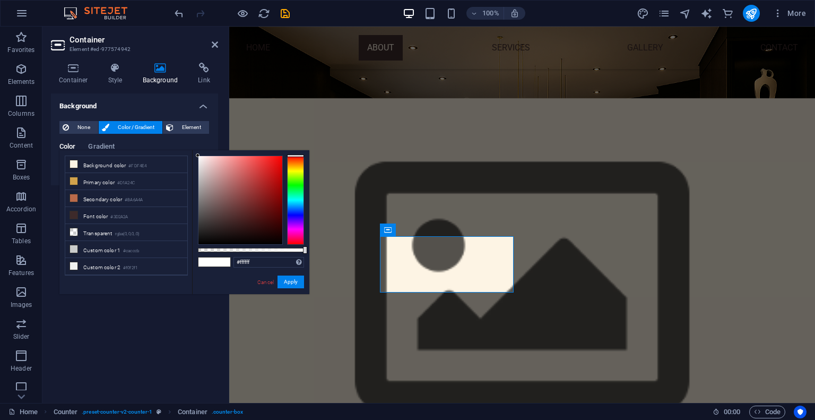
type input "#030303"
click at [199, 243] on div at bounding box center [241, 200] width 84 height 88
click at [291, 285] on button "Apply" at bounding box center [291, 282] width 27 height 13
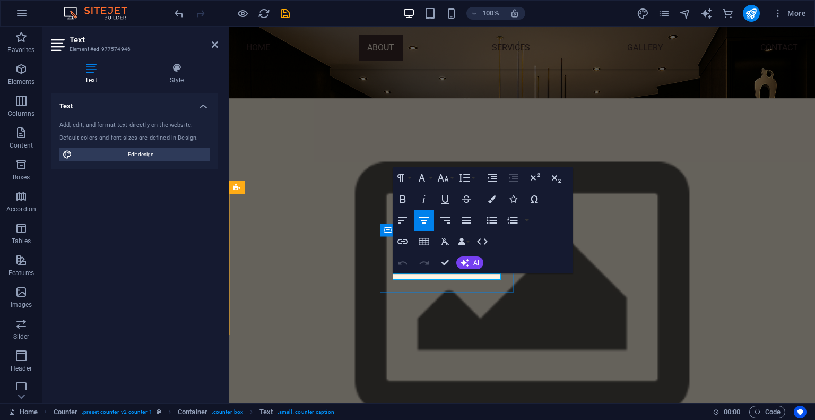
click at [497, 201] on button "Colors" at bounding box center [492, 198] width 20 height 21
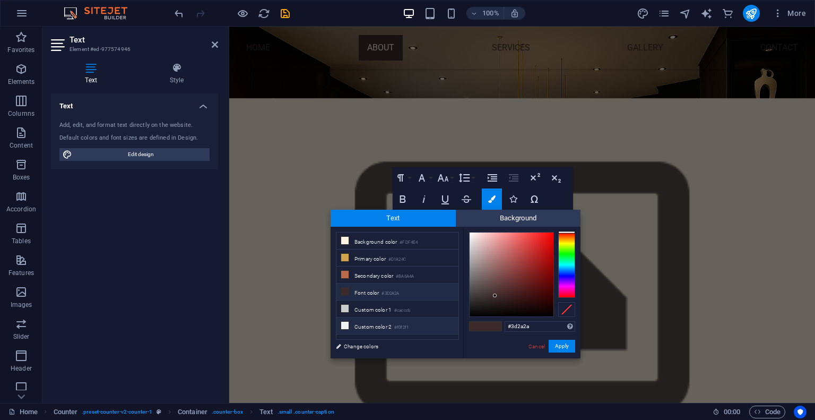
click at [364, 320] on li "Custom color 2 #f0f2f1" at bounding box center [398, 325] width 122 height 17
type input "#f0f2f1"
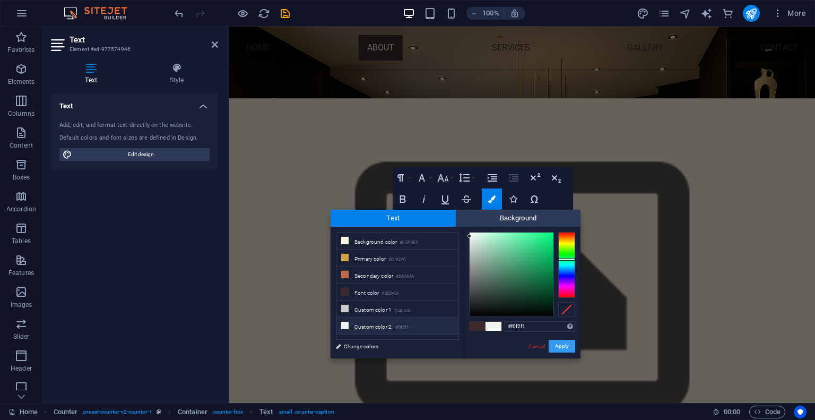
click at [558, 346] on button "Apply" at bounding box center [562, 346] width 27 height 13
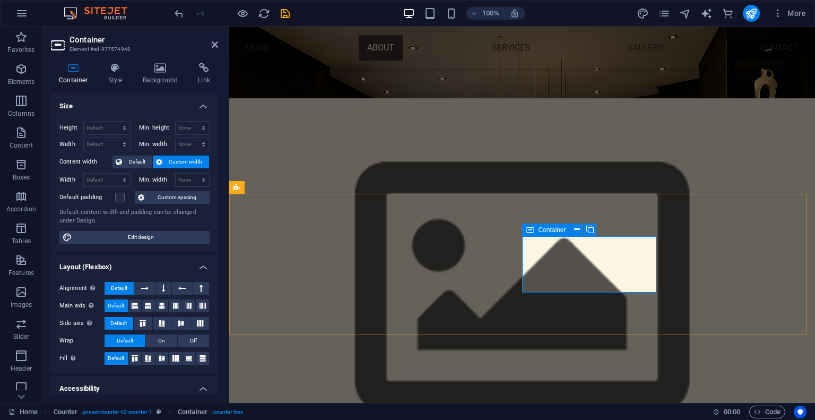
click at [160, 82] on h4 "Background" at bounding box center [163, 74] width 56 height 22
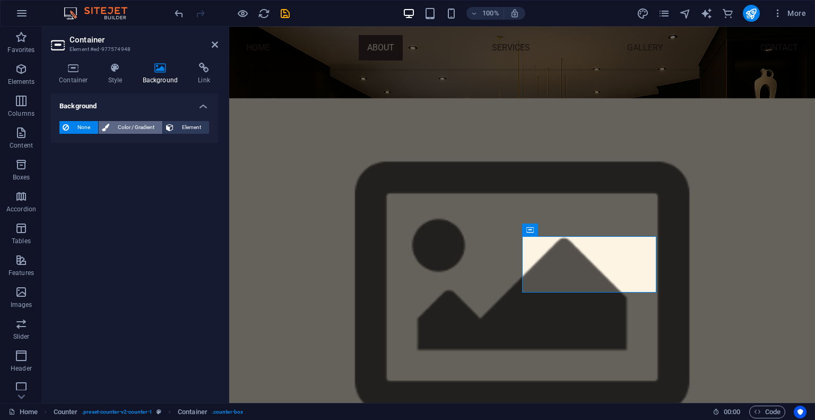
click at [130, 127] on span "Color / Gradient" at bounding box center [136, 127] width 47 height 13
click at [65, 167] on span at bounding box center [67, 170] width 12 height 12
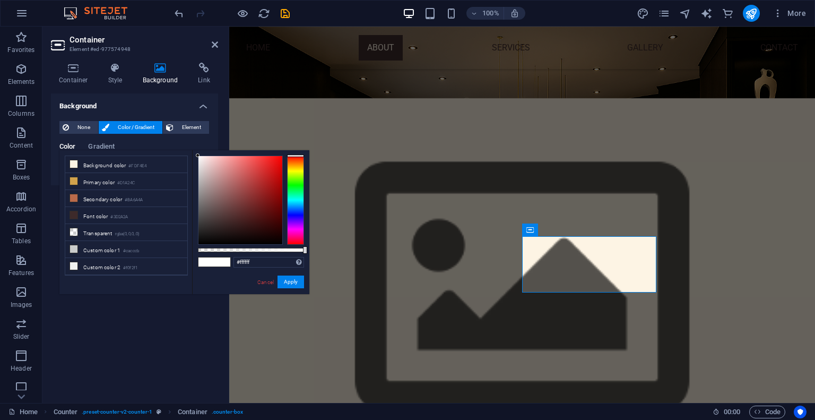
type input "#050505"
click at [199, 242] on div at bounding box center [241, 200] width 84 height 88
click at [291, 283] on button "Apply" at bounding box center [291, 282] width 27 height 13
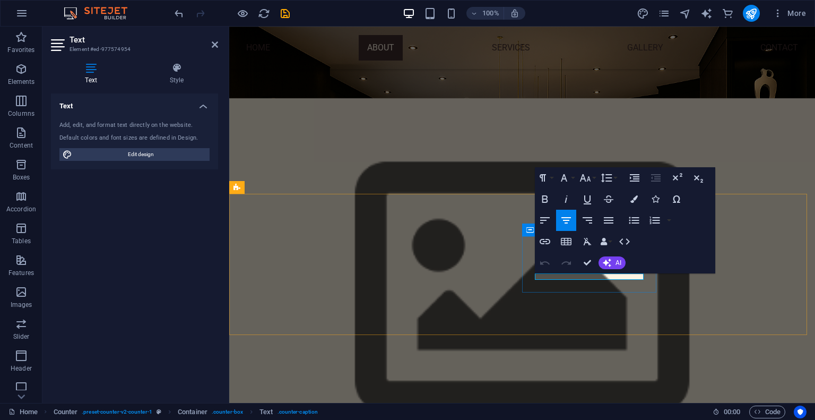
click at [635, 199] on icon "button" at bounding box center [634, 198] width 7 height 7
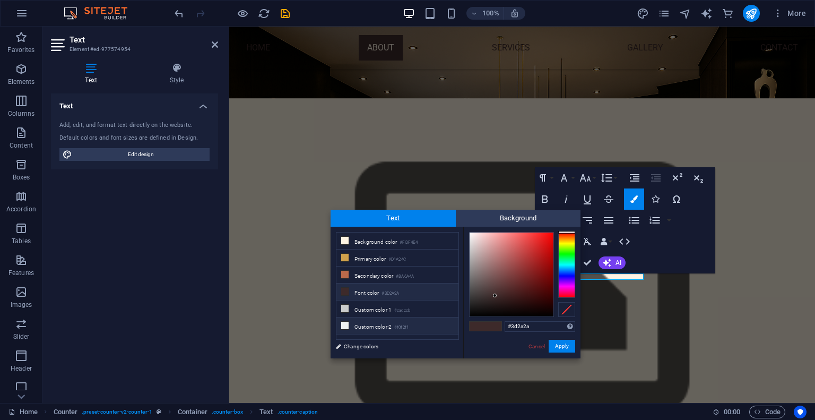
click at [377, 321] on li "Custom color 2 #f0f2f1" at bounding box center [398, 325] width 122 height 17
type input "#f0f2f1"
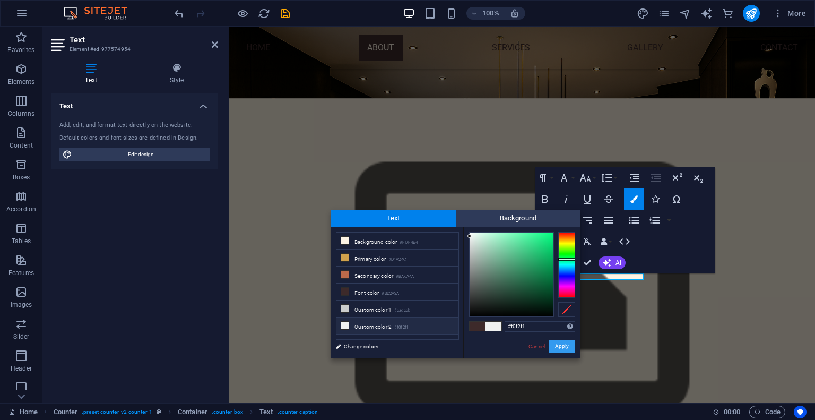
click at [563, 348] on button "Apply" at bounding box center [562, 346] width 27 height 13
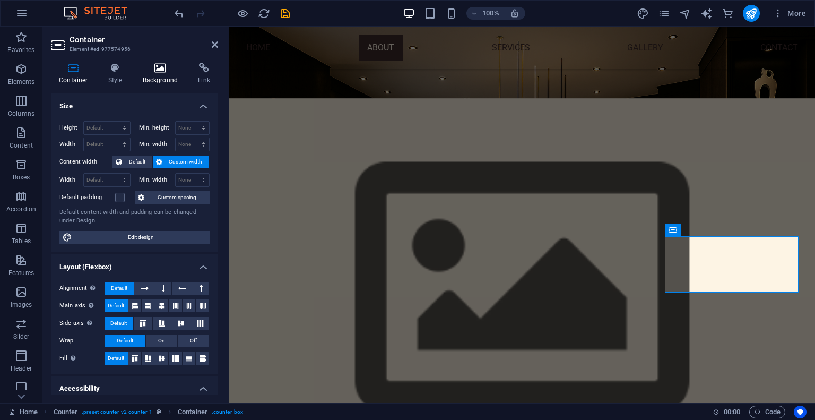
click at [164, 75] on h4 "Background" at bounding box center [163, 74] width 56 height 22
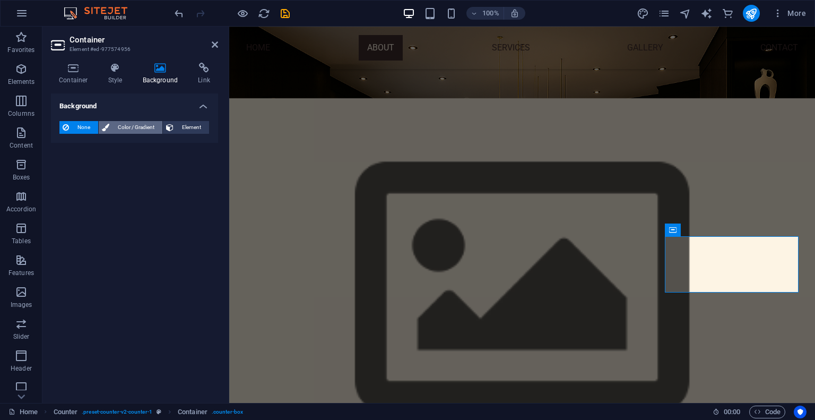
click at [106, 121] on icon at bounding box center [105, 127] width 7 height 13
click at [68, 170] on span at bounding box center [67, 170] width 12 height 12
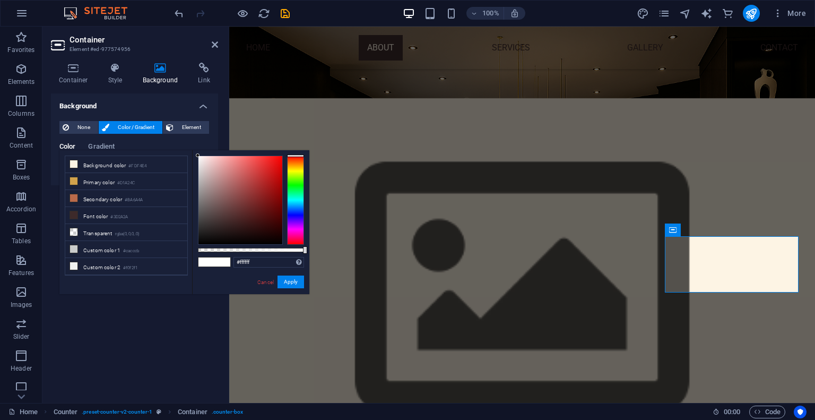
type input "#050404"
click at [200, 242] on div at bounding box center [241, 200] width 84 height 88
click at [288, 285] on button "Apply" at bounding box center [291, 282] width 27 height 13
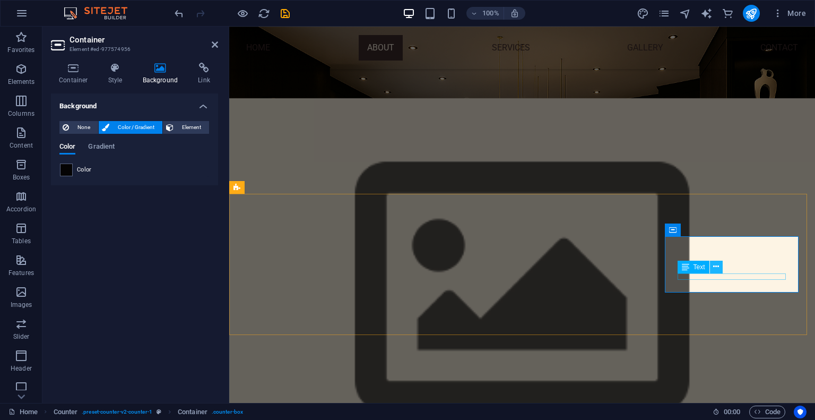
click at [720, 273] on button at bounding box center [716, 267] width 13 height 13
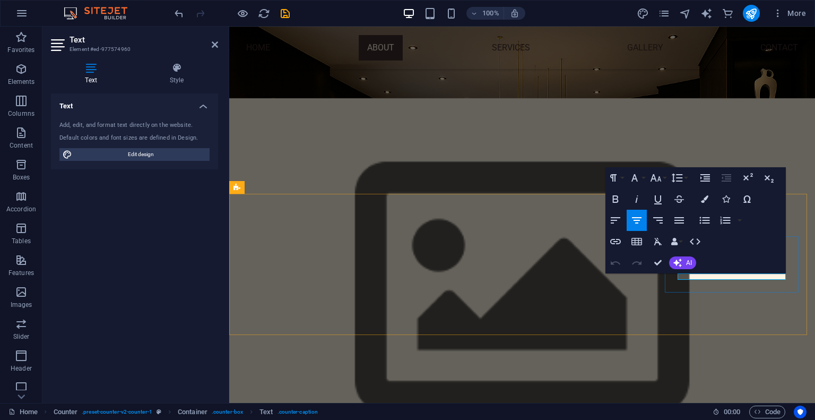
click at [710, 201] on button "Colors" at bounding box center [705, 198] width 20 height 21
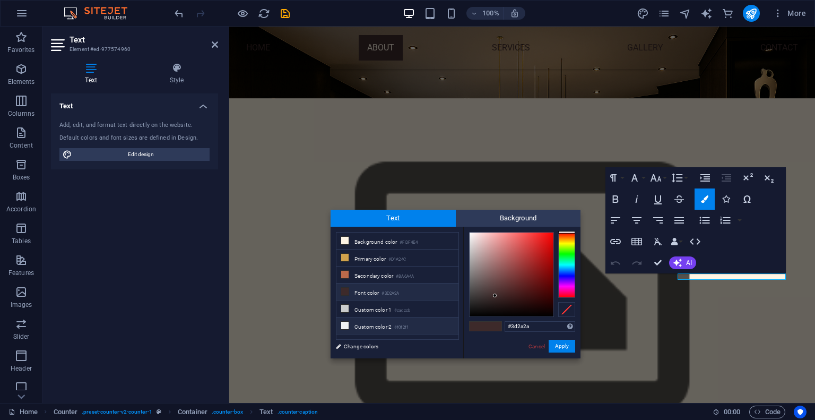
click at [371, 323] on li "Custom color 2 #f0f2f1" at bounding box center [398, 325] width 122 height 17
type input "#f0f2f1"
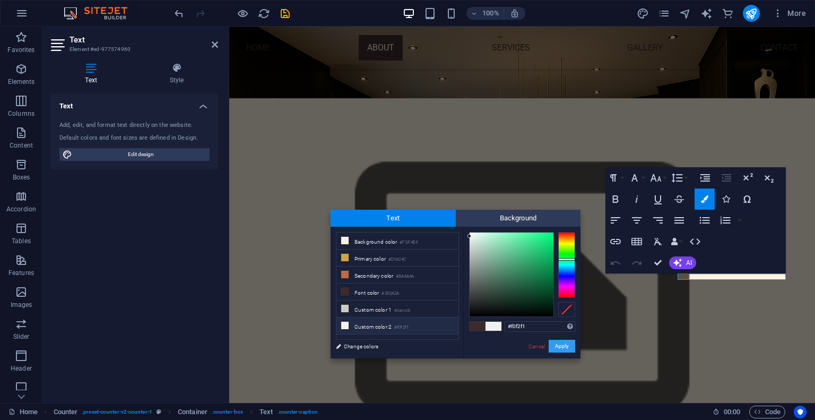
click at [562, 346] on button "Apply" at bounding box center [562, 346] width 27 height 13
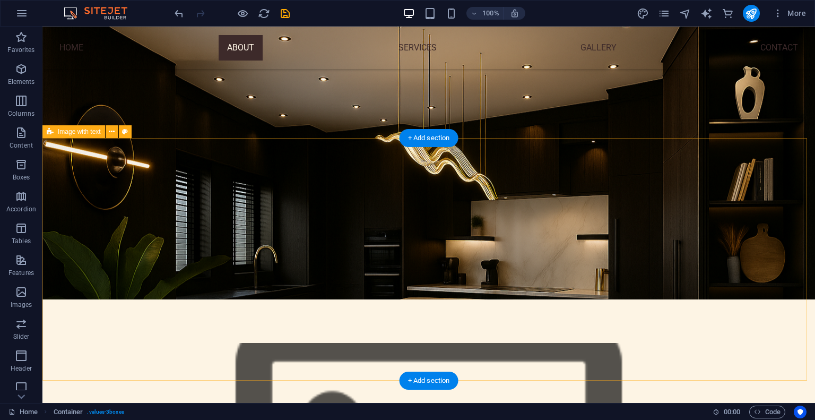
scroll to position [98, 0]
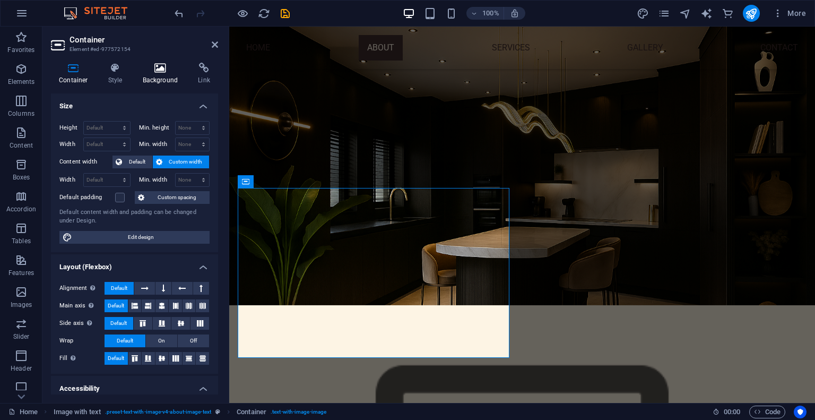
click at [155, 80] on h4 "Background" at bounding box center [163, 74] width 56 height 22
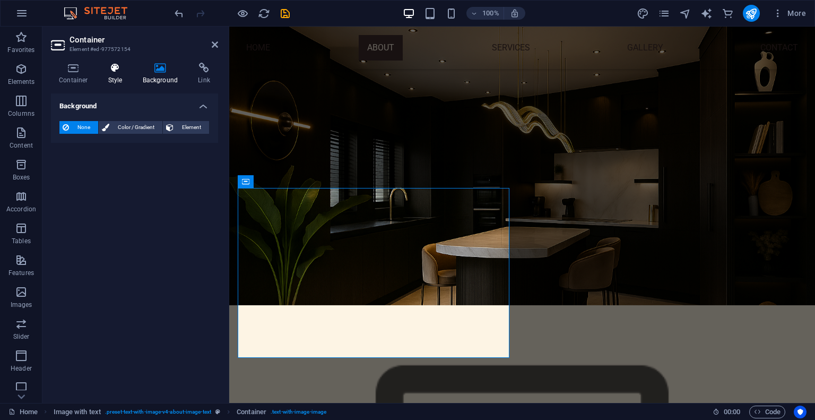
click at [119, 72] on icon at bounding box center [115, 68] width 30 height 11
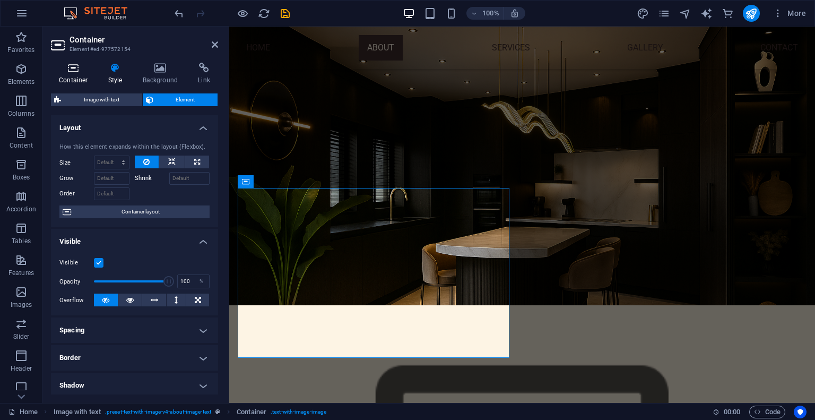
click at [75, 78] on h4 "Container" at bounding box center [75, 74] width 49 height 22
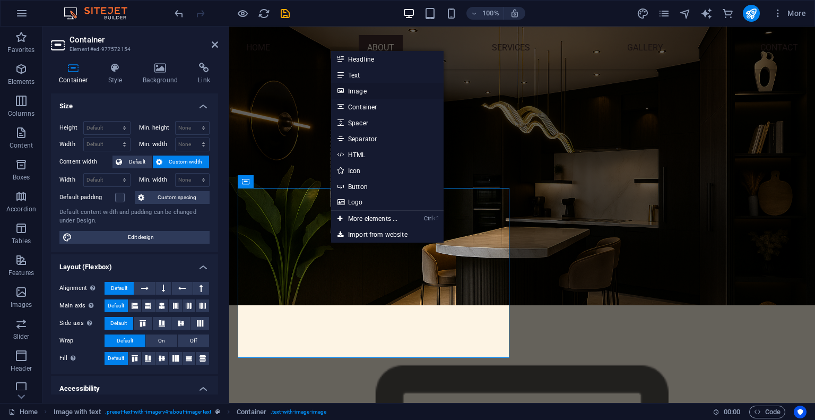
click at [354, 91] on link "Image" at bounding box center [387, 91] width 113 height 16
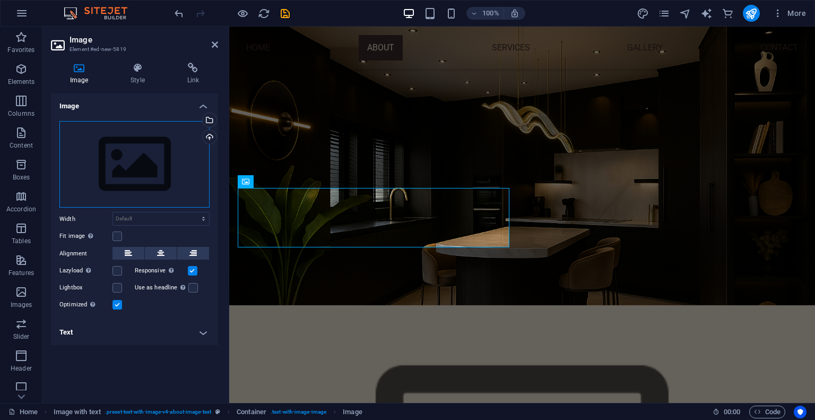
click at [156, 160] on div "Drag files here, click to choose files or select files from Files or our free s…" at bounding box center [134, 164] width 150 height 87
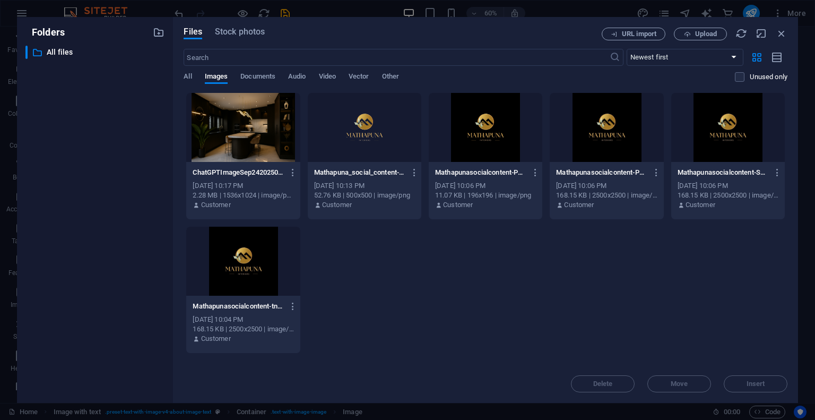
click at [369, 129] on div at bounding box center [365, 127] width 114 height 69
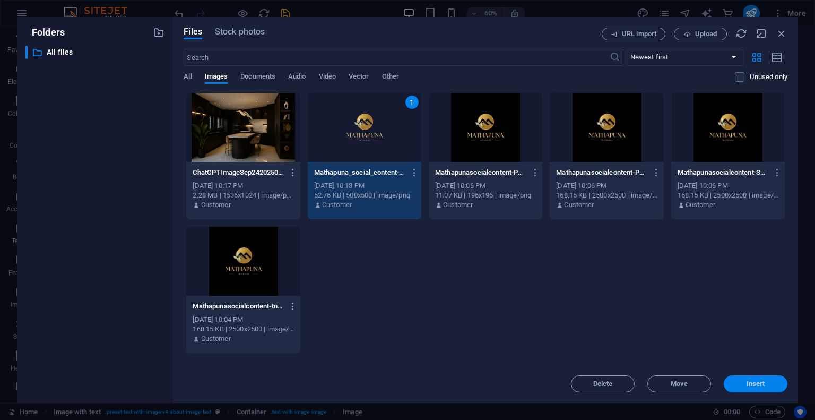
click at [758, 381] on span "Insert" at bounding box center [756, 384] width 19 height 6
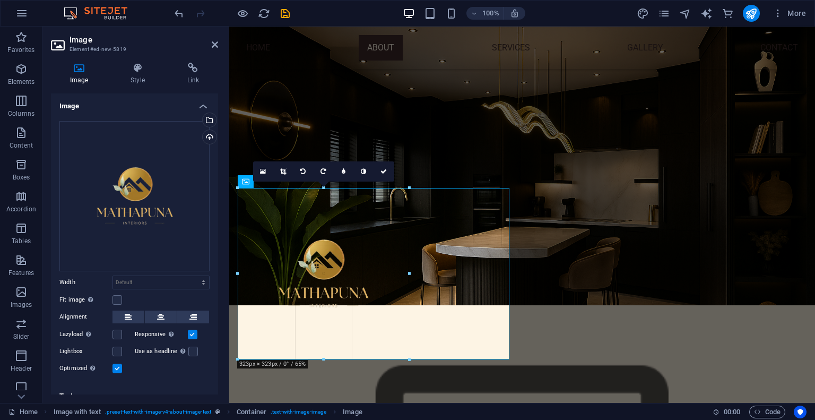
drag, startPoint x: 373, startPoint y: 322, endPoint x: 411, endPoint y: 284, distance: 54.1
type input "323"
select select "px"
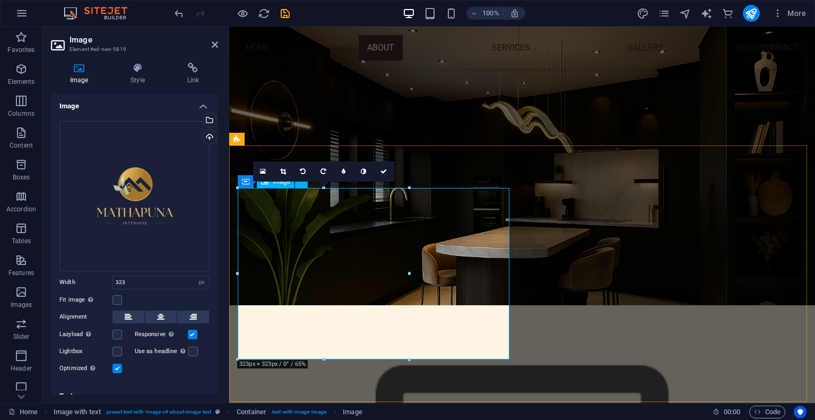
drag, startPoint x: 637, startPoint y: 299, endPoint x: 488, endPoint y: 271, distance: 151.2
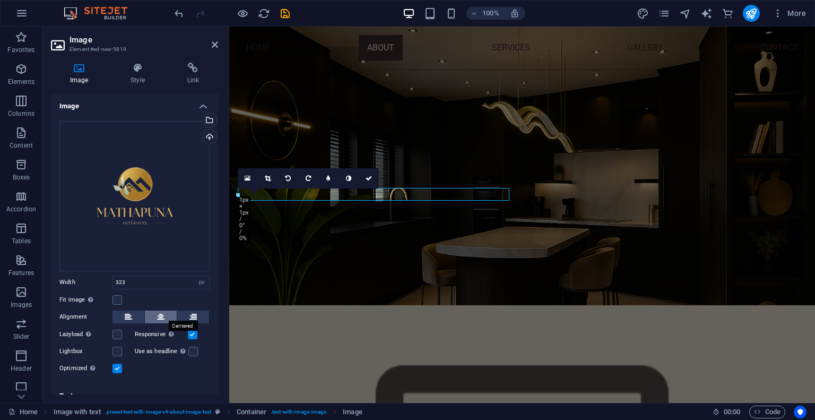
click at [159, 316] on icon at bounding box center [160, 317] width 7 height 13
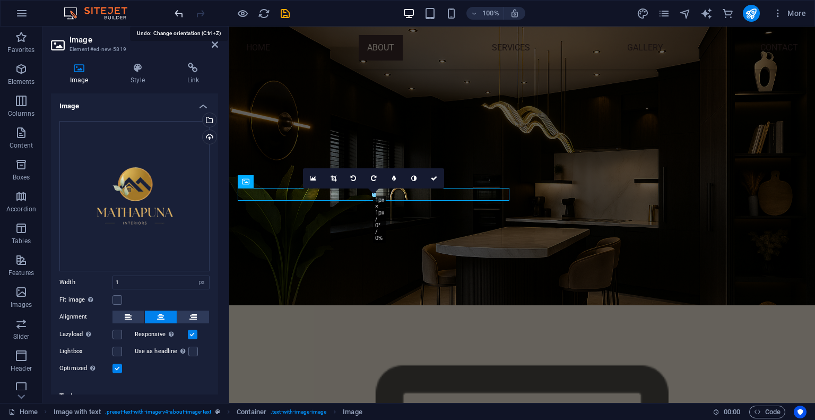
click at [178, 14] on icon "undo" at bounding box center [179, 13] width 12 height 12
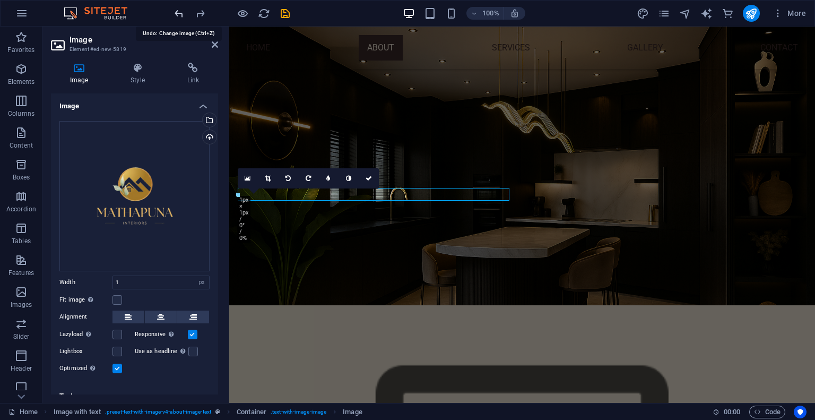
click at [178, 14] on icon "undo" at bounding box center [179, 13] width 12 height 12
type input "323"
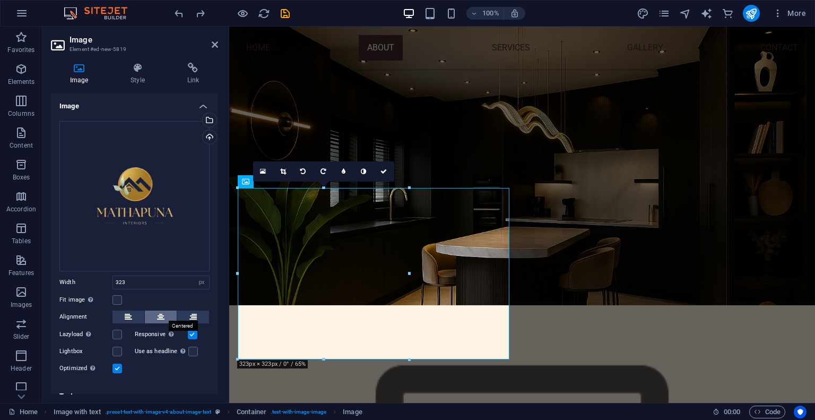
click at [153, 314] on button at bounding box center [161, 317] width 32 height 13
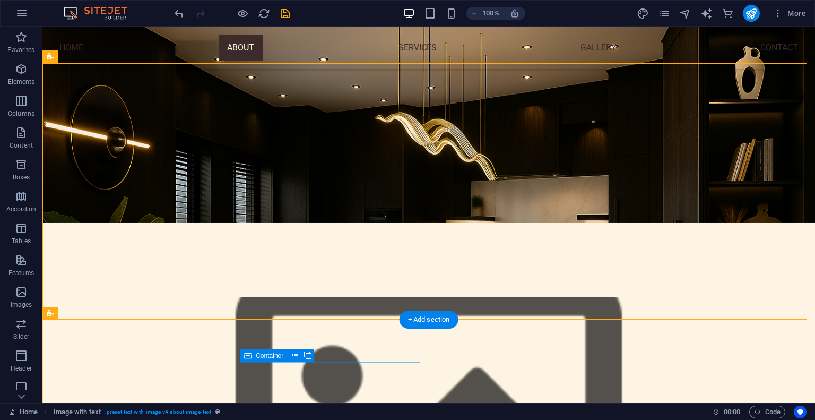
scroll to position [180, 0]
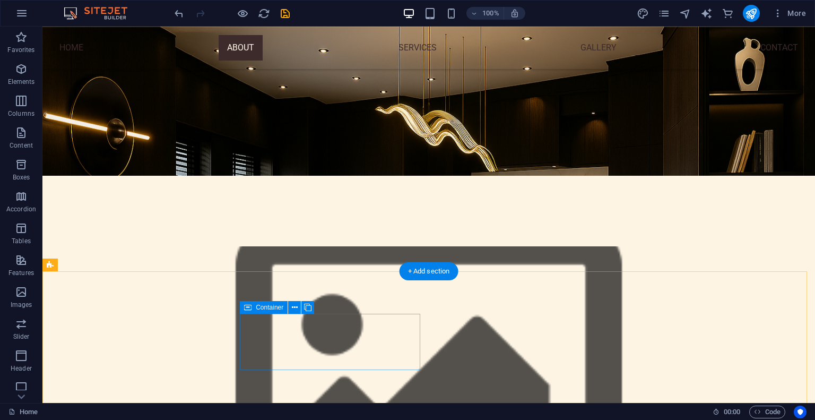
scroll to position [229, 0]
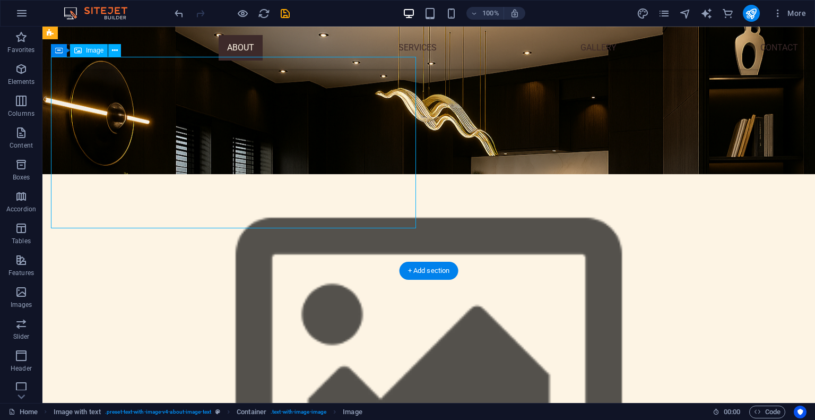
select select "px"
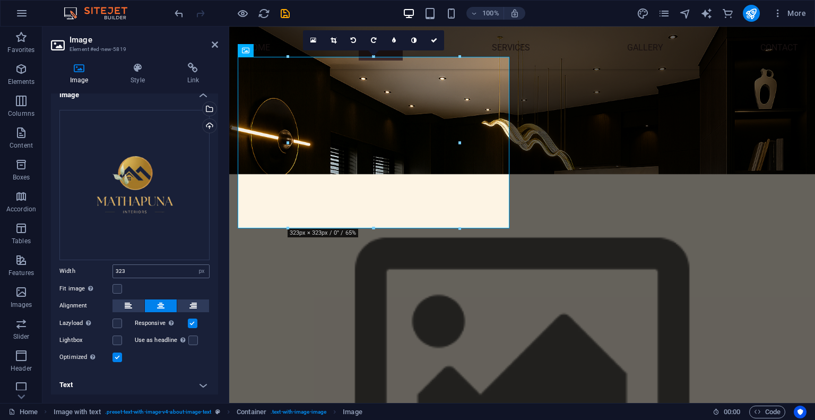
scroll to position [0, 0]
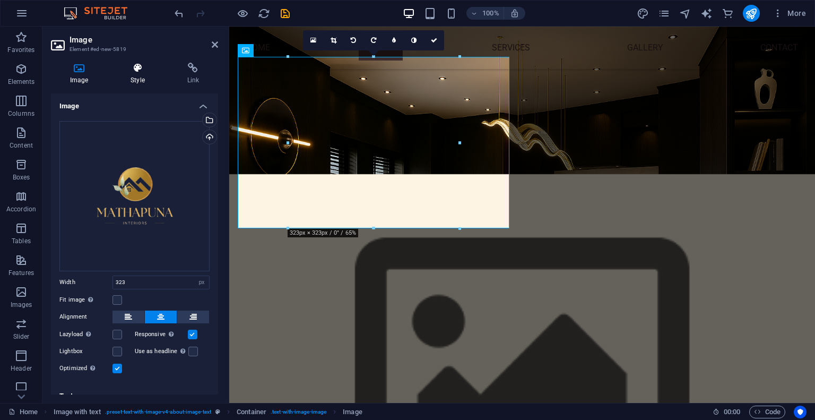
click at [131, 78] on h4 "Style" at bounding box center [139, 74] width 56 height 22
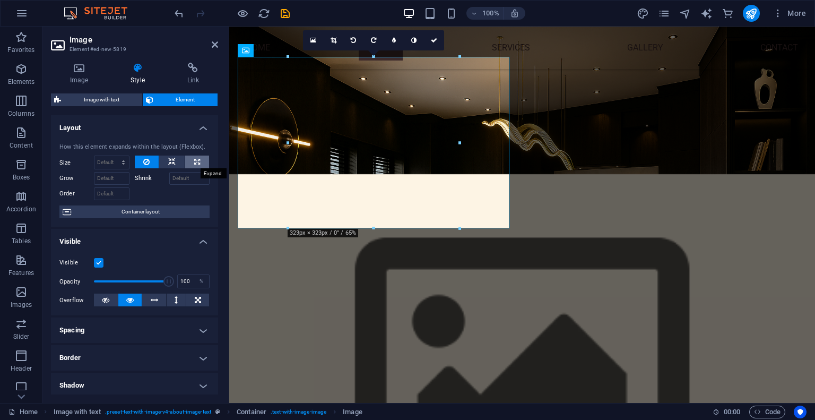
click at [194, 156] on icon at bounding box center [197, 162] width 6 height 13
type input "100"
select select "%"
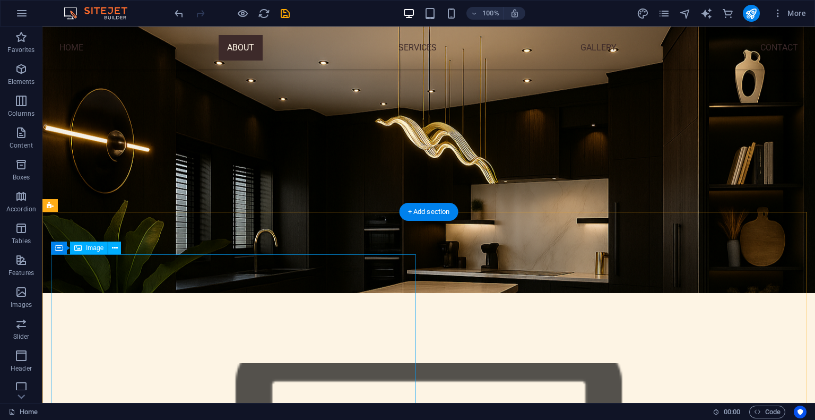
scroll to position [171, 0]
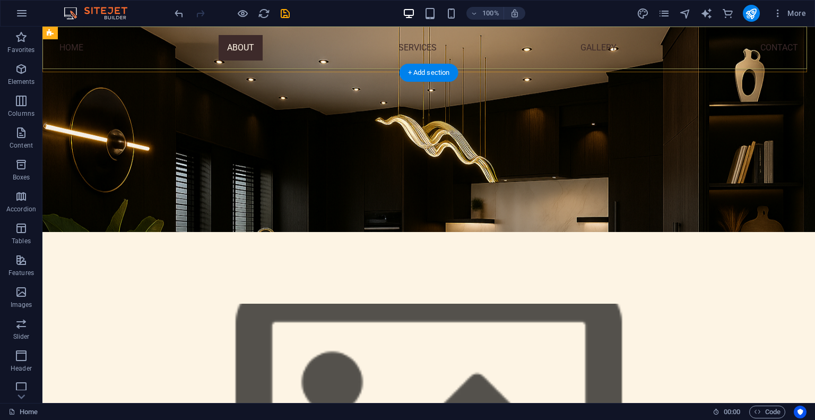
click at [220, 48] on nav "Home About Services Gallery Contact" at bounding box center [428, 48] width 773 height 42
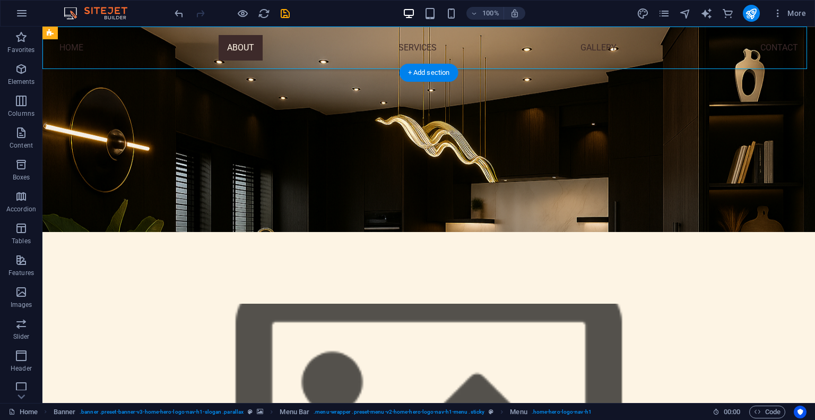
click at [221, 49] on nav "Home About Services Gallery Contact" at bounding box center [428, 48] width 773 height 42
select select
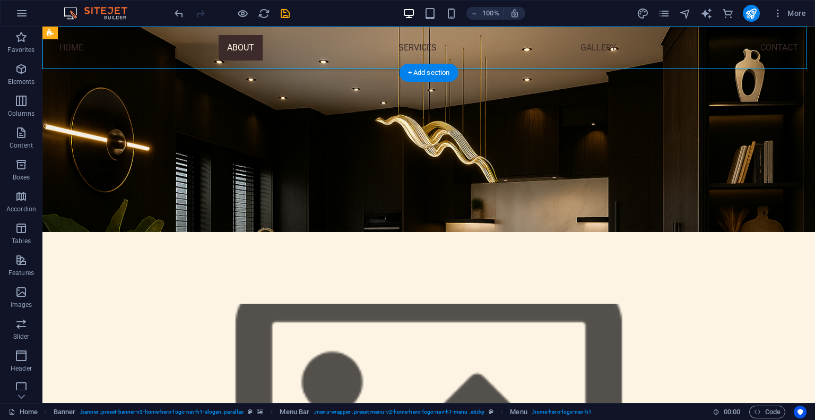
select select
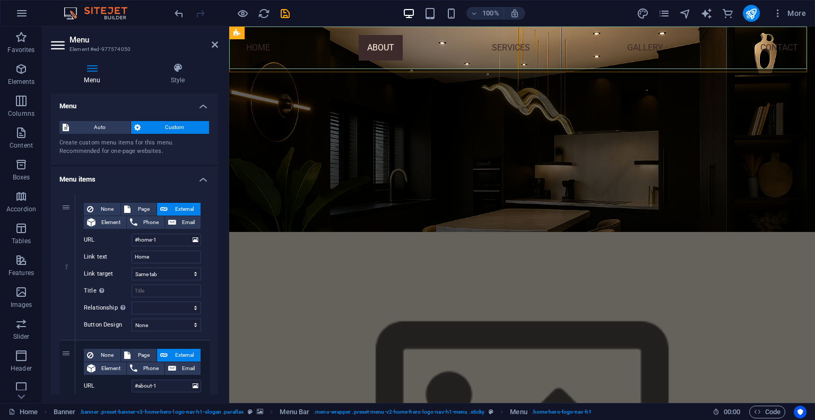
click at [364, 47] on nav "Home About Services Gallery Contact" at bounding box center [522, 48] width 586 height 42
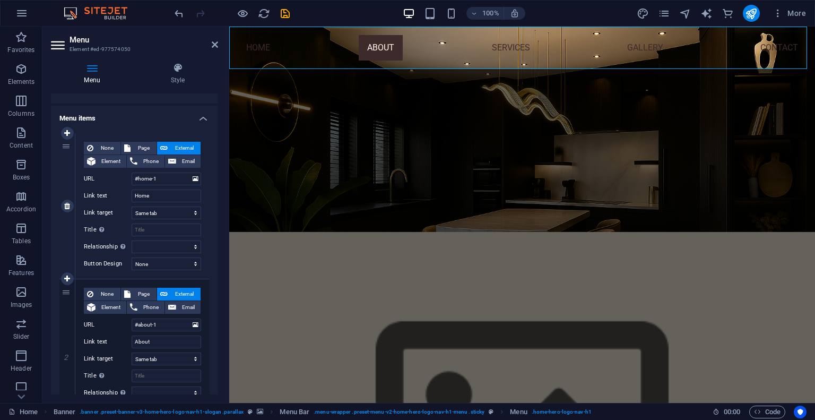
scroll to position [63, 0]
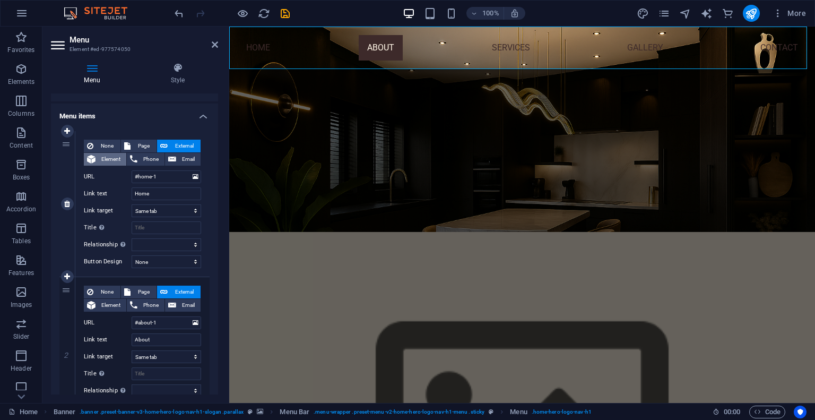
click at [97, 155] on button "Element" at bounding box center [105, 159] width 42 height 13
select select
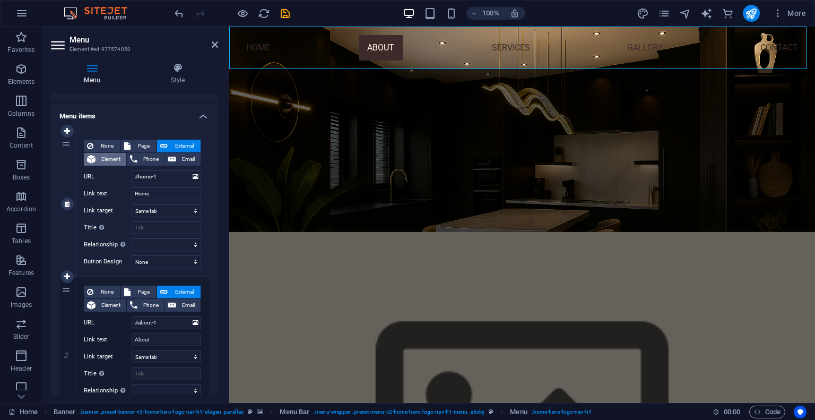
select select
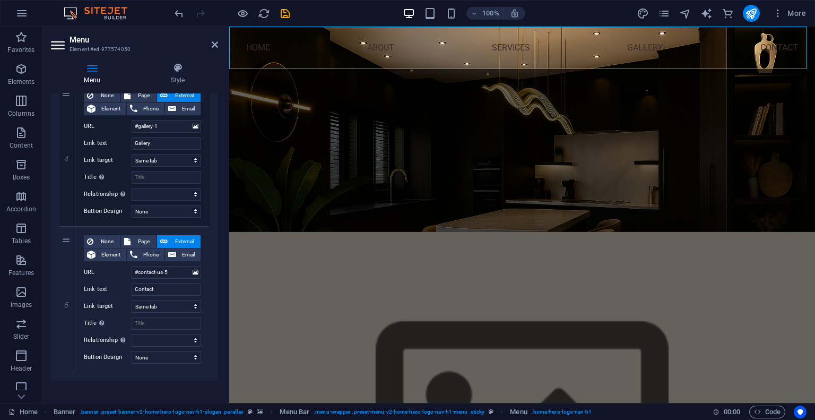
scroll to position [541, 0]
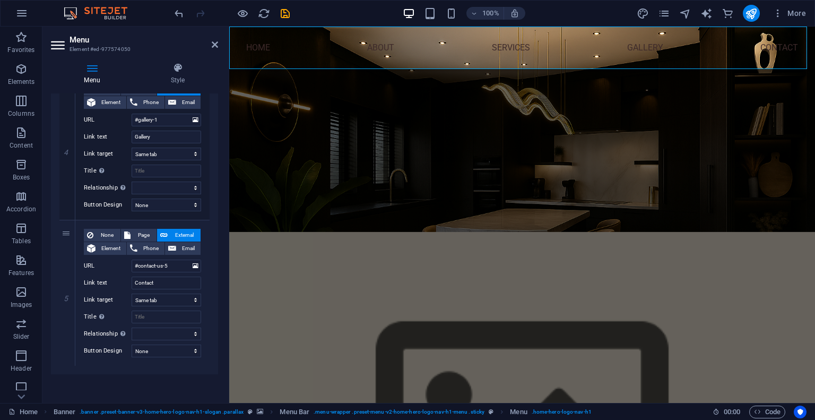
click at [174, 85] on div "Menu Style Menu Auto Custom Create custom menu items for this menu. Recommended…" at bounding box center [134, 229] width 167 height 332
click at [174, 63] on icon at bounding box center [177, 68] width 81 height 11
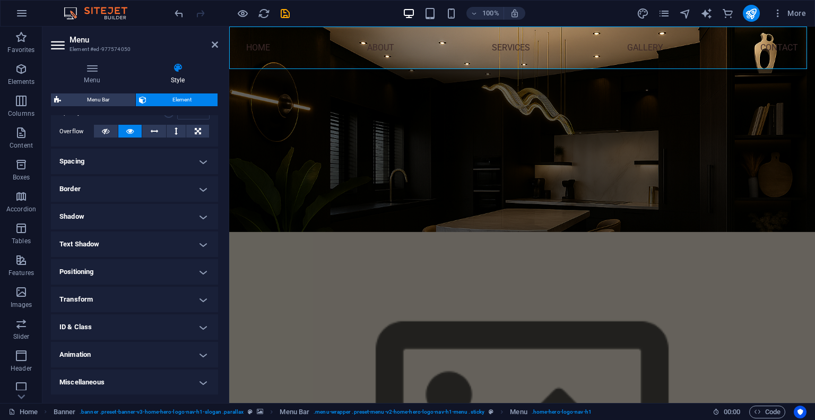
scroll to position [0, 0]
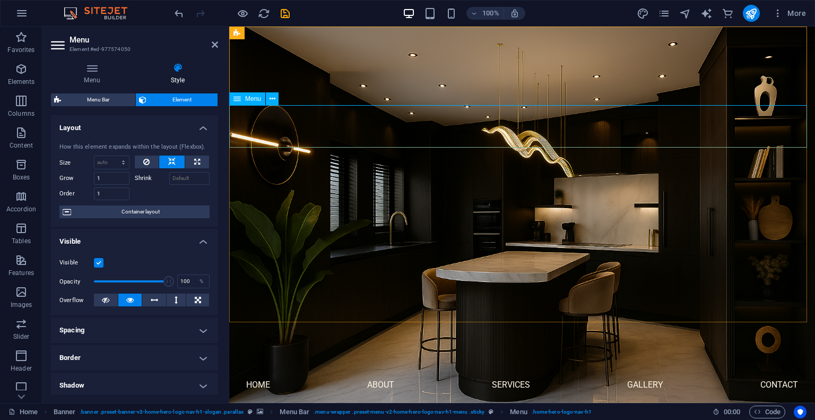
click at [287, 364] on nav "Home About Services Gallery Contact" at bounding box center [522, 385] width 586 height 42
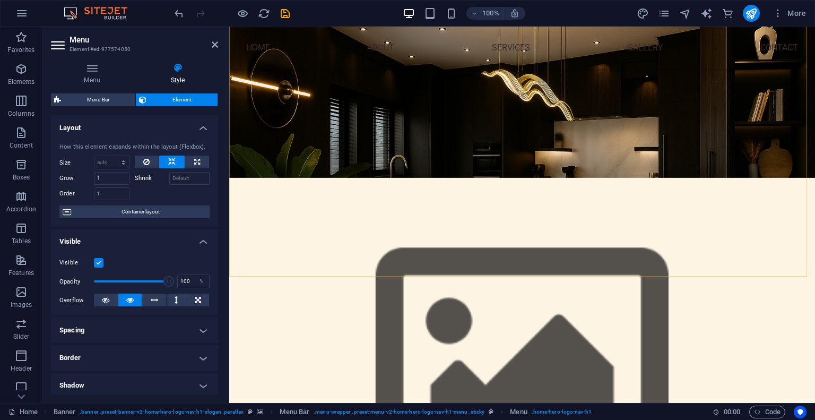
scroll to position [227, 0]
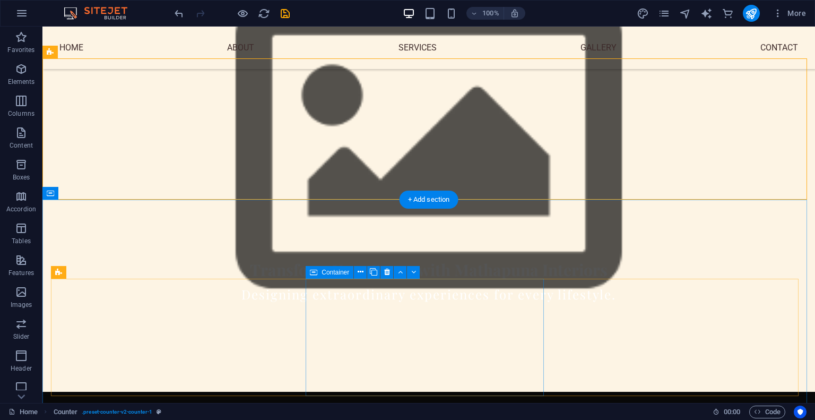
scroll to position [450, 0]
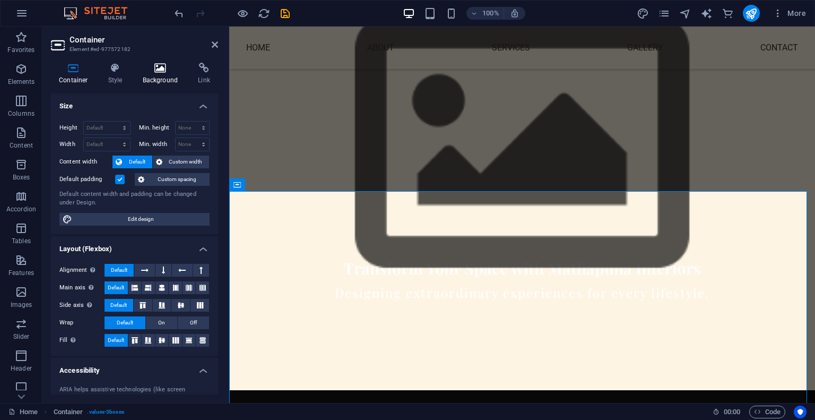
click at [152, 76] on h4 "Background" at bounding box center [163, 74] width 56 height 22
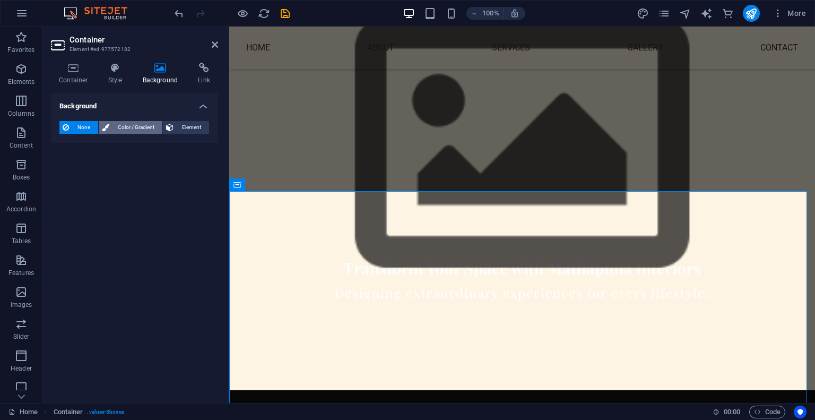
click at [137, 125] on span "Color / Gradient" at bounding box center [136, 127] width 47 height 13
click at [62, 167] on span at bounding box center [67, 170] width 12 height 12
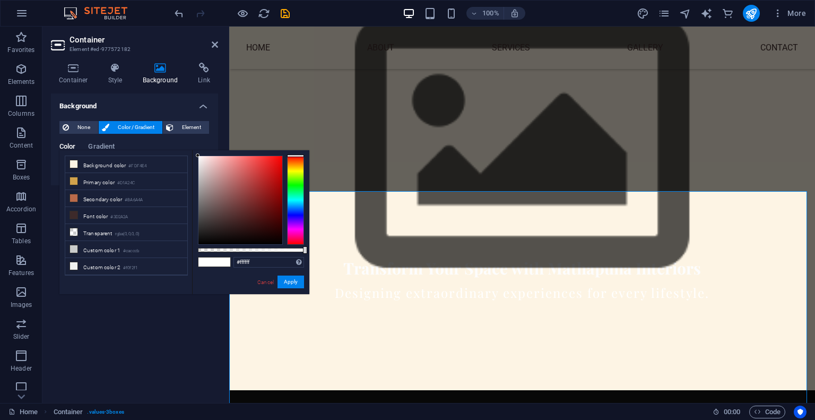
type input "#030303"
click at [199, 243] on div at bounding box center [241, 200] width 84 height 88
click at [291, 283] on button "Apply" at bounding box center [291, 282] width 27 height 13
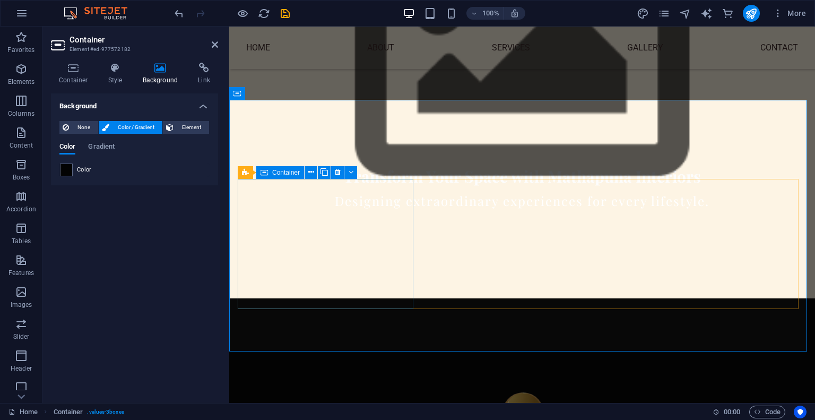
scroll to position [566, 0]
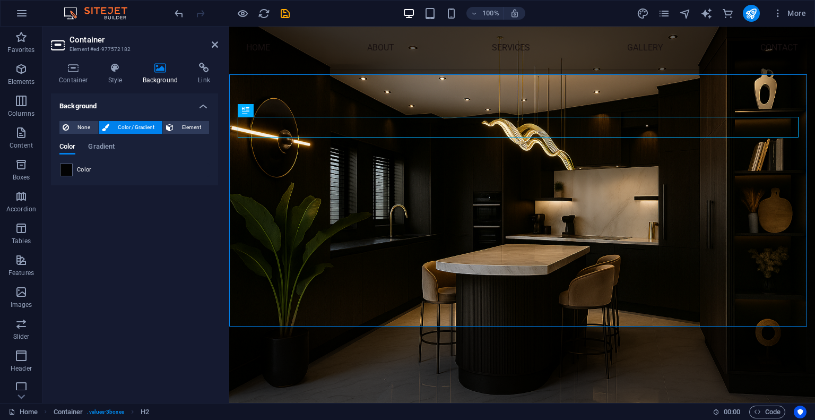
scroll to position [566, 0]
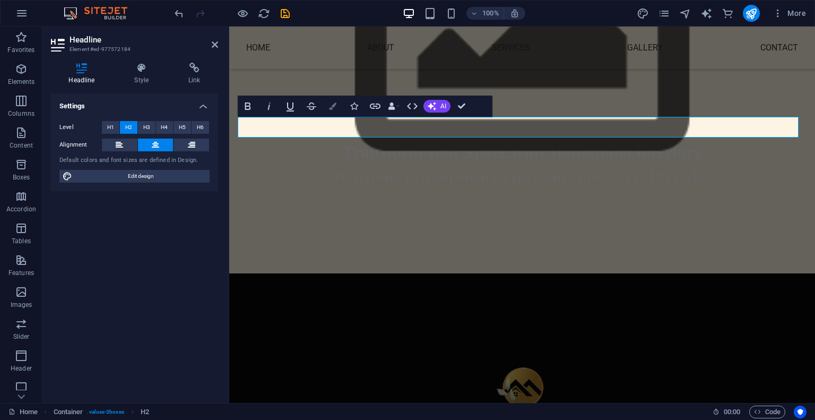
click at [333, 104] on icon "button" at bounding box center [332, 105] width 7 height 7
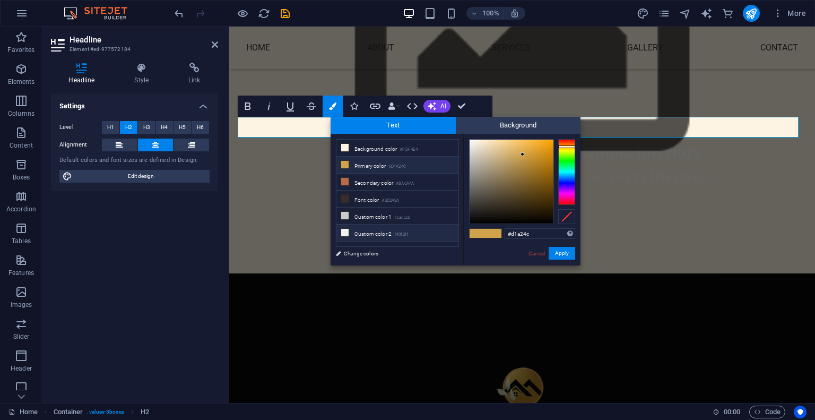
click at [349, 232] on li "Custom color 2 #f0f2f1" at bounding box center [398, 233] width 122 height 17
type input "#f0f2f1"
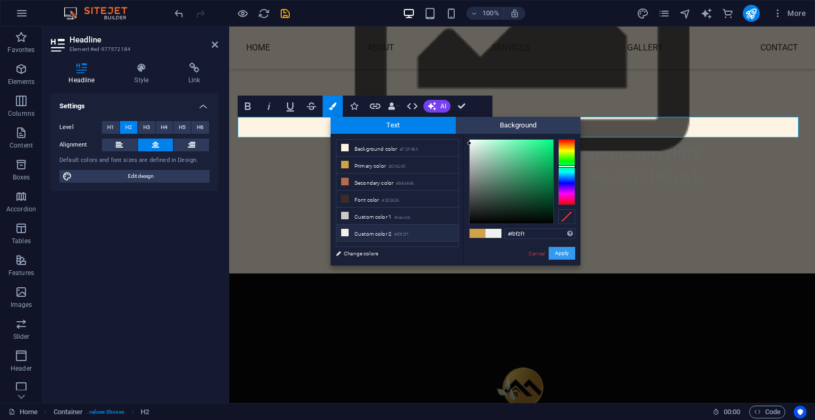
click at [556, 256] on button "Apply" at bounding box center [562, 253] width 27 height 13
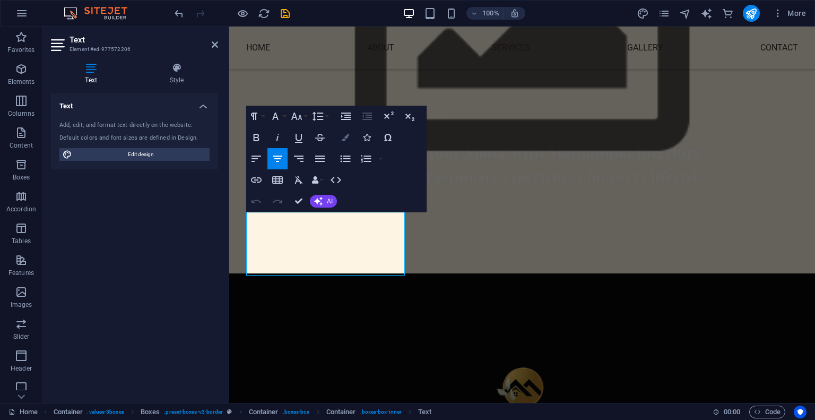
click at [344, 140] on icon "button" at bounding box center [345, 137] width 7 height 7
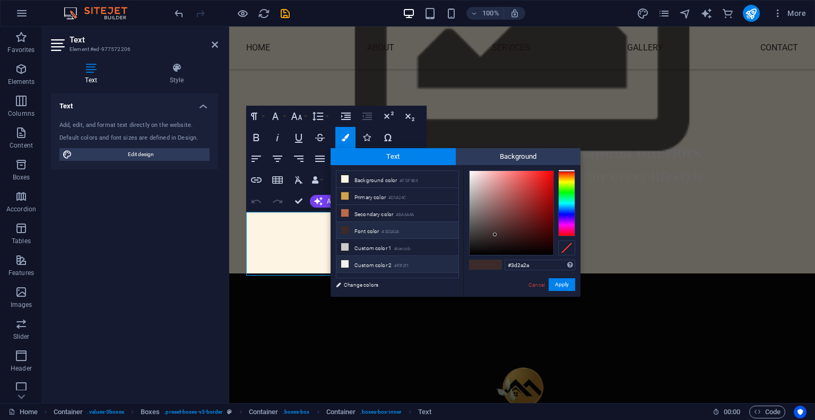
click at [350, 260] on li "Custom color 2 #f0f2f1" at bounding box center [398, 264] width 122 height 17
type input "#f0f2f1"
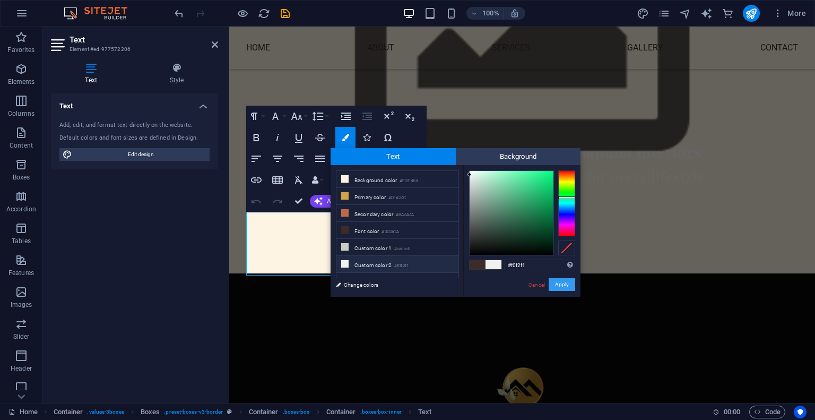
click at [560, 281] on button "Apply" at bounding box center [562, 284] width 27 height 13
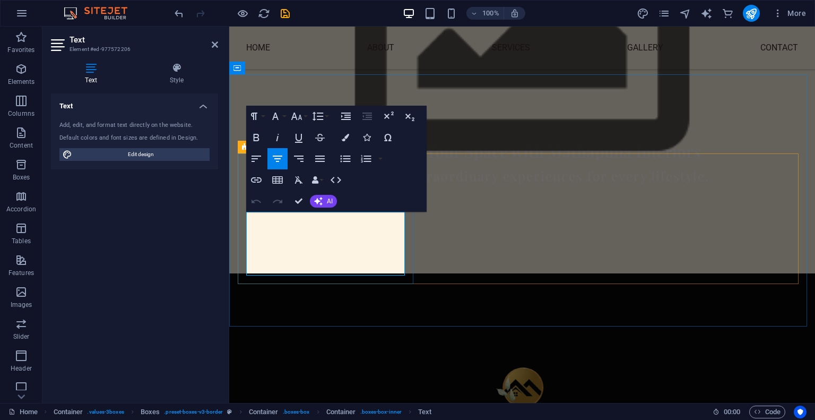
click at [338, 140] on button "Colors" at bounding box center [345, 137] width 20 height 21
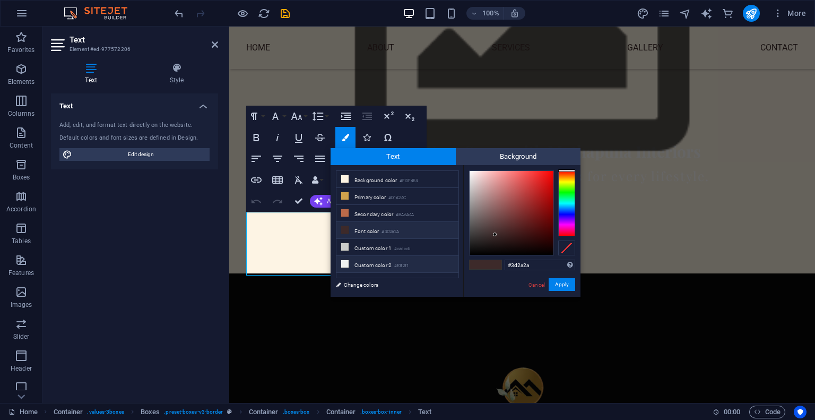
click at [362, 263] on li "Custom color 2 #f0f2f1" at bounding box center [398, 264] width 122 height 17
type input "#f0f2f1"
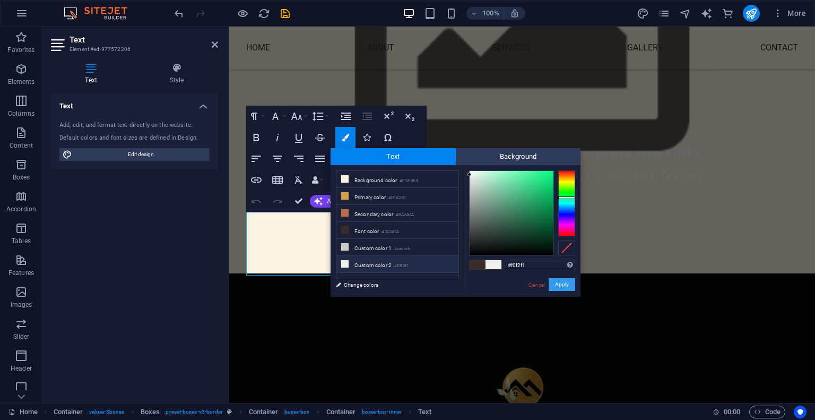
click at [559, 282] on button "Apply" at bounding box center [562, 284] width 27 height 13
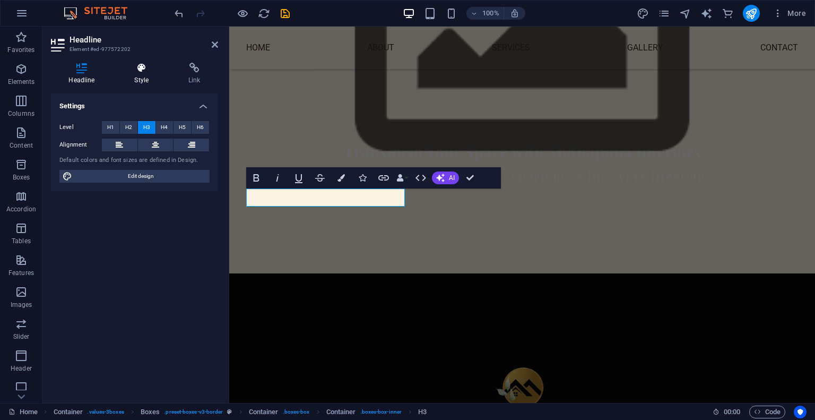
click at [132, 67] on icon at bounding box center [142, 68] width 50 height 11
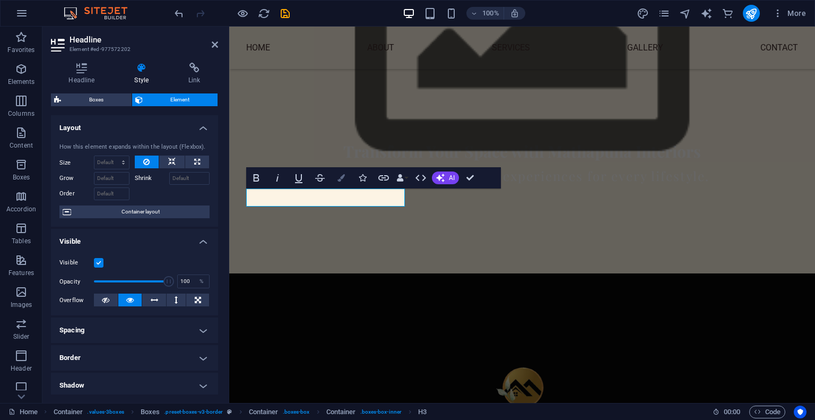
click at [342, 176] on icon "button" at bounding box center [341, 177] width 7 height 7
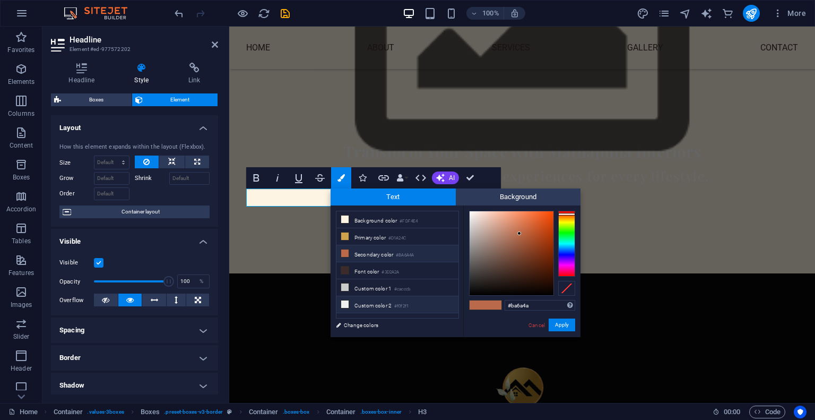
click at [373, 300] on li "Custom color 2 #f0f2f1" at bounding box center [398, 304] width 122 height 17
type input "#f0f2f1"
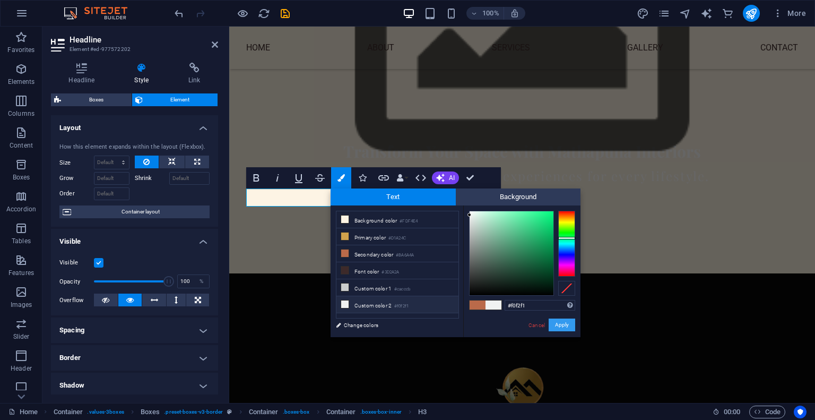
click at [556, 324] on button "Apply" at bounding box center [562, 325] width 27 height 13
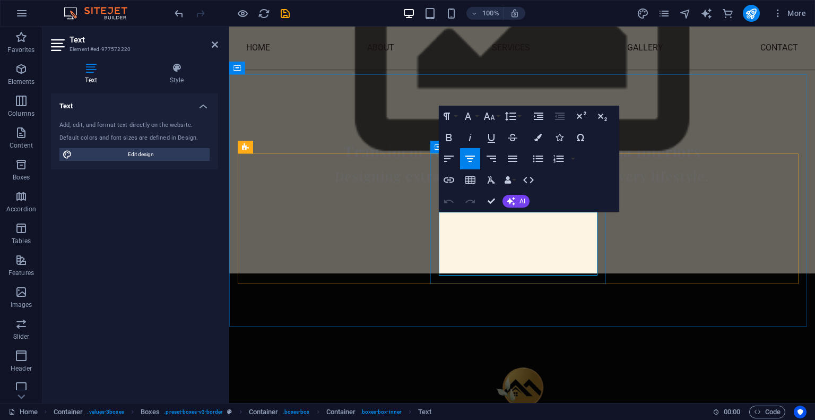
drag, startPoint x: 446, startPoint y: 217, endPoint x: 581, endPoint y: 277, distance: 147.6
click at [537, 140] on icon "button" at bounding box center [538, 137] width 7 height 7
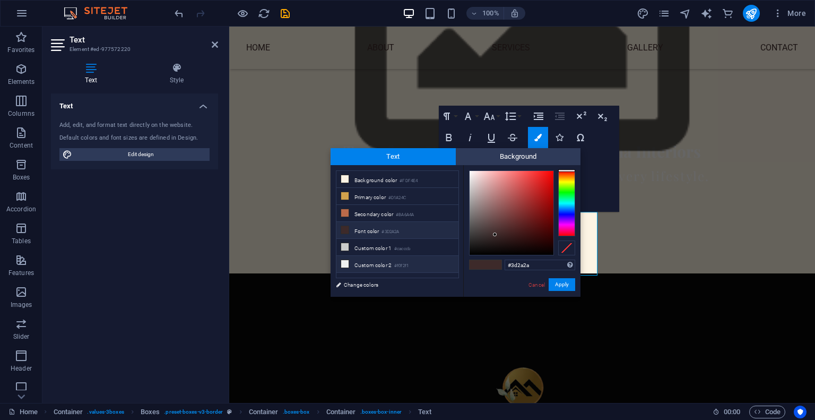
click at [352, 256] on li "Custom color 2 #f0f2f1" at bounding box center [398, 264] width 122 height 17
type input "#f0f2f1"
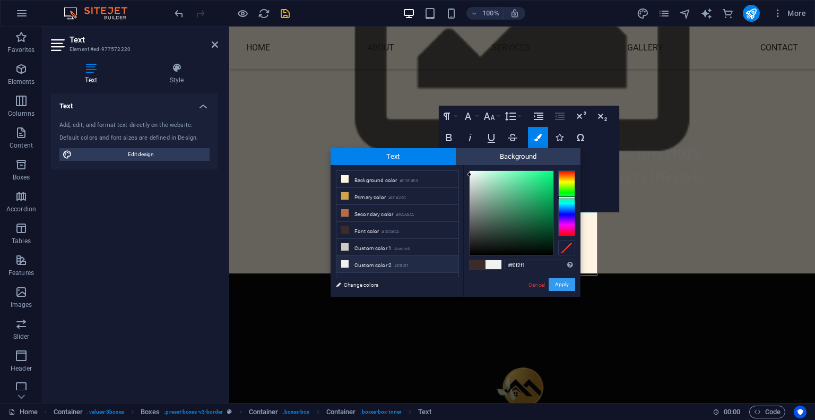
click at [569, 280] on button "Apply" at bounding box center [562, 284] width 27 height 13
